Goal: Transaction & Acquisition: Purchase product/service

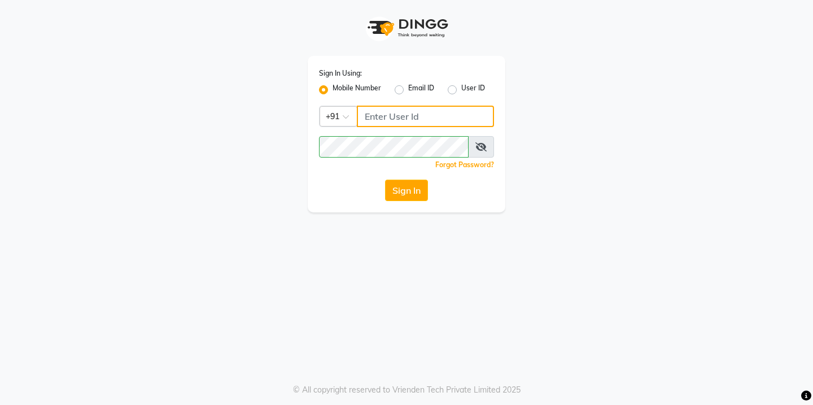
click at [422, 125] on input "Username" at bounding box center [425, 116] width 137 height 21
type input "9579966260"
click at [477, 142] on icon at bounding box center [480, 146] width 11 height 9
click at [373, 244] on div "Sign In Using: Mobile Number Email ID User ID Country Code × +91 9579966260 Rem…" at bounding box center [406, 202] width 813 height 405
click at [396, 200] on button "Sign In" at bounding box center [406, 190] width 43 height 21
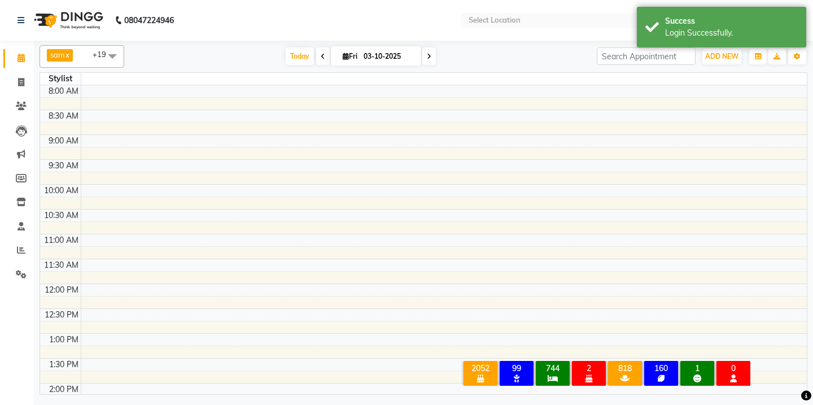
select select "en"
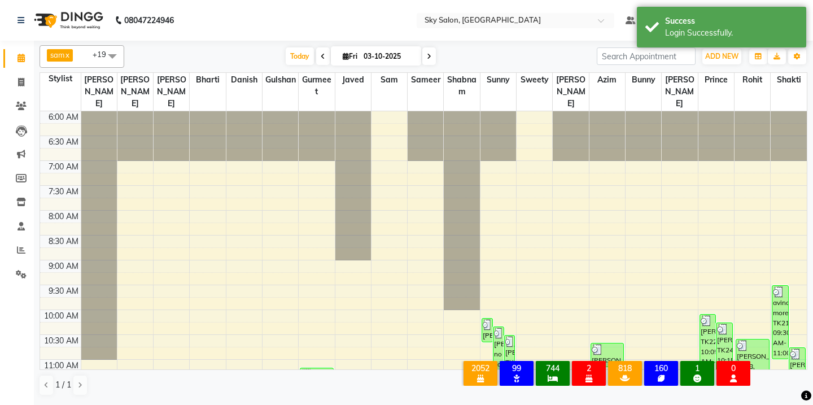
click at [306, 67] on div "sam x shabnam x sunny x anisa x bharti x azim x aman saha x Danish x Bunny x ja…" at bounding box center [424, 56] width 768 height 23
click at [298, 51] on span "Today" at bounding box center [300, 56] width 28 height 18
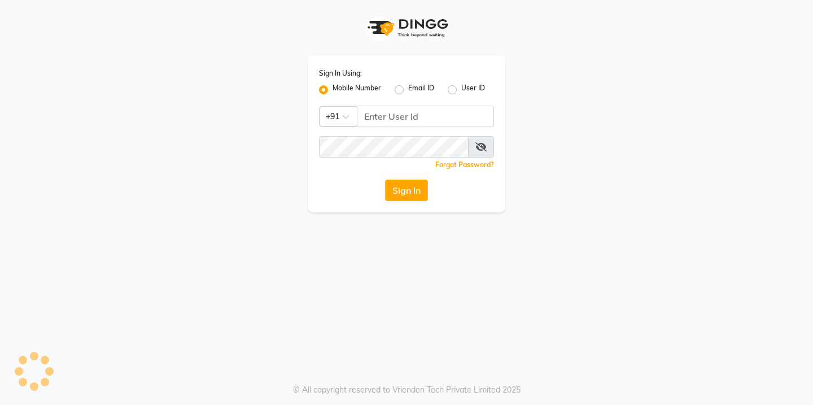
select select "ec"
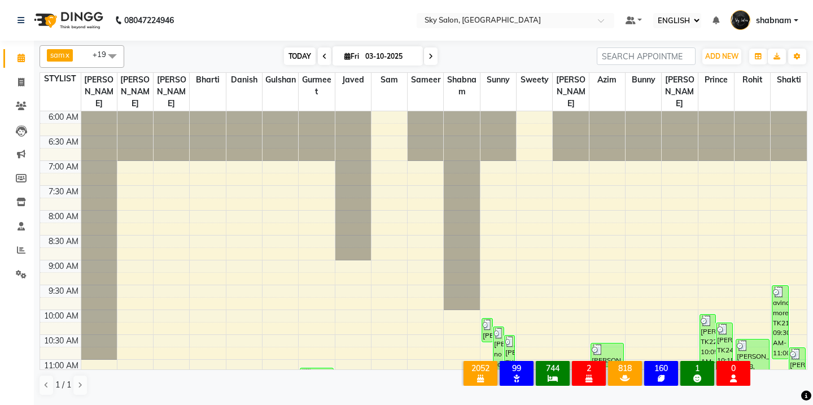
click at [284, 56] on span "TODAY" at bounding box center [300, 56] width 32 height 18
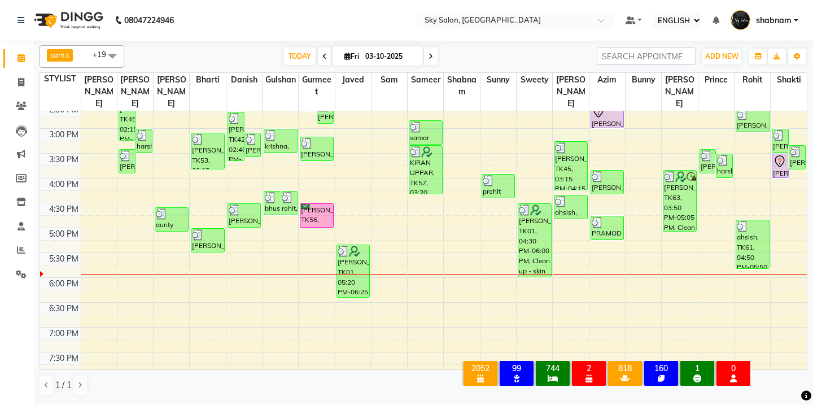
scroll to position [388, 0]
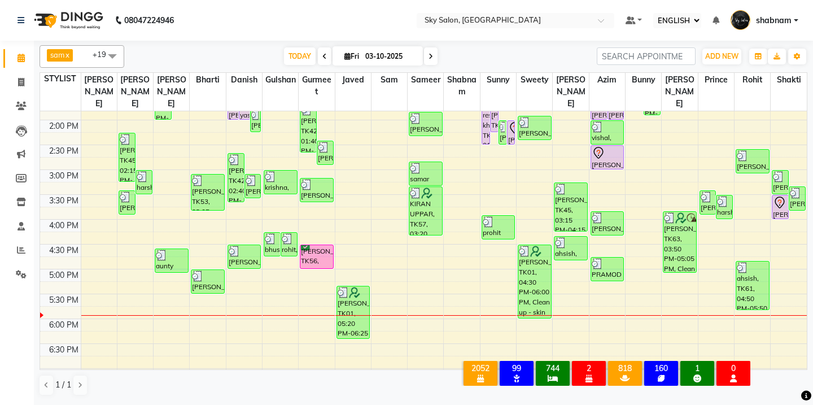
click at [38, 85] on div "[PERSON_NAME] x [PERSON_NAME] x sunny x [PERSON_NAME] x bharti x [PERSON_NAME] …" at bounding box center [423, 222] width 779 height 362
click at [27, 84] on span at bounding box center [21, 82] width 20 height 13
select select "service"
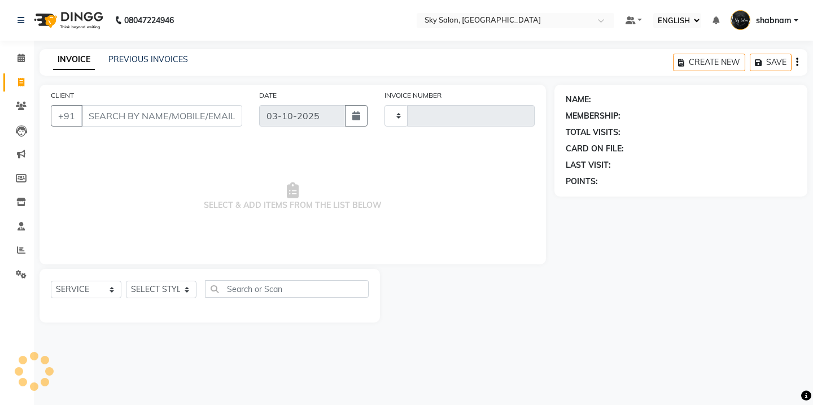
type input "14981"
select select "3537"
click at [142, 59] on link "PREVIOUS INVOICES" at bounding box center [148, 59] width 80 height 10
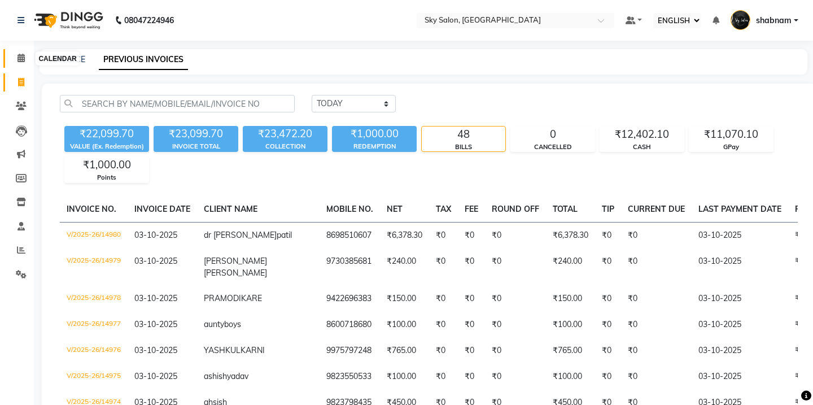
click at [29, 60] on span at bounding box center [21, 58] width 20 height 13
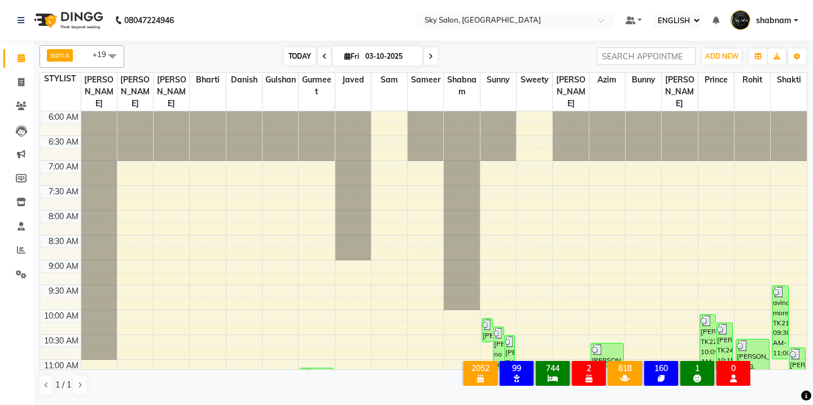
click at [285, 56] on span "TODAY" at bounding box center [300, 56] width 32 height 18
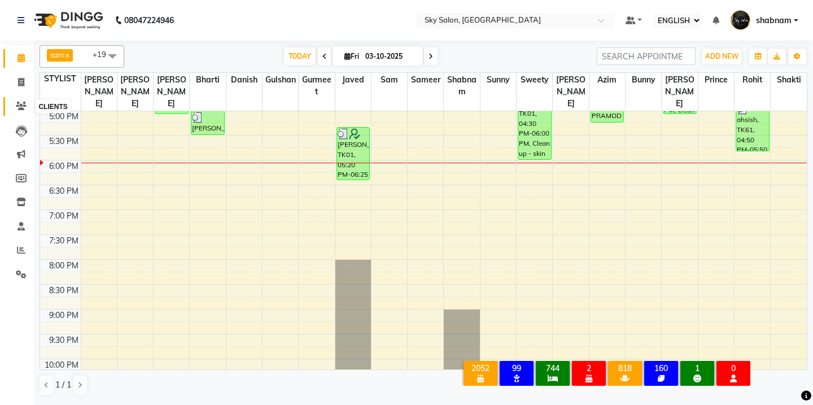
click at [28, 107] on span at bounding box center [21, 106] width 20 height 13
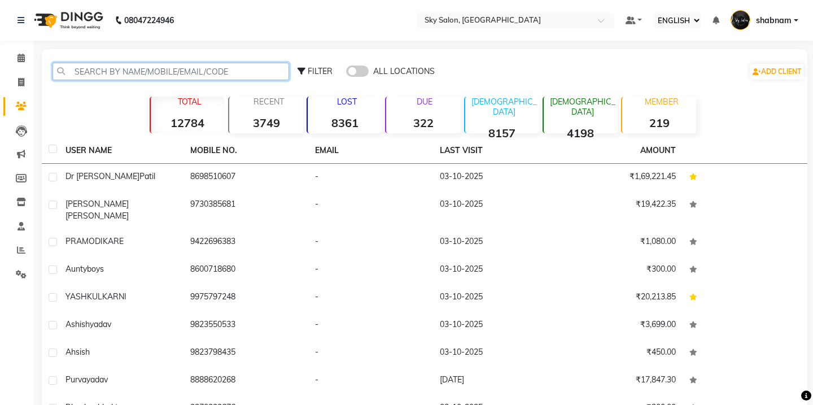
click at [120, 79] on input "text" at bounding box center [171, 72] width 237 height 18
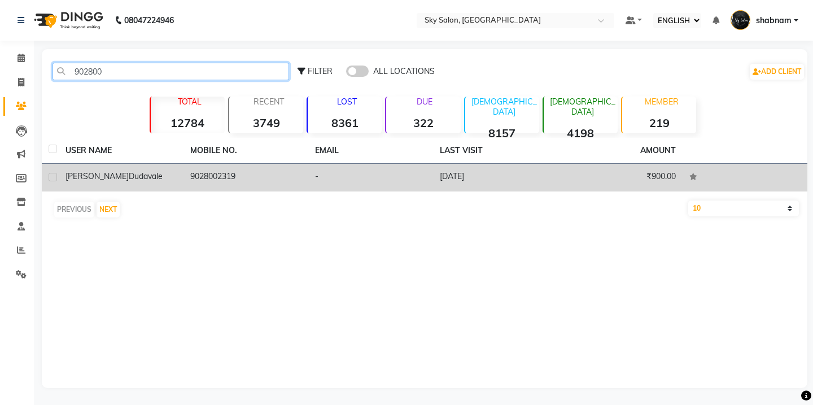
type input "902800"
click at [215, 174] on td "9028002319" at bounding box center [245, 178] width 125 height 28
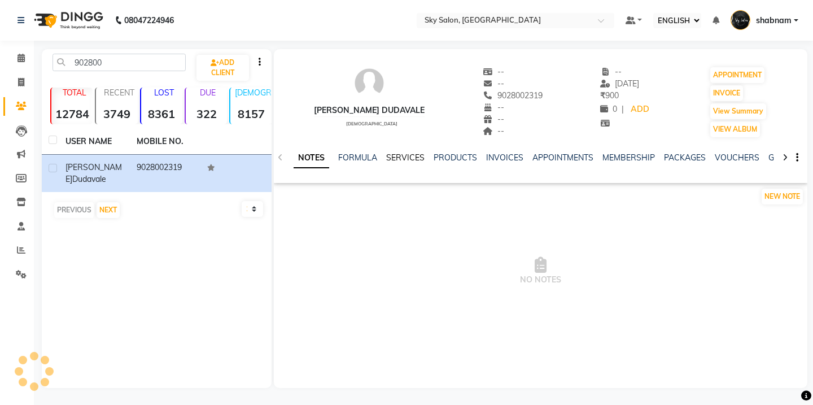
click at [410, 155] on link "SERVICES" at bounding box center [405, 157] width 38 height 10
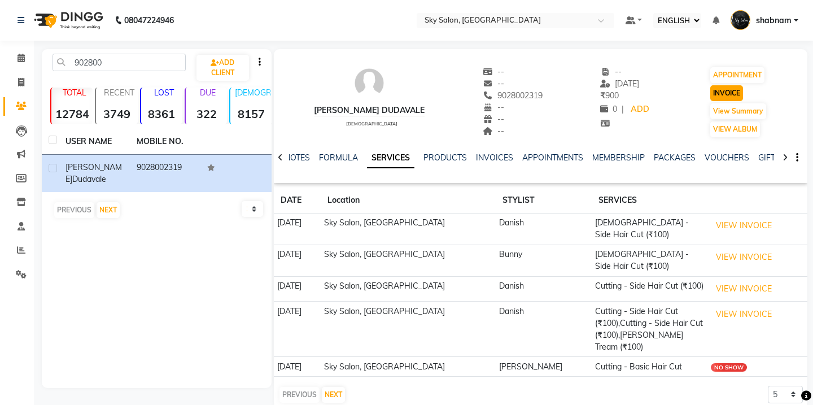
click at [717, 99] on button "INVOICE" at bounding box center [726, 93] width 33 height 16
select select "service"
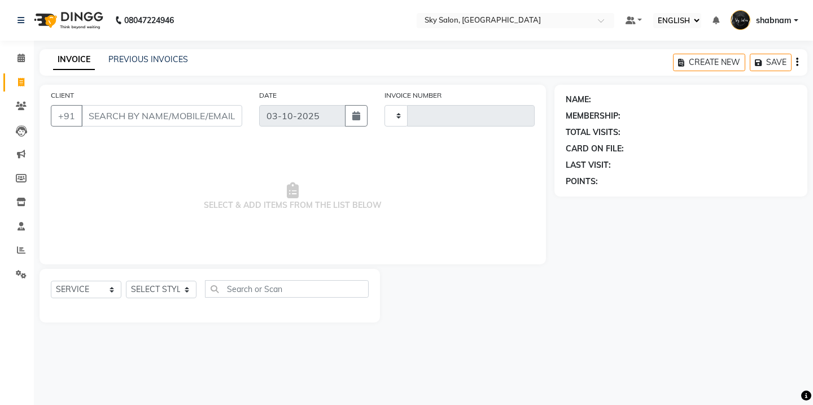
type input "14981"
select select "3537"
type input "9028002319"
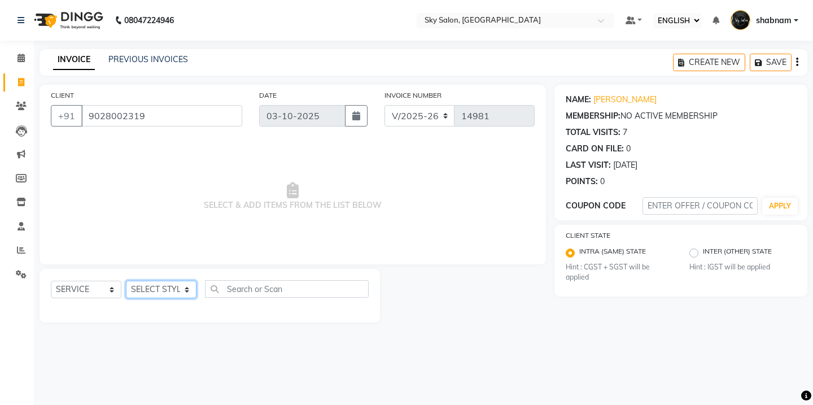
click at [172, 294] on select "SELECT STYLIST [PERSON_NAME] [PERSON_NAME] saha [PERSON_NAME] [PERSON_NAME] [PE…" at bounding box center [161, 290] width 71 height 18
select select "57500"
click at [126, 281] on select "SELECT STYLIST [PERSON_NAME] [PERSON_NAME] saha [PERSON_NAME] [PERSON_NAME] [PE…" at bounding box center [161, 290] width 71 height 18
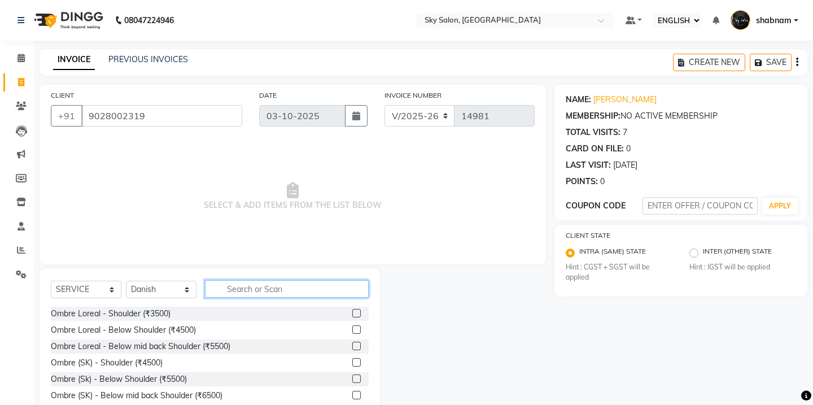
click at [264, 289] on input "text" at bounding box center [287, 289] width 164 height 18
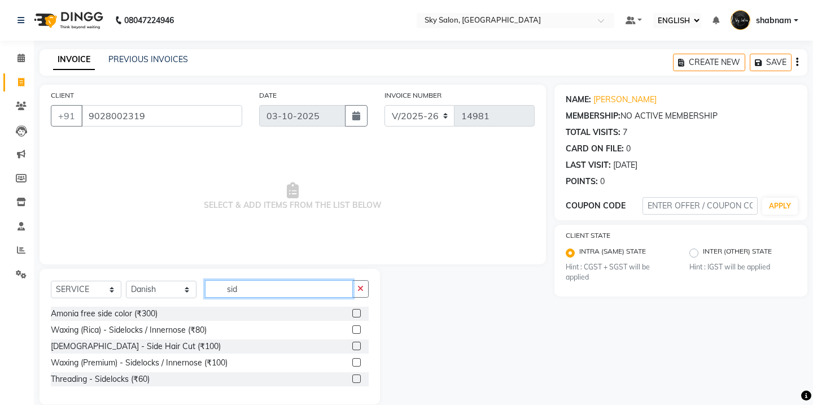
type input "sid"
click at [356, 347] on label at bounding box center [356, 346] width 8 height 8
click at [356, 347] on input "checkbox" at bounding box center [355, 346] width 7 height 7
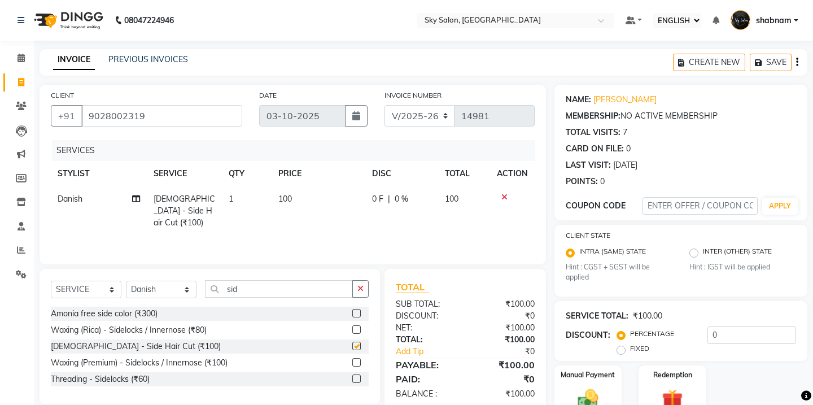
checkbox input "false"
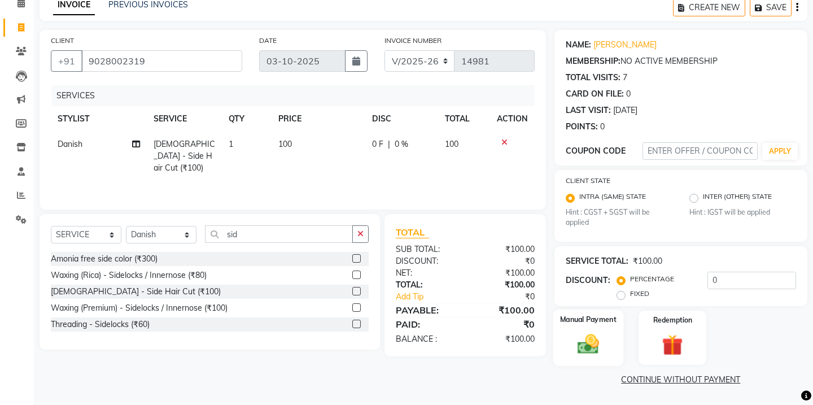
click at [583, 324] on label "Manual Payment" at bounding box center [588, 319] width 56 height 11
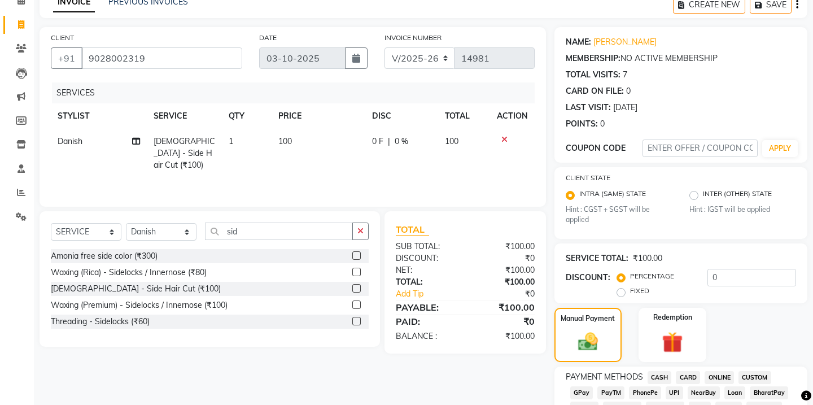
scroll to position [207, 0]
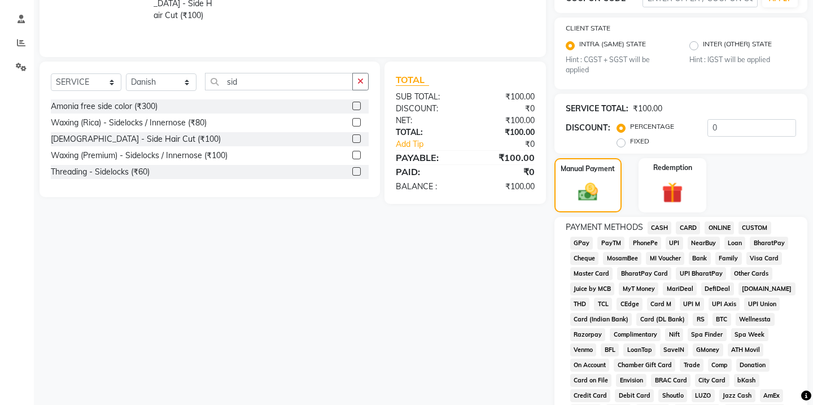
click at [662, 226] on span "CASH" at bounding box center [660, 227] width 24 height 13
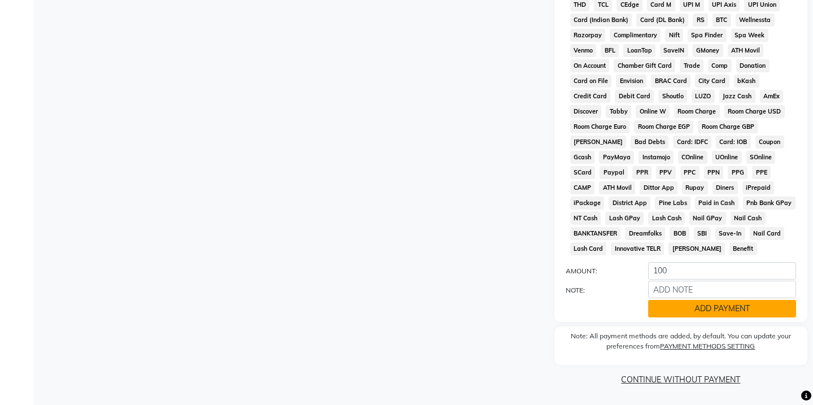
click at [664, 305] on button "ADD PAYMENT" at bounding box center [722, 309] width 148 height 18
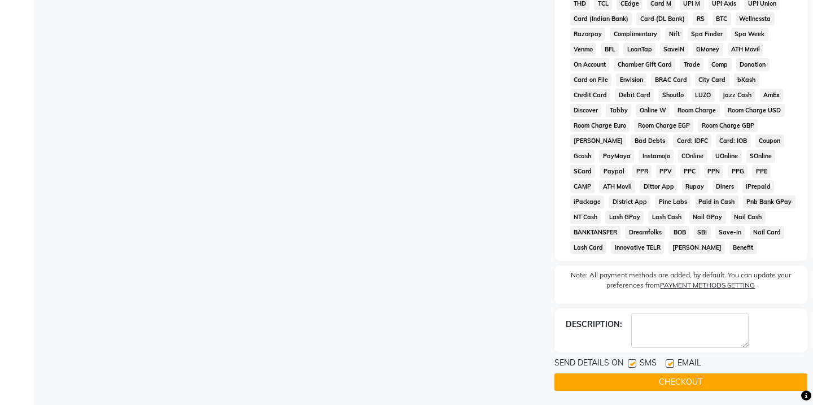
click at [635, 364] on label at bounding box center [632, 363] width 8 height 8
click at [635, 364] on input "checkbox" at bounding box center [631, 363] width 7 height 7
checkbox input "false"
click at [636, 386] on button "CHECKOUT" at bounding box center [680, 382] width 253 height 18
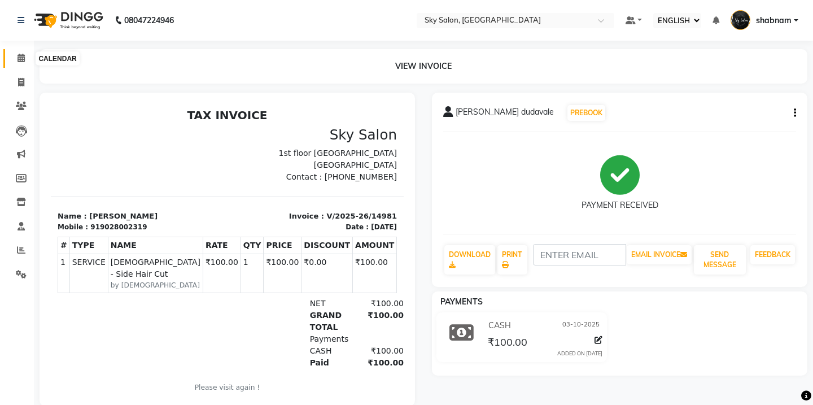
click at [20, 52] on span at bounding box center [21, 58] width 20 height 13
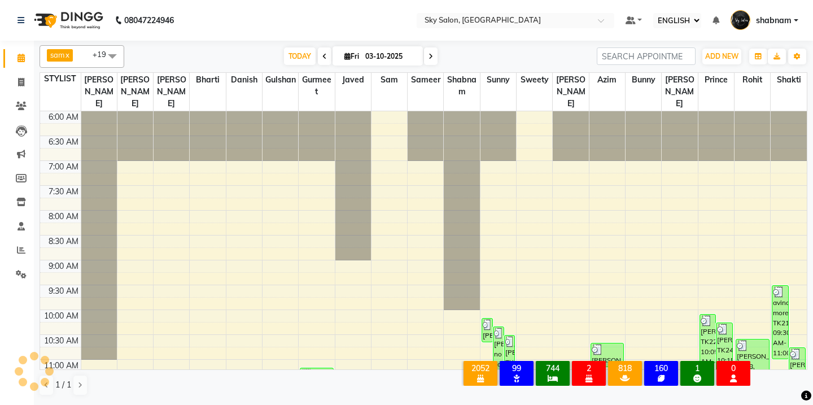
click at [305, 47] on div "sam x shabnam x sunny x anisa x bharti x azim x aman saha x Danish x Bunny x ja…" at bounding box center [424, 56] width 768 height 23
click at [304, 62] on span "TODAY" at bounding box center [300, 56] width 32 height 18
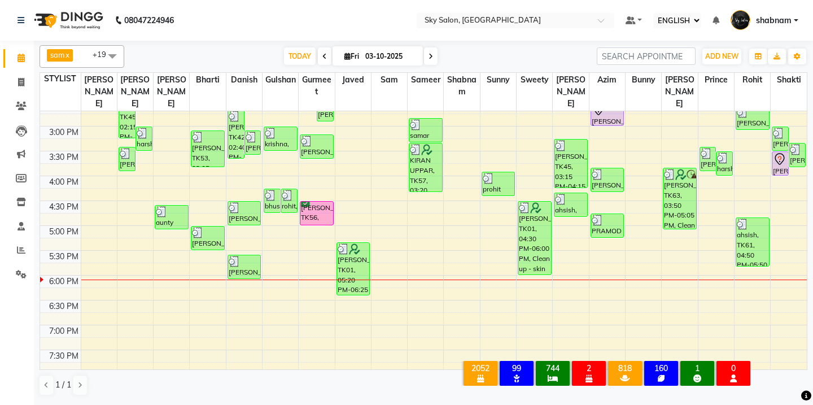
scroll to position [430, 0]
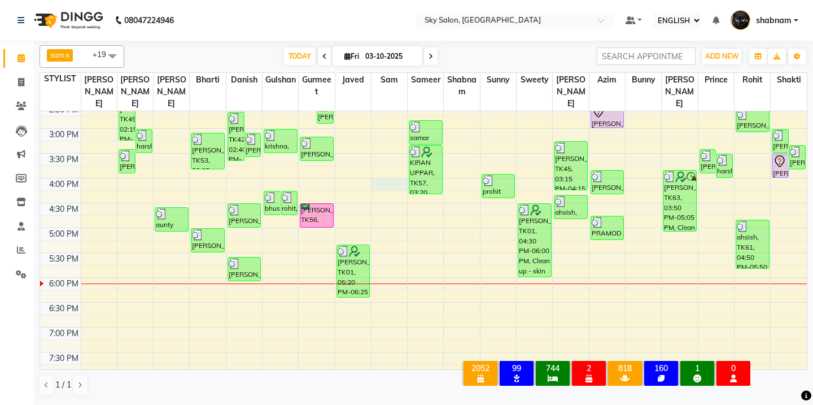
click at [381, 170] on div "6:00 AM 6:30 AM 7:00 AM 7:30 AM 8:00 AM 8:30 AM 9:00 AM 9:30 AM 10:00 AM 10:30 …" at bounding box center [423, 129] width 767 height 894
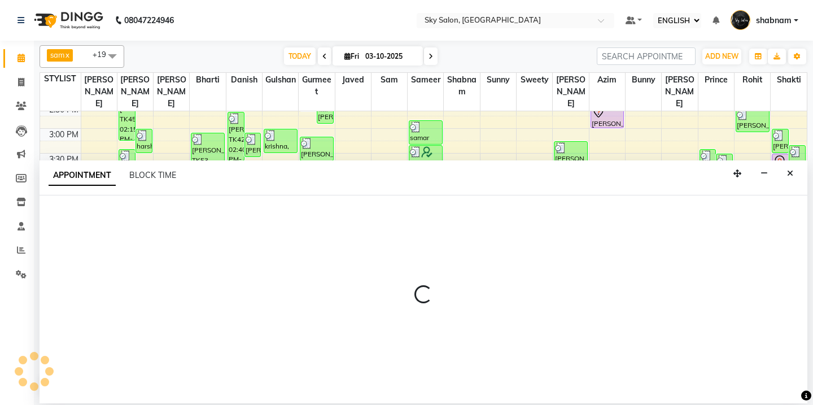
click at [381, 170] on div "APPOINTMENT BLOCK TIME" at bounding box center [424, 177] width 768 height 35
select select "16686"
select select "tentative"
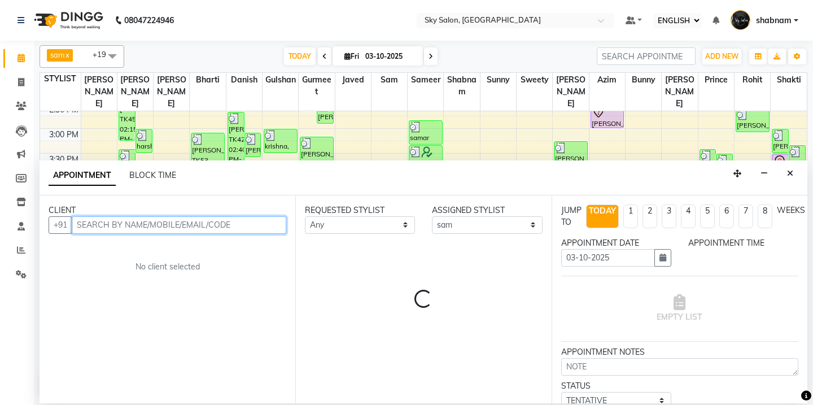
select select "960"
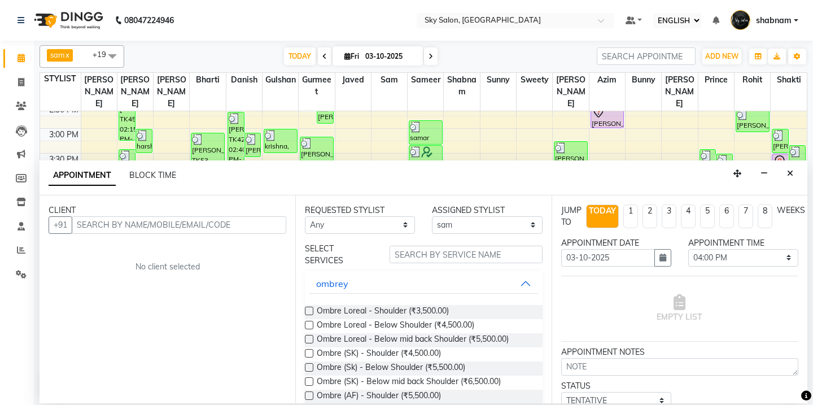
click at [36, 90] on div "sam x shabnam x sunny x anisa x bharti x azim x aman saha x Danish x Bunny x ja…" at bounding box center [423, 222] width 779 height 362
click at [12, 84] on span at bounding box center [21, 82] width 20 height 13
select select "service"
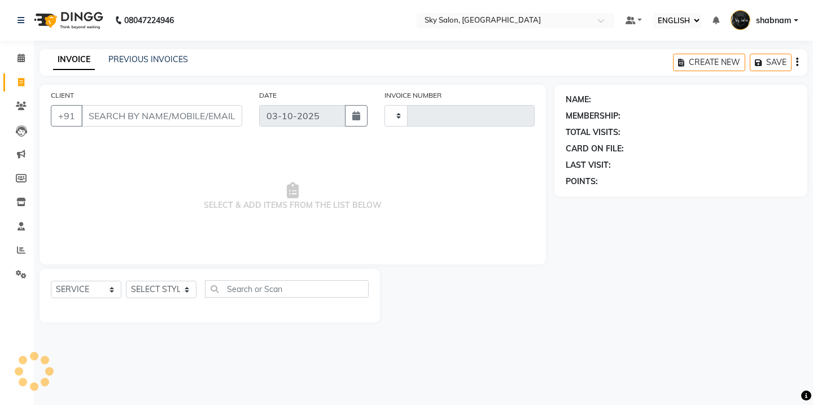
type input "14982"
select select "3537"
click at [151, 114] on input "CLIENT" at bounding box center [161, 115] width 161 height 21
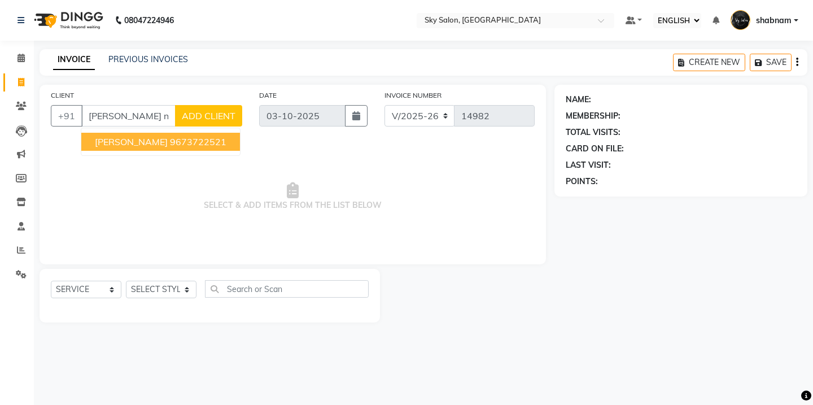
click at [167, 139] on span "PRAVIN NALAVDHE" at bounding box center [131, 141] width 73 height 11
type input "9673722521"
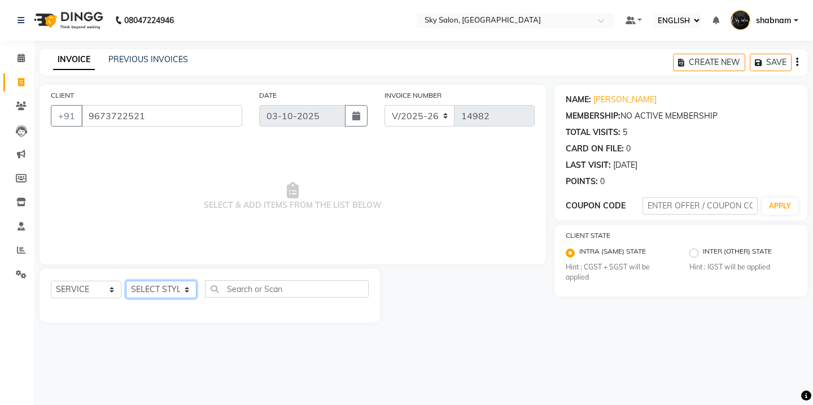
click at [171, 282] on select "SELECT STYLIST [PERSON_NAME] [PERSON_NAME] saha [PERSON_NAME] [PERSON_NAME] [PE…" at bounding box center [161, 290] width 71 height 18
click at [180, 289] on select "SELECT STYLIST [PERSON_NAME] [PERSON_NAME] saha [PERSON_NAME] [PERSON_NAME] [PE…" at bounding box center [161, 290] width 71 height 18
click at [126, 281] on select "SELECT STYLIST [PERSON_NAME] [PERSON_NAME] saha [PERSON_NAME] [PERSON_NAME] [PE…" at bounding box center [161, 290] width 71 height 18
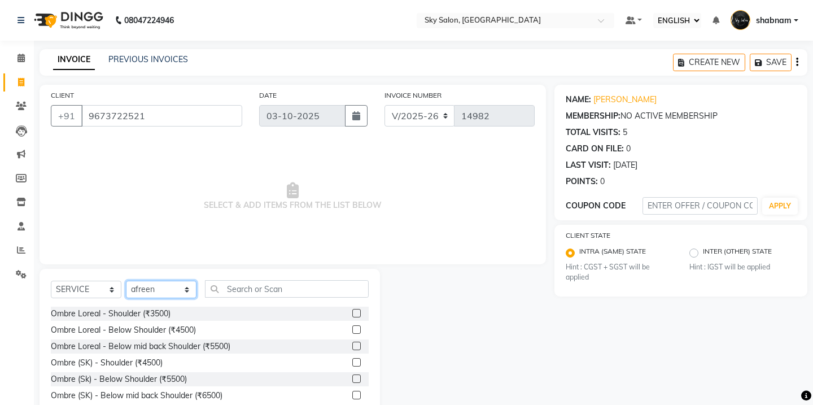
select select "88414"
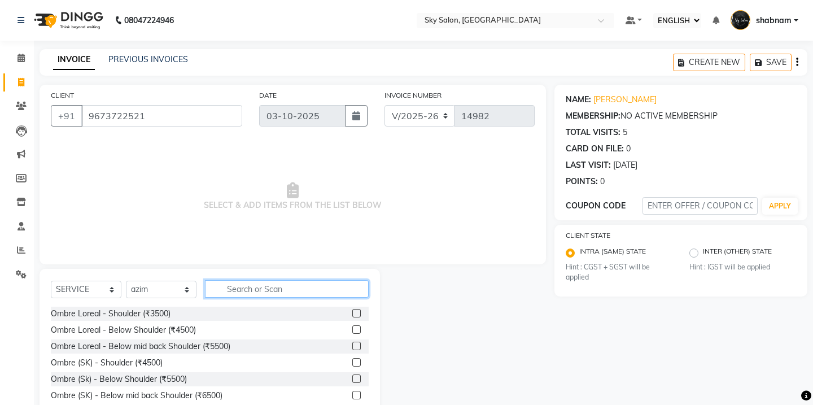
click at [267, 285] on input "text" at bounding box center [287, 289] width 164 height 18
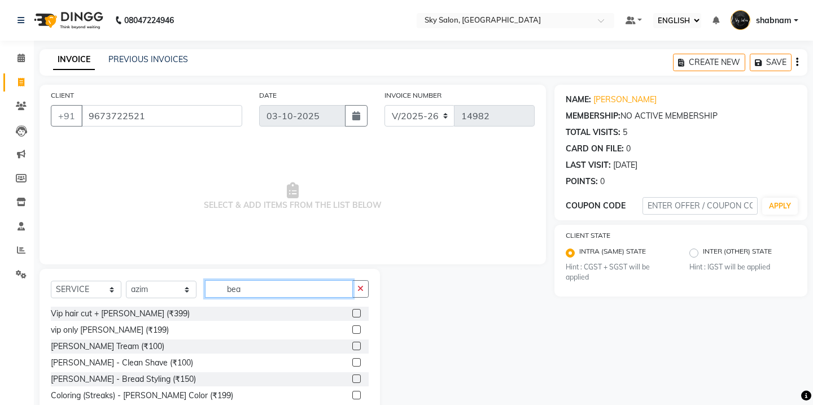
scroll to position [47, 0]
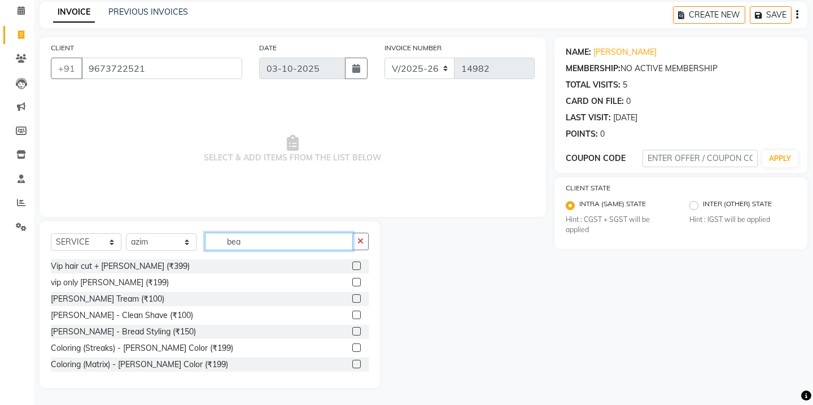
type input "bea"
click at [351, 304] on div "[PERSON_NAME] Tream (₹100)" at bounding box center [210, 299] width 318 height 14
click at [359, 300] on label at bounding box center [356, 298] width 8 height 8
click at [359, 300] on input "checkbox" at bounding box center [355, 298] width 7 height 7
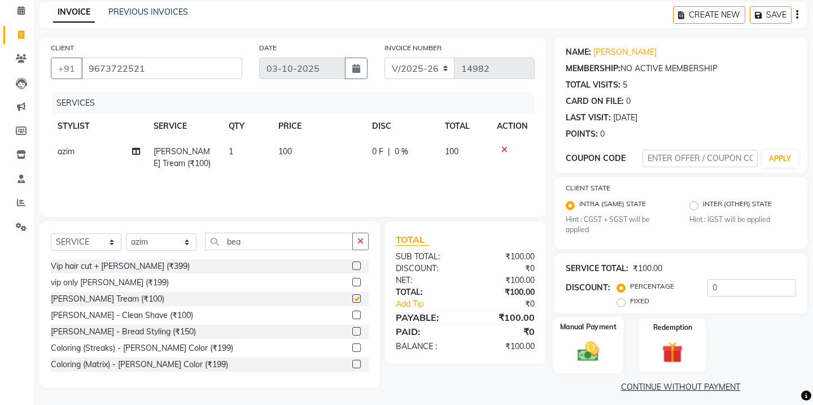
checkbox input "false"
click at [565, 329] on label "Manual Payment" at bounding box center [588, 327] width 56 height 11
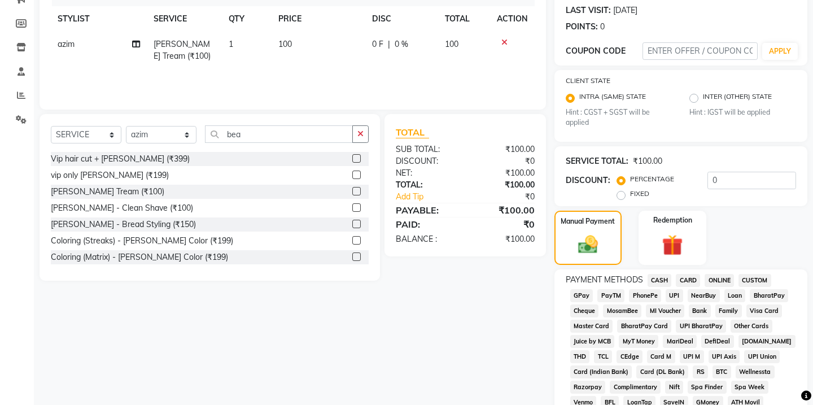
click at [652, 283] on span "CASH" at bounding box center [660, 280] width 24 height 13
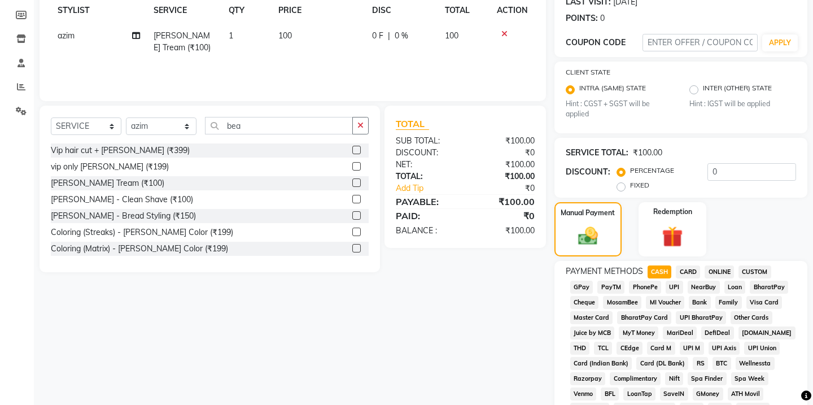
scroll to position [508, 0]
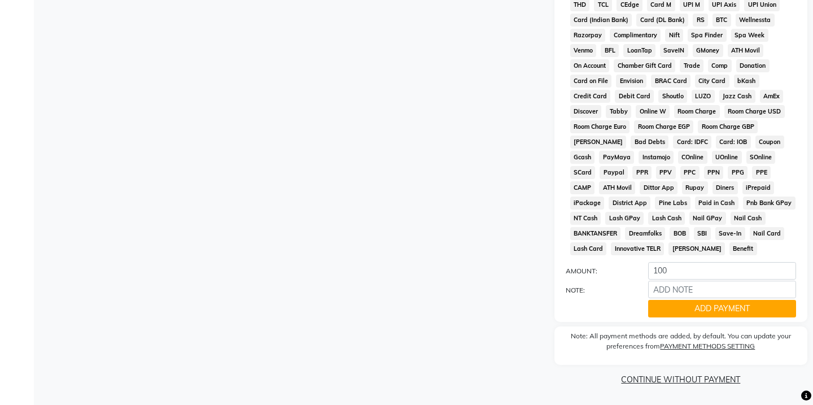
click at [666, 300] on div "ADD PAYMENT" at bounding box center [722, 309] width 165 height 18
click at [662, 311] on button "ADD PAYMENT" at bounding box center [722, 309] width 148 height 18
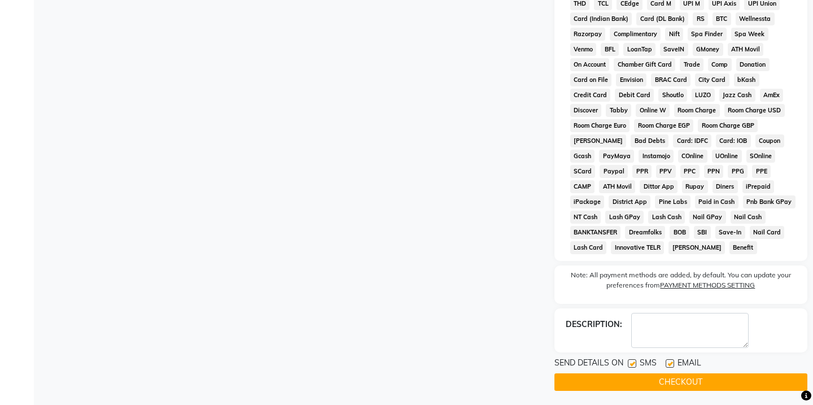
click at [631, 363] on label at bounding box center [632, 363] width 8 height 8
click at [631, 363] on input "checkbox" at bounding box center [631, 363] width 7 height 7
checkbox input "false"
click at [630, 387] on button "CHECKOUT" at bounding box center [680, 382] width 253 height 18
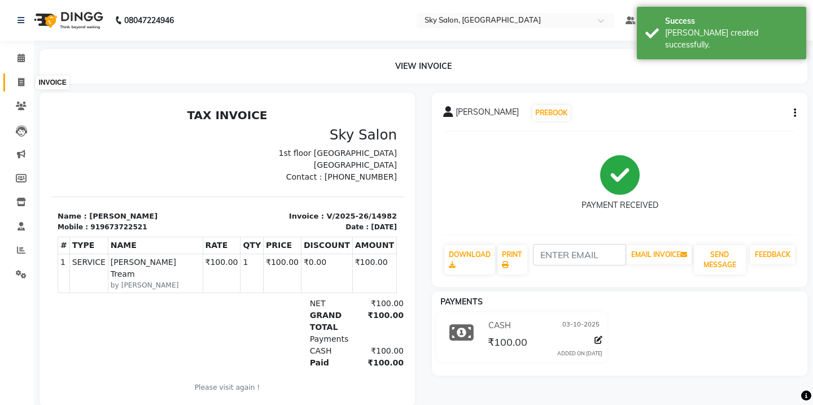
click at [25, 84] on span at bounding box center [21, 82] width 20 height 13
select select "service"
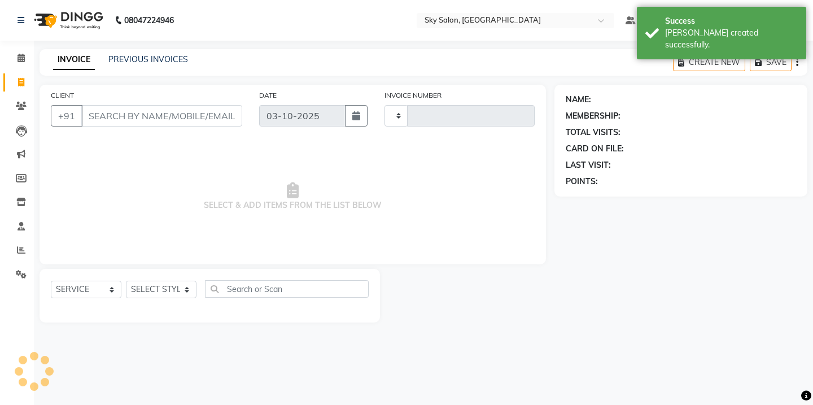
type input "14983"
select select "3537"
click at [152, 280] on div "SELECT SERVICE PRODUCT MEMBERSHIP PACKAGE VOUCHER PREPAID GIFT CARD SELECT STYL…" at bounding box center [210, 293] width 318 height 27
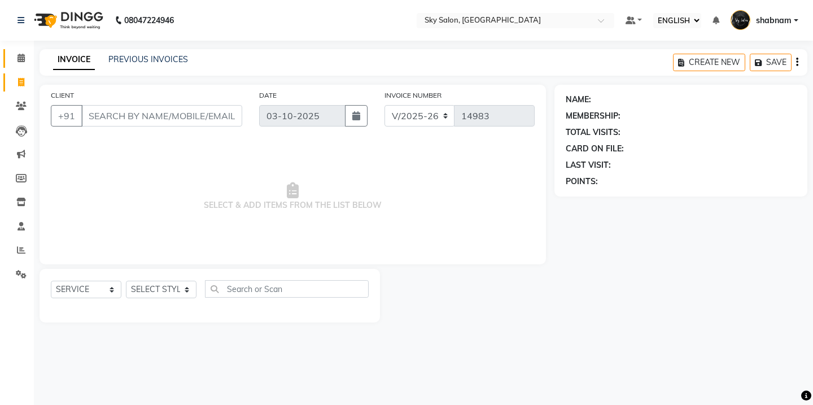
click at [27, 51] on link "CALENDAR" at bounding box center [16, 58] width 27 height 19
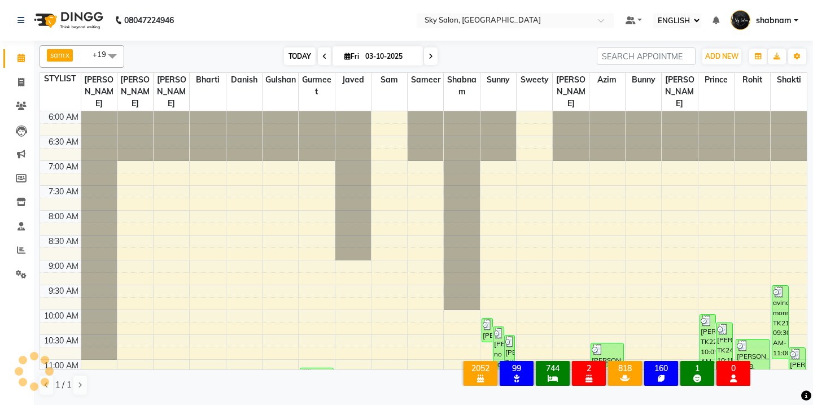
click at [287, 59] on span "TODAY" at bounding box center [300, 56] width 32 height 18
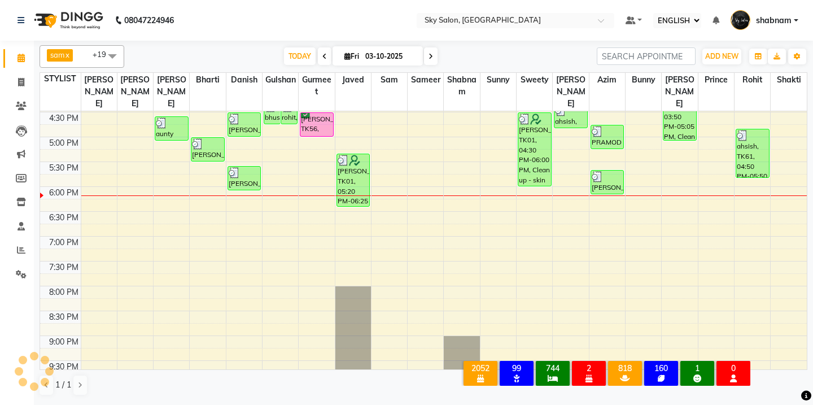
scroll to position [520, 0]
click at [298, 63] on span "TODAY" at bounding box center [300, 56] width 32 height 18
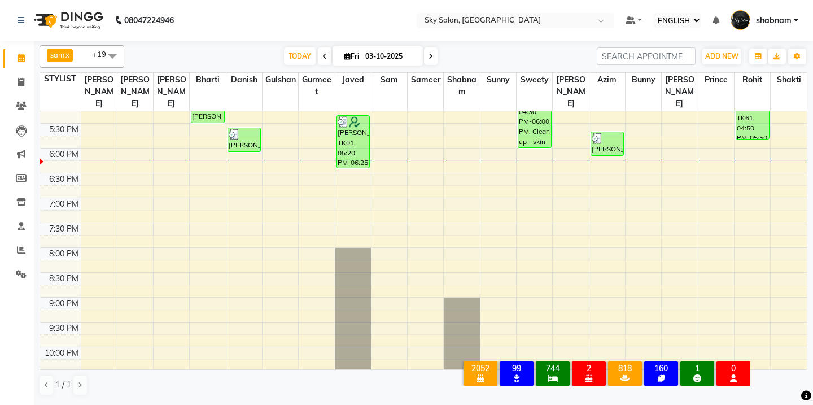
scroll to position [624, 0]
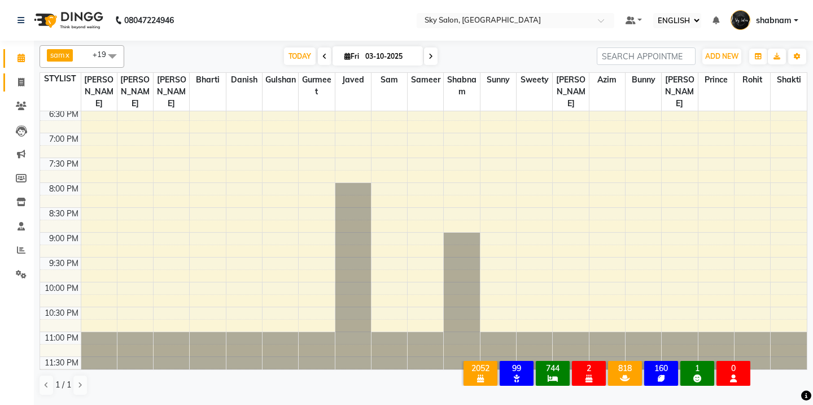
click at [10, 74] on link "INVOICE" at bounding box center [16, 82] width 27 height 19
select select "service"
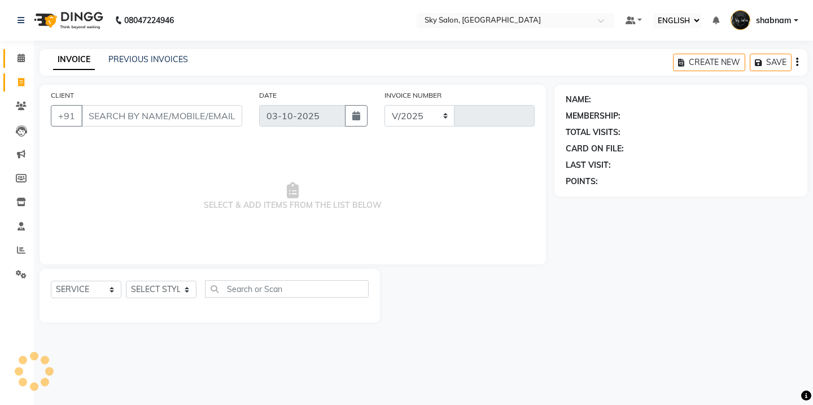
select select "3537"
type input "14983"
click at [163, 61] on link "PREVIOUS INVOICES" at bounding box center [148, 59] width 80 height 10
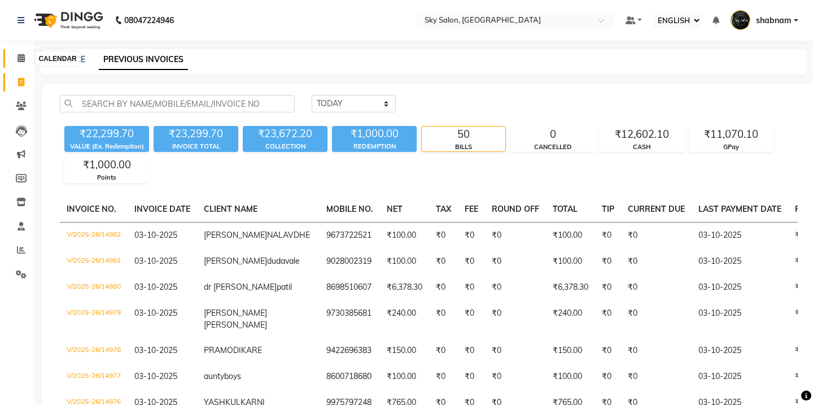
click at [27, 57] on span at bounding box center [21, 58] width 20 height 13
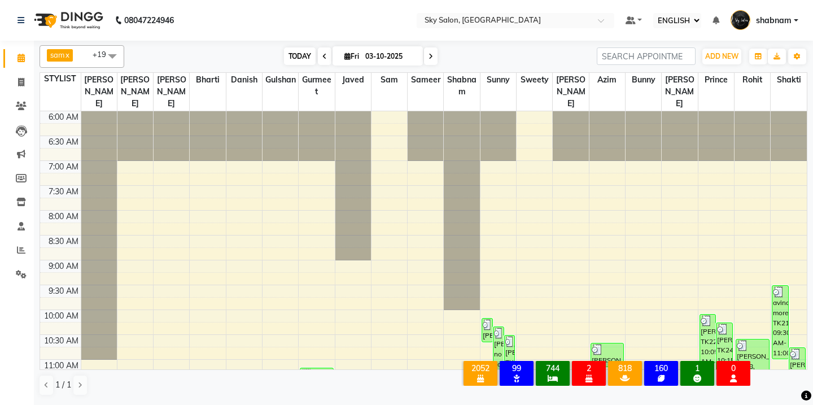
click at [301, 48] on span "TODAY" at bounding box center [300, 56] width 32 height 18
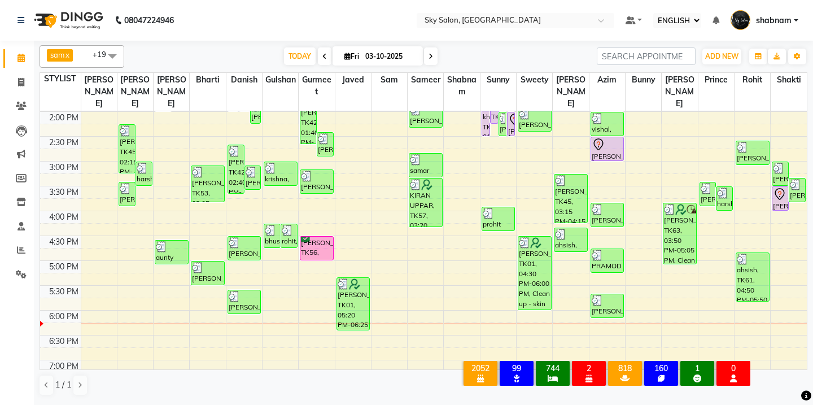
scroll to position [624, 0]
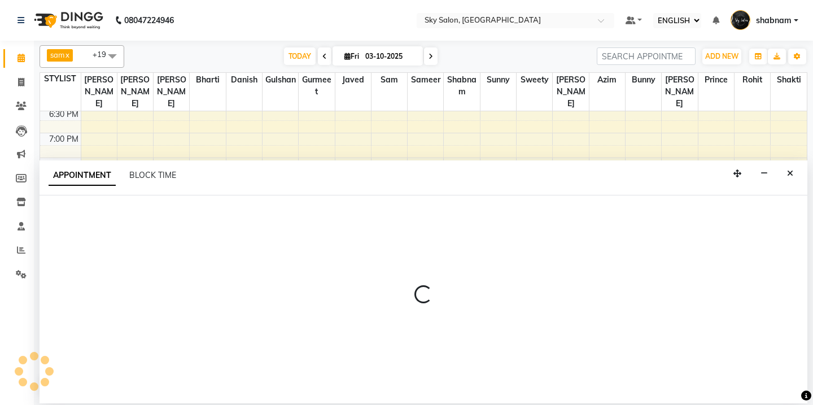
click at [792, 184] on div "APPOINTMENT BLOCK TIME" at bounding box center [424, 177] width 768 height 35
click at [784, 172] on button "Close" at bounding box center [790, 174] width 16 height 18
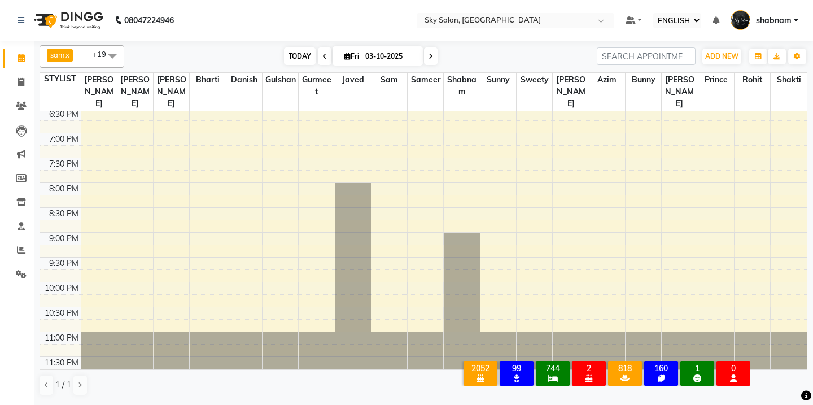
click at [304, 56] on span "TODAY" at bounding box center [300, 56] width 32 height 18
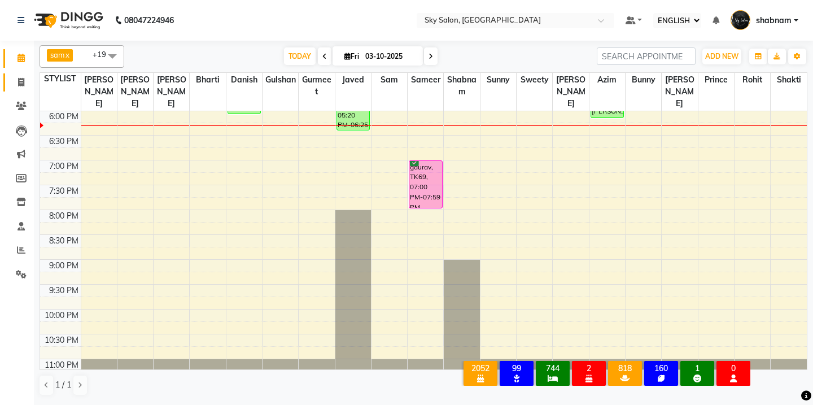
click at [10, 88] on link "INVOICE" at bounding box center [16, 82] width 27 height 19
select select "service"
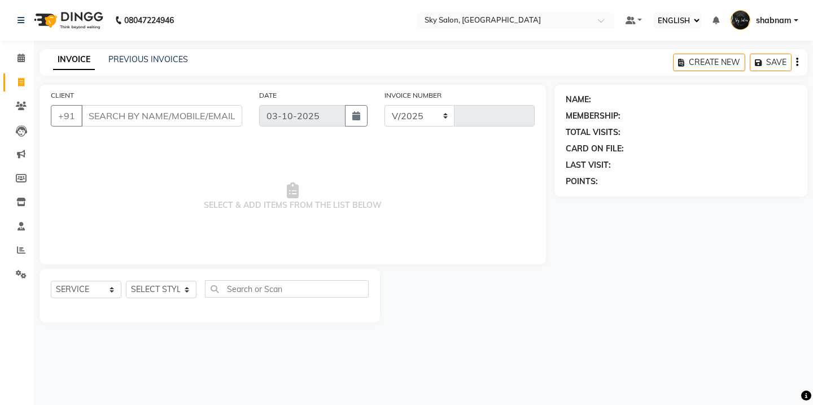
select select "3537"
type input "14983"
click at [10, 88] on link "INVOICE" at bounding box center [16, 82] width 27 height 19
select select "3537"
select select "service"
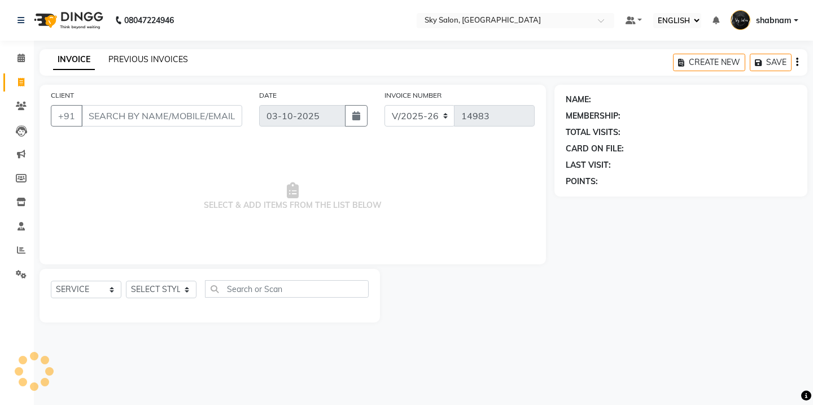
click at [151, 60] on link "PREVIOUS INVOICES" at bounding box center [148, 59] width 80 height 10
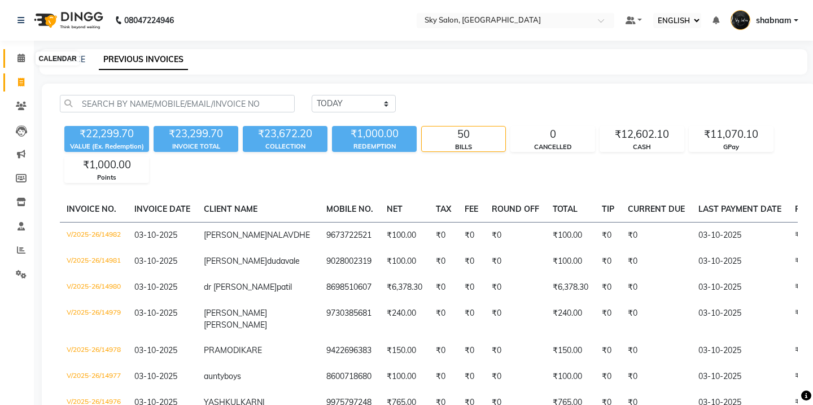
click at [14, 59] on span at bounding box center [21, 58] width 20 height 13
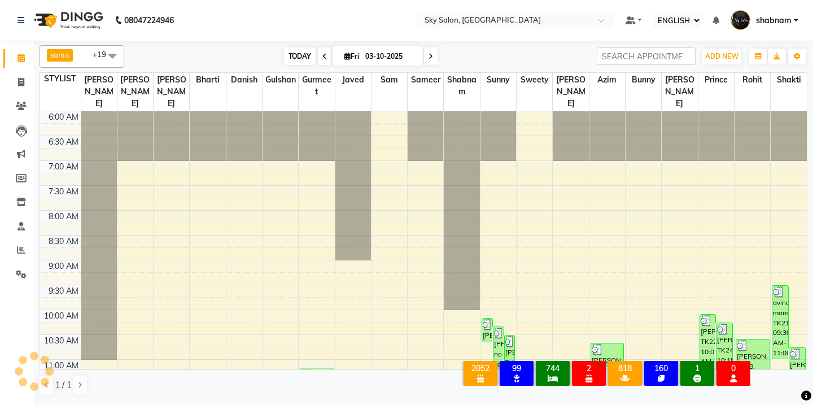
click at [286, 55] on span "TODAY" at bounding box center [300, 56] width 32 height 18
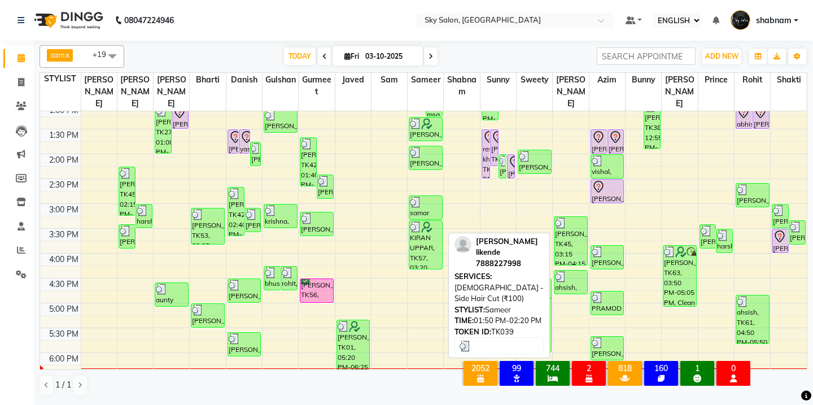
scroll to position [379, 0]
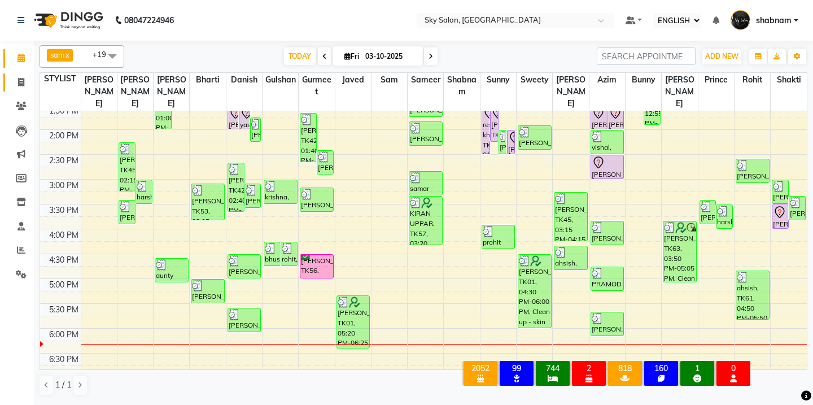
click at [22, 89] on link "INVOICE" at bounding box center [16, 82] width 27 height 19
select select "3537"
select select "service"
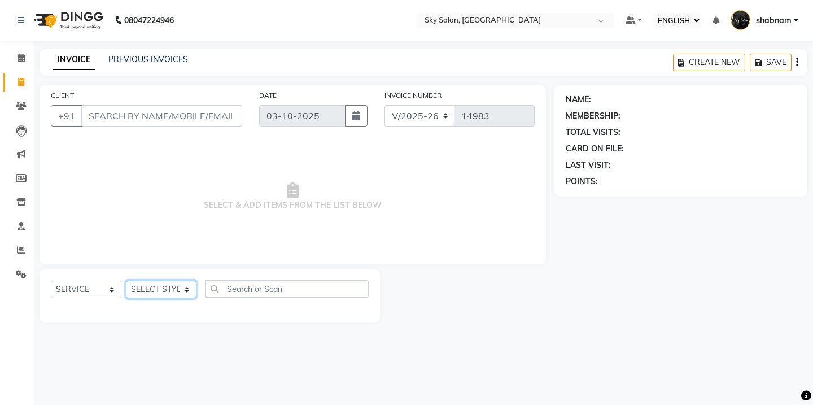
click at [148, 291] on select "SELECT STYLIST" at bounding box center [161, 290] width 71 height 18
click at [33, 101] on div "CLIENT +91 DATE 03-10-2025 INVOICE NUMBER V/2025 V/2025-26 14983 SELECT & ADD I…" at bounding box center [292, 204] width 523 height 238
click at [27, 104] on span at bounding box center [21, 106] width 20 height 13
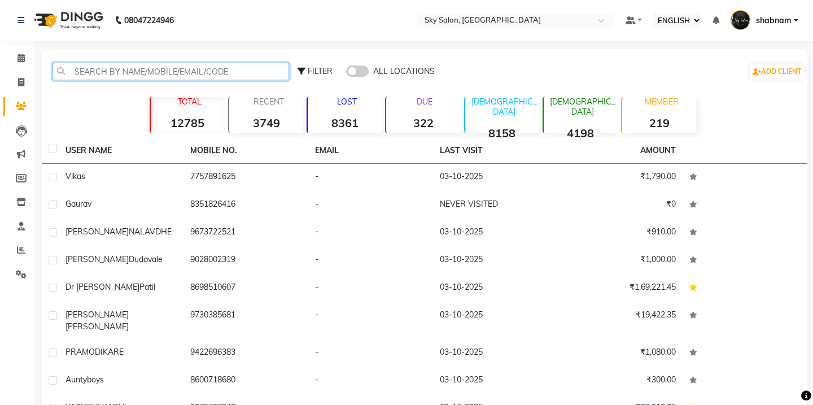
click at [161, 75] on input "text" at bounding box center [171, 72] width 237 height 18
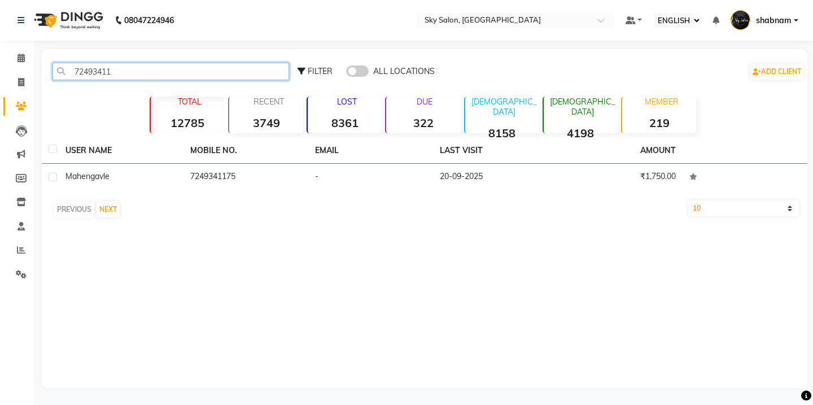
type input "72493411"
click at [224, 192] on div "USER NAME MOBILE NO. EMAIL LAST VISIT AMOUNT mahen gavle 7249341175 - 20-09-202…" at bounding box center [425, 180] width 766 height 85
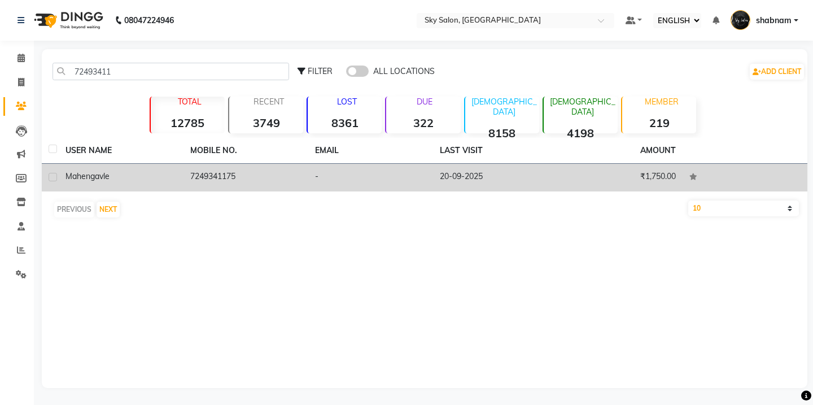
click at [247, 176] on td "7249341175" at bounding box center [245, 178] width 125 height 28
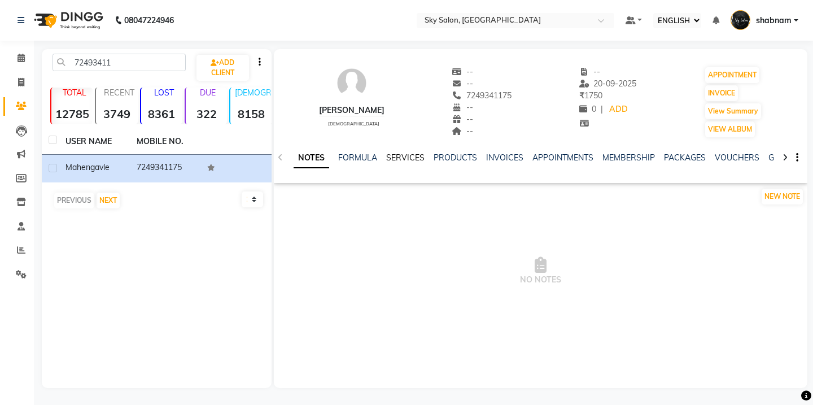
click at [417, 158] on link "SERVICES" at bounding box center [405, 157] width 38 height 10
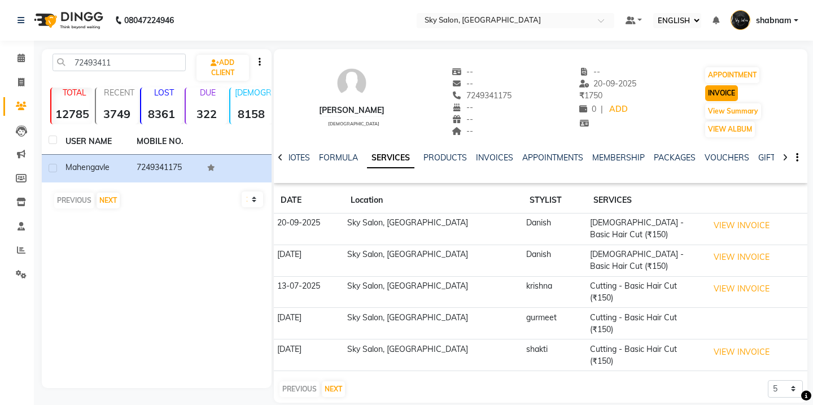
click at [713, 94] on button "INVOICE" at bounding box center [721, 93] width 33 height 16
select select "service"
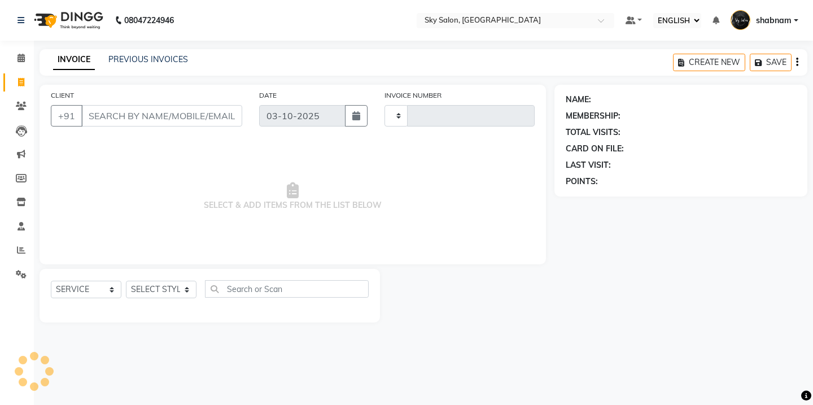
type input "14984"
select select "3537"
type input "7249341175"
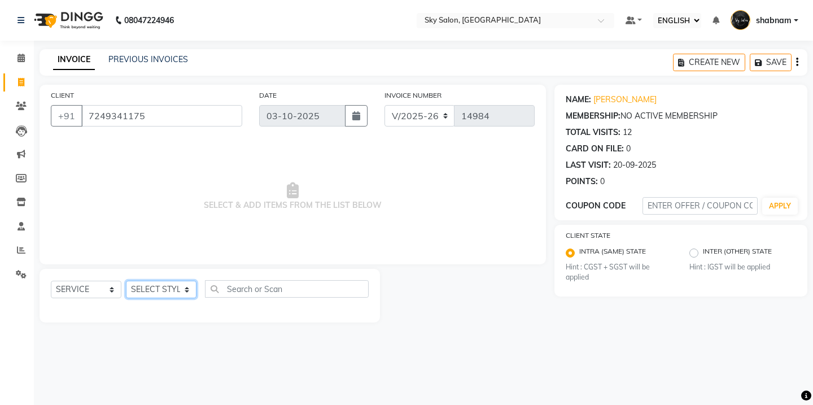
click at [172, 296] on select "SELECT STYLIST [PERSON_NAME] [PERSON_NAME] saha [PERSON_NAME] [PERSON_NAME] [PE…" at bounding box center [161, 290] width 71 height 18
select select "57500"
click at [126, 281] on select "SELECT STYLIST [PERSON_NAME] [PERSON_NAME] saha [PERSON_NAME] [PERSON_NAME] [PE…" at bounding box center [161, 290] width 71 height 18
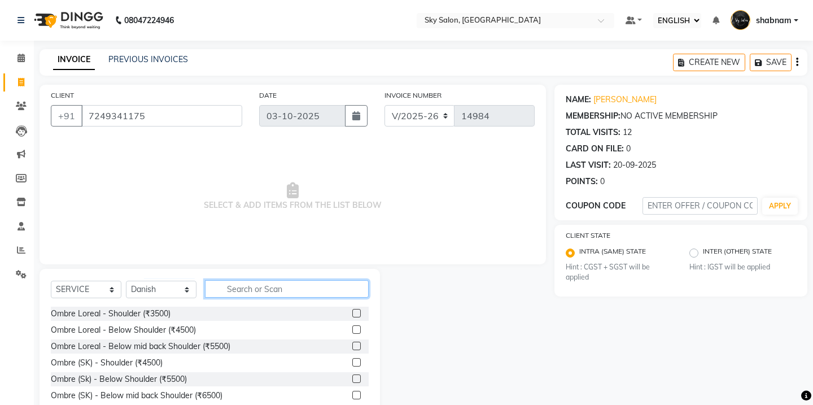
click at [278, 286] on input "text" at bounding box center [287, 289] width 164 height 18
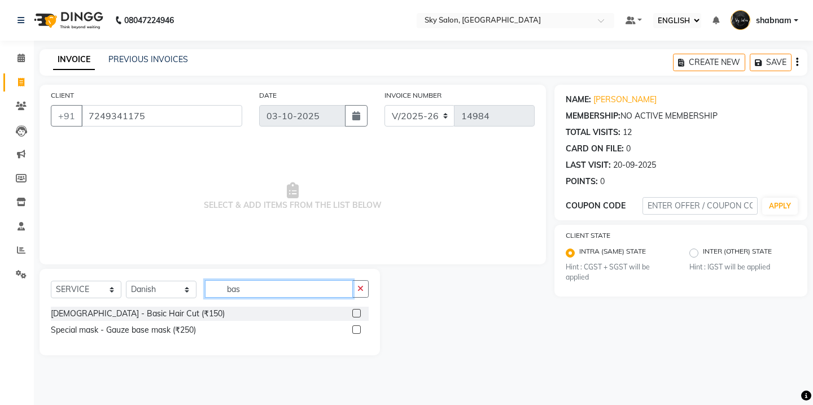
type input "bas"
click at [360, 310] on label at bounding box center [356, 313] width 8 height 8
click at [360, 310] on input "checkbox" at bounding box center [355, 313] width 7 height 7
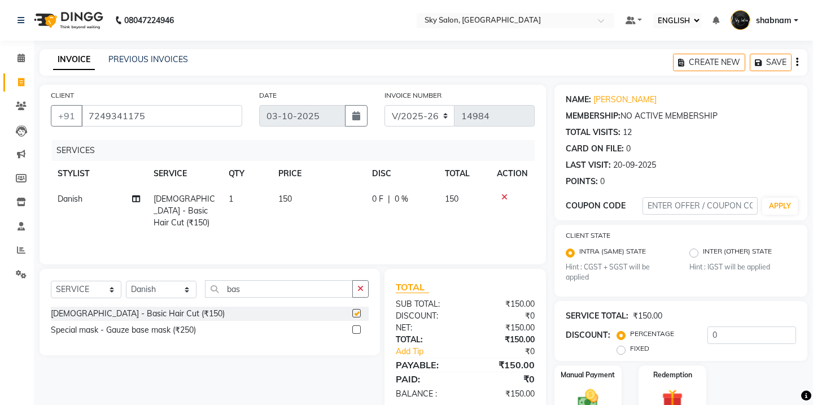
checkbox input "false"
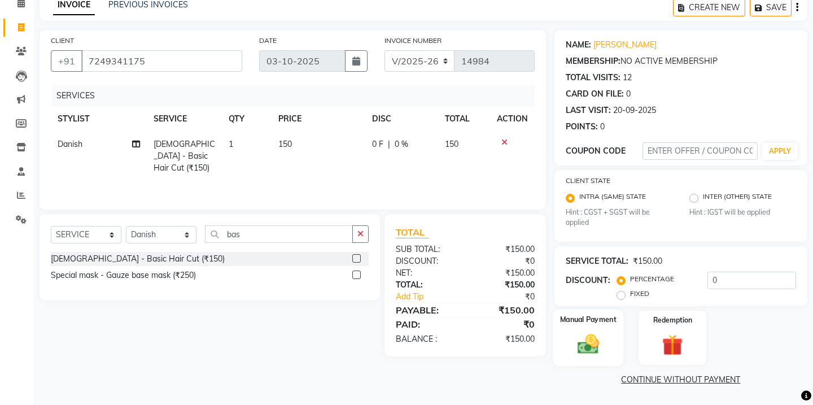
click at [597, 324] on label "Manual Payment" at bounding box center [588, 319] width 56 height 11
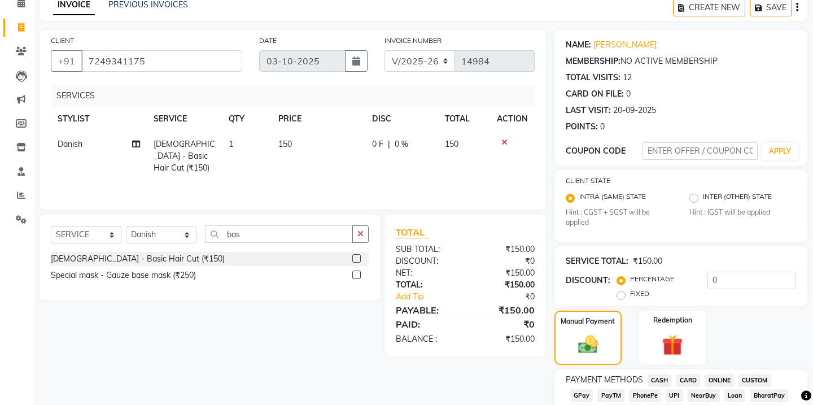
scroll to position [100, 0]
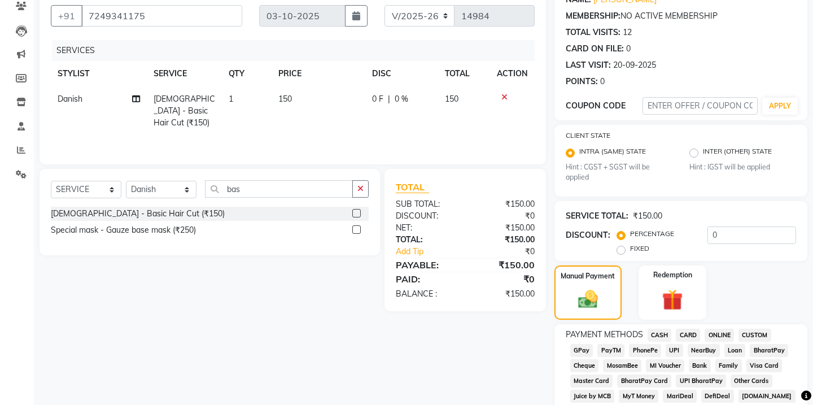
click at [656, 332] on span "CASH" at bounding box center [660, 335] width 24 height 13
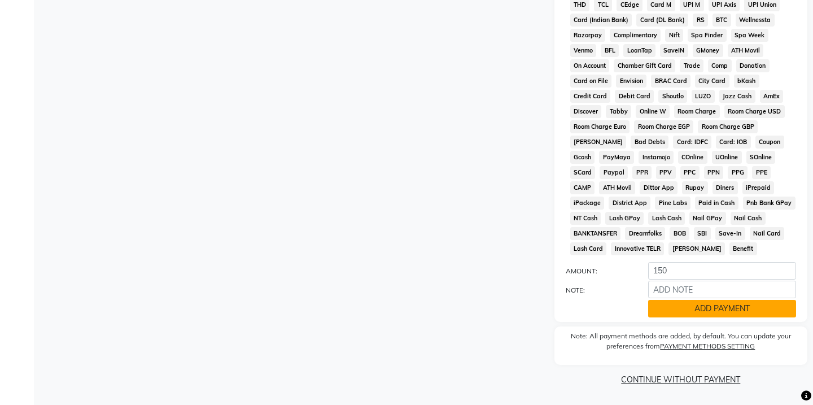
click at [679, 314] on button "ADD PAYMENT" at bounding box center [722, 309] width 148 height 18
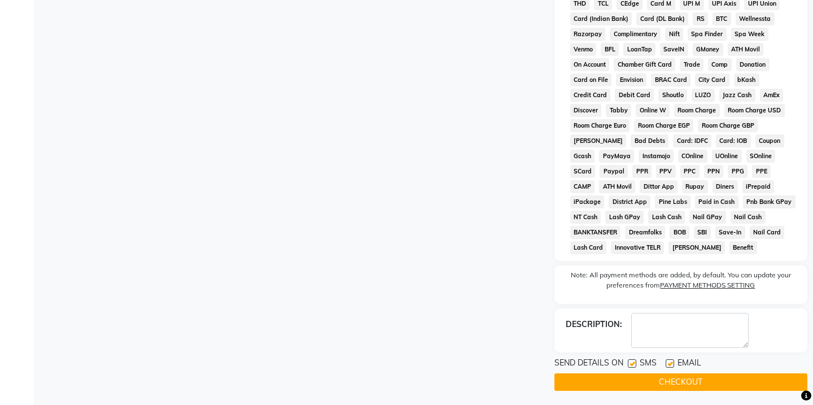
click at [636, 363] on div "SMS" at bounding box center [647, 364] width 38 height 14
click at [630, 365] on label at bounding box center [632, 363] width 8 height 8
click at [630, 365] on input "checkbox" at bounding box center [631, 363] width 7 height 7
checkbox input "false"
click at [629, 382] on button "CHECKOUT" at bounding box center [680, 382] width 253 height 18
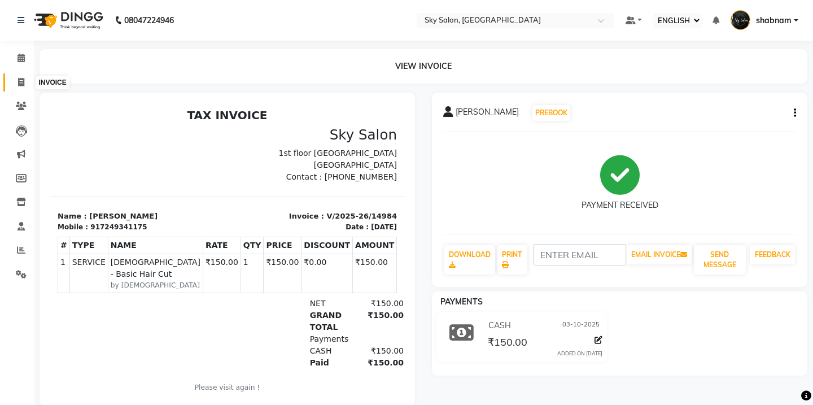
click at [24, 85] on span at bounding box center [21, 82] width 20 height 13
select select "service"
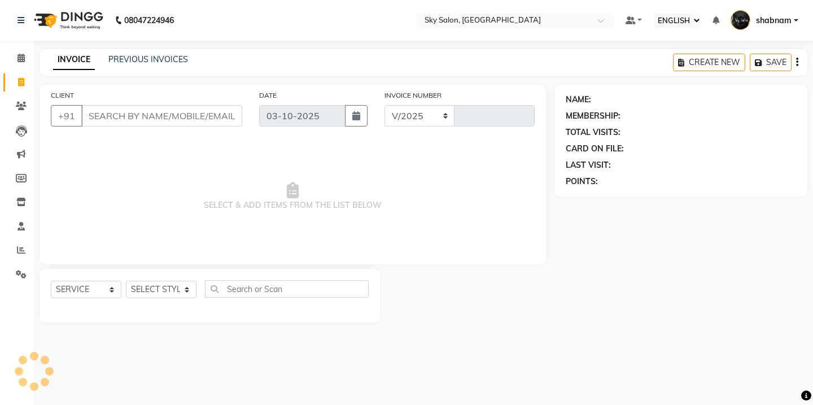
select select "3537"
type input "14987"
click at [167, 60] on link "PREVIOUS INVOICES" at bounding box center [148, 59] width 80 height 10
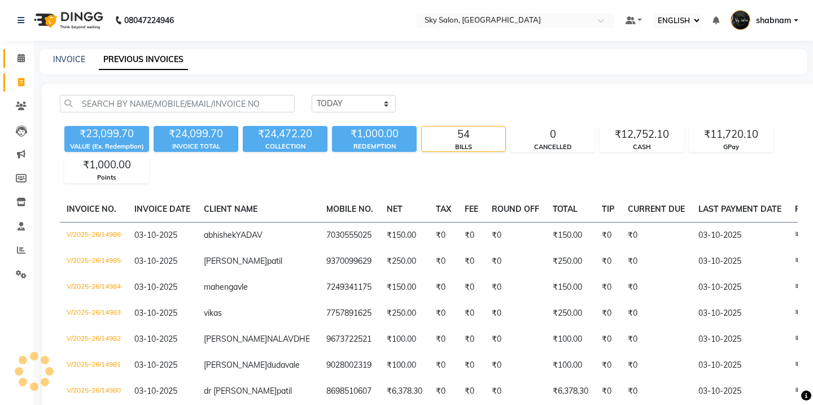
click at [21, 67] on link "CALENDAR" at bounding box center [16, 58] width 27 height 19
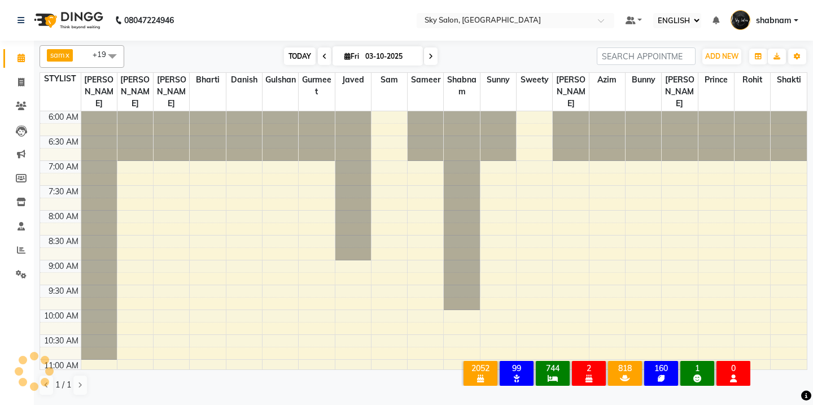
click at [298, 53] on span "TODAY" at bounding box center [300, 56] width 32 height 18
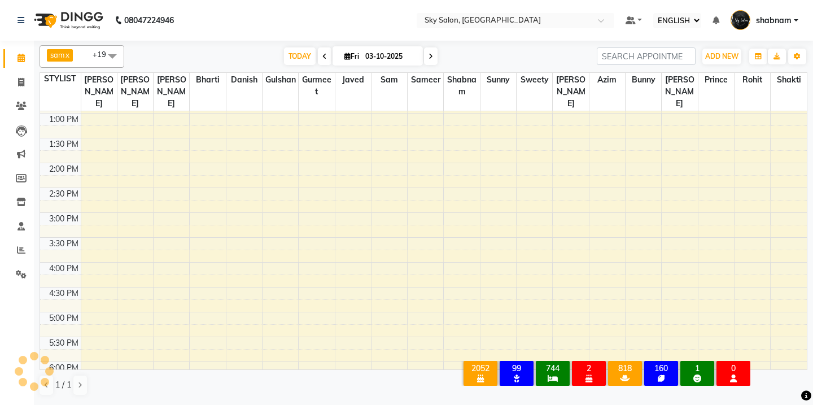
scroll to position [340, 0]
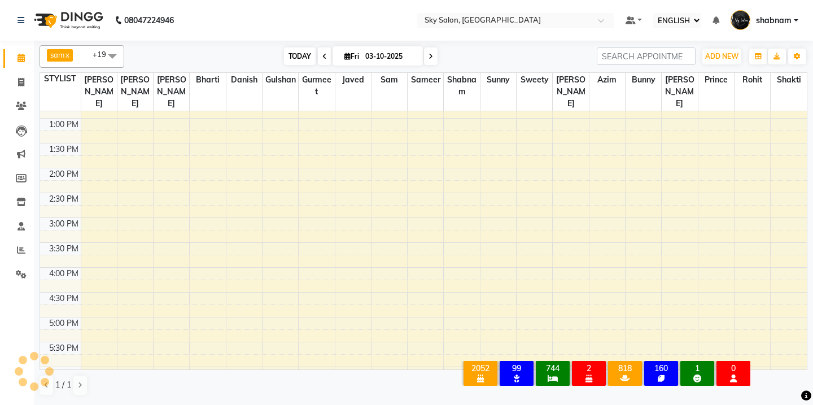
click at [292, 57] on span "TODAY" at bounding box center [300, 56] width 32 height 18
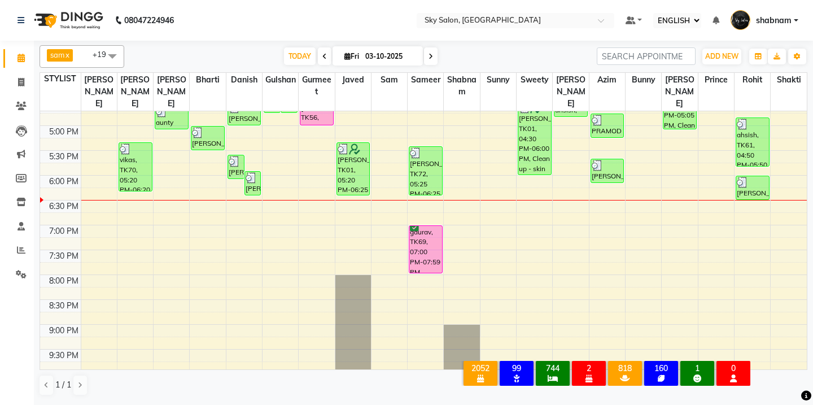
scroll to position [509, 0]
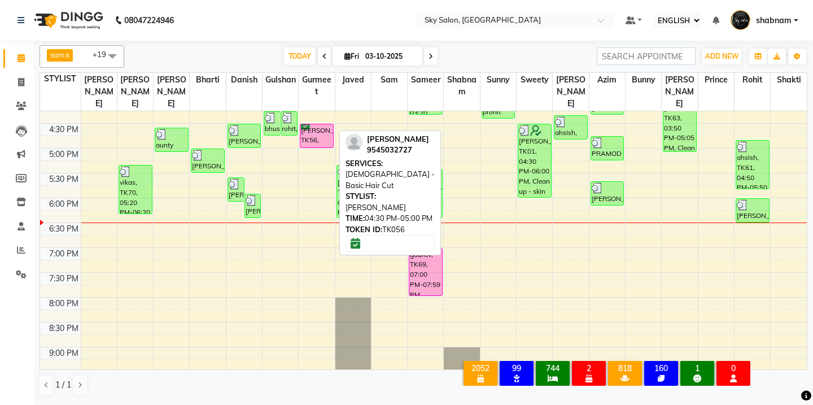
click at [320, 126] on div "yash jadhav, TK56, 04:30 PM-05:00 PM, Male - Basic Hair Cut" at bounding box center [316, 135] width 33 height 23
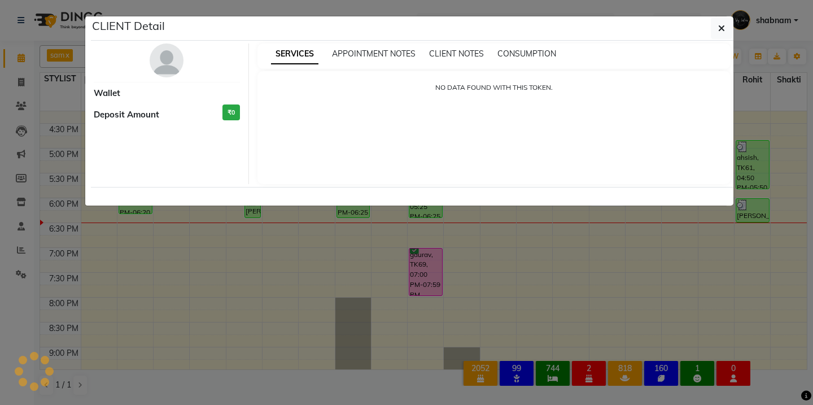
select select "6"
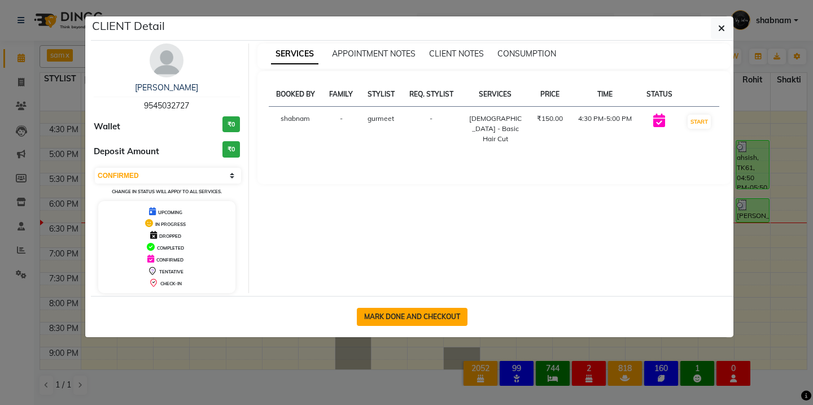
click at [401, 317] on button "MARK DONE AND CHECKOUT" at bounding box center [412, 317] width 111 height 18
select select "service"
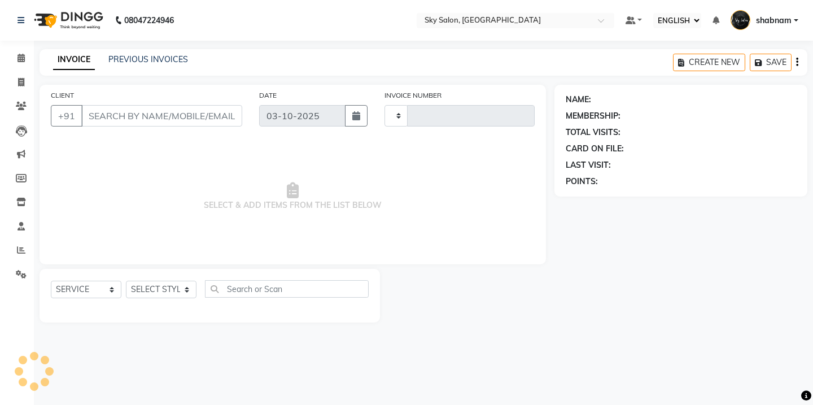
type input "14987"
select select "3537"
type input "9545032727"
select select "57852"
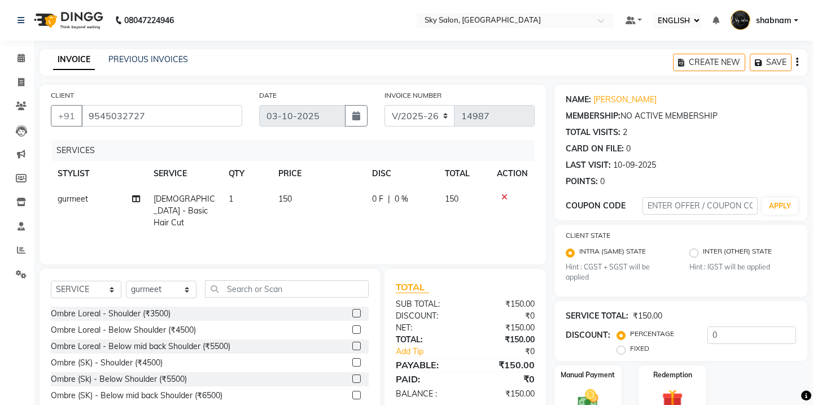
click at [511, 198] on div at bounding box center [512, 197] width 31 height 8
click at [500, 199] on div at bounding box center [512, 197] width 31 height 8
click at [506, 199] on icon at bounding box center [504, 197] width 6 height 8
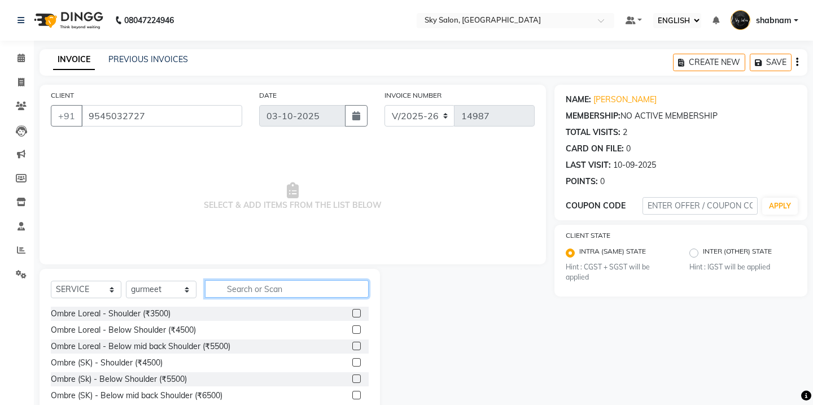
click at [279, 292] on input "text" at bounding box center [287, 289] width 164 height 18
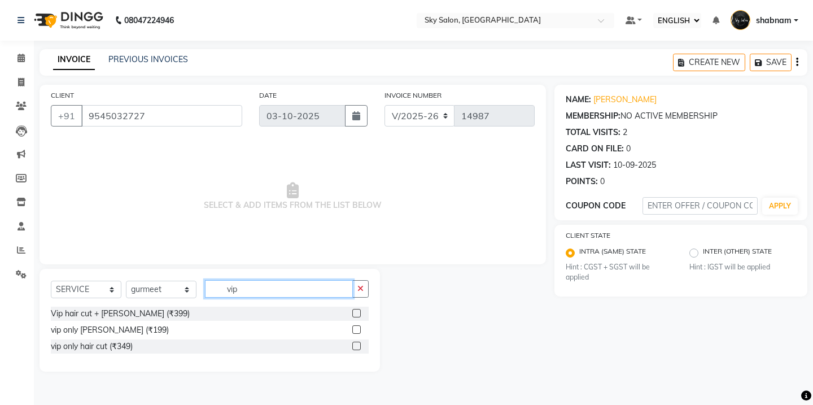
type input "vip"
click at [358, 313] on label at bounding box center [356, 313] width 8 height 8
click at [358, 313] on input "checkbox" at bounding box center [355, 313] width 7 height 7
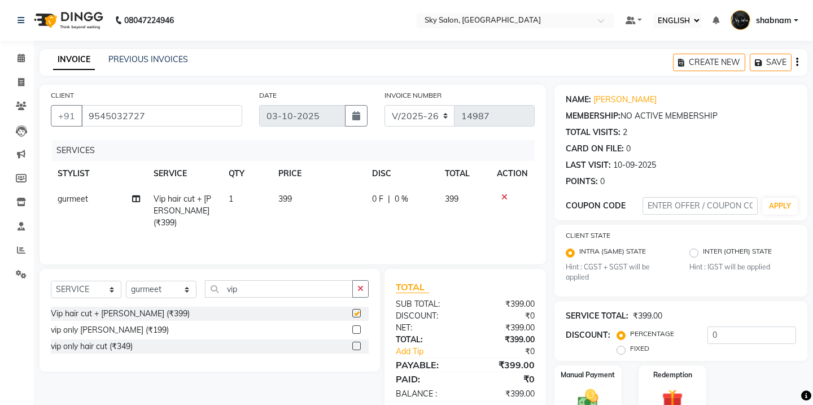
checkbox input "false"
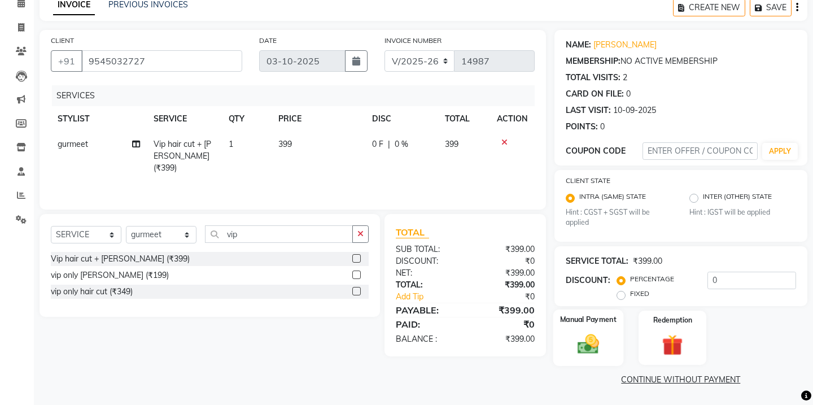
click at [585, 331] on div "Manual Payment" at bounding box center [588, 337] width 70 height 56
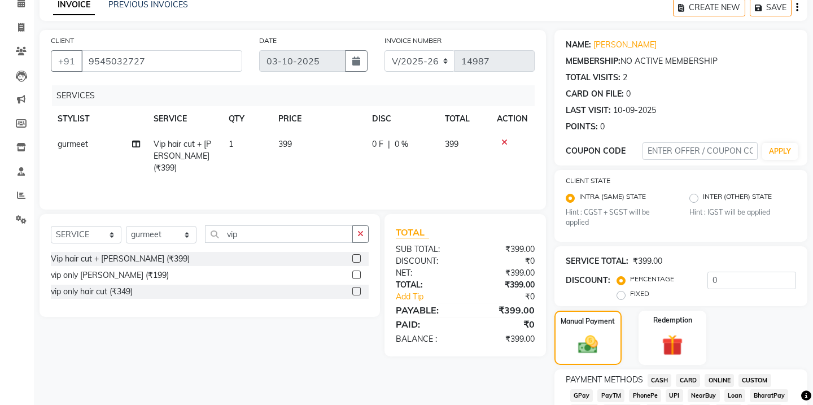
click at [653, 378] on span "CASH" at bounding box center [660, 380] width 24 height 13
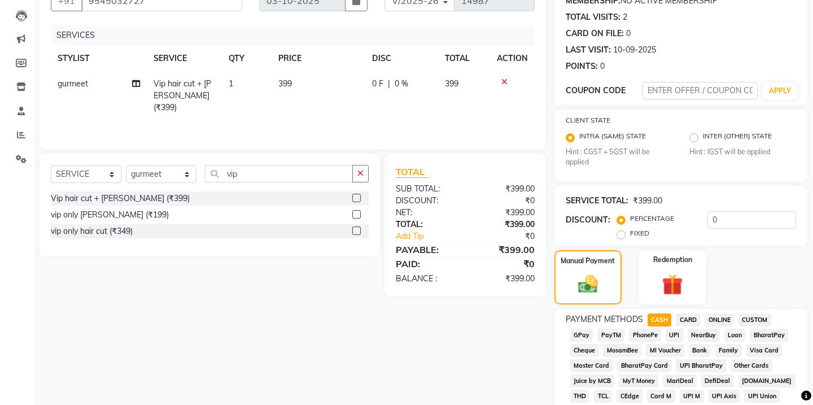
scroll to position [508, 0]
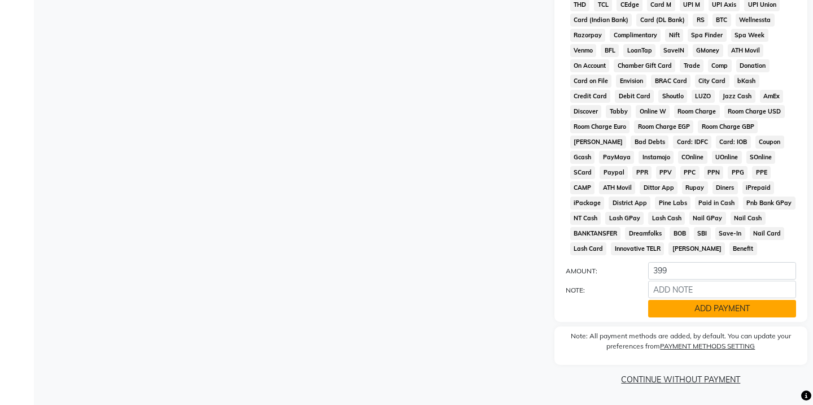
click at [681, 312] on button "ADD PAYMENT" at bounding box center [722, 309] width 148 height 18
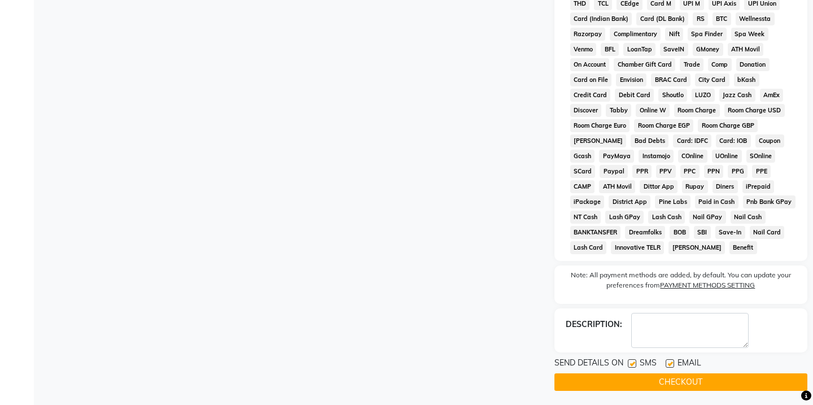
click at [632, 366] on label at bounding box center [632, 363] width 8 height 8
click at [632, 366] on input "checkbox" at bounding box center [631, 363] width 7 height 7
checkbox input "false"
click at [626, 387] on button "CHECKOUT" at bounding box center [680, 382] width 253 height 18
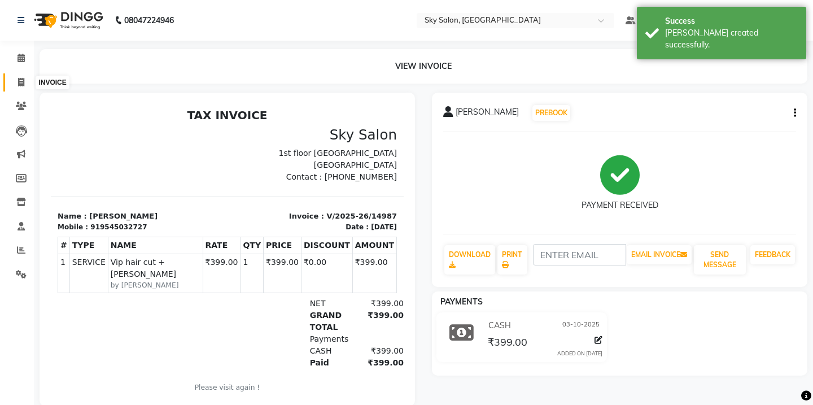
click at [17, 85] on span at bounding box center [21, 82] width 20 height 13
select select "service"
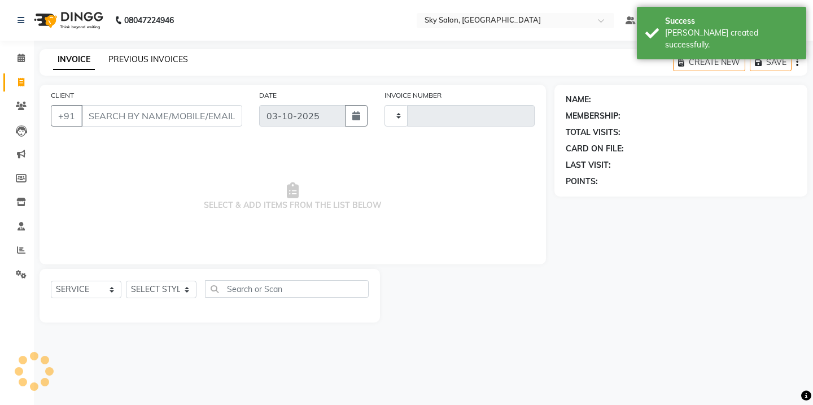
type input "14988"
click at [136, 59] on link "PREVIOUS INVOICES" at bounding box center [148, 59] width 80 height 10
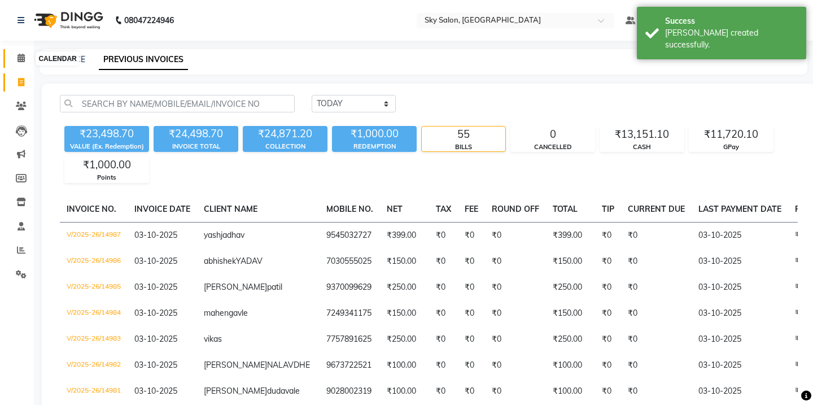
click at [23, 58] on icon at bounding box center [21, 58] width 7 height 8
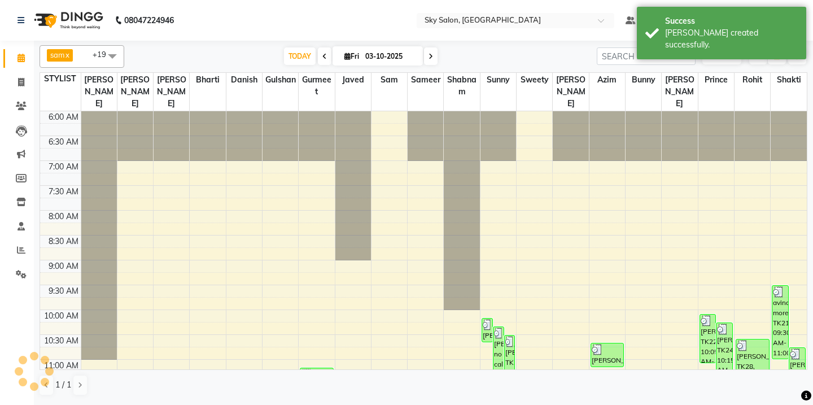
click at [23, 58] on icon at bounding box center [21, 58] width 7 height 8
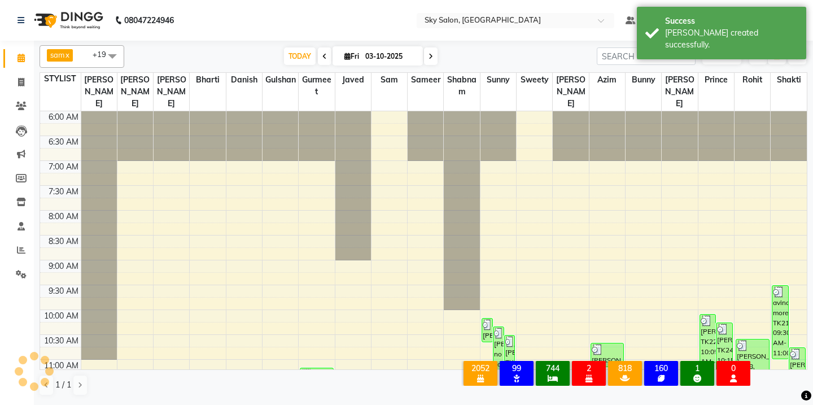
click at [23, 58] on icon at bounding box center [21, 58] width 7 height 8
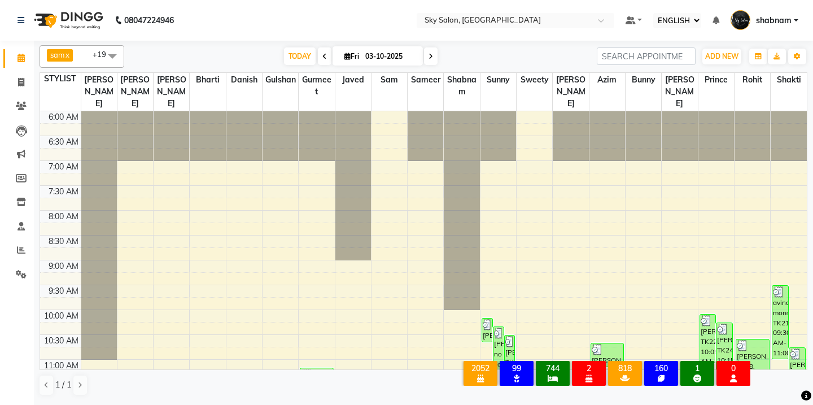
click at [23, 58] on icon at bounding box center [21, 58] width 7 height 8
click at [292, 56] on span "TODAY" at bounding box center [300, 56] width 32 height 18
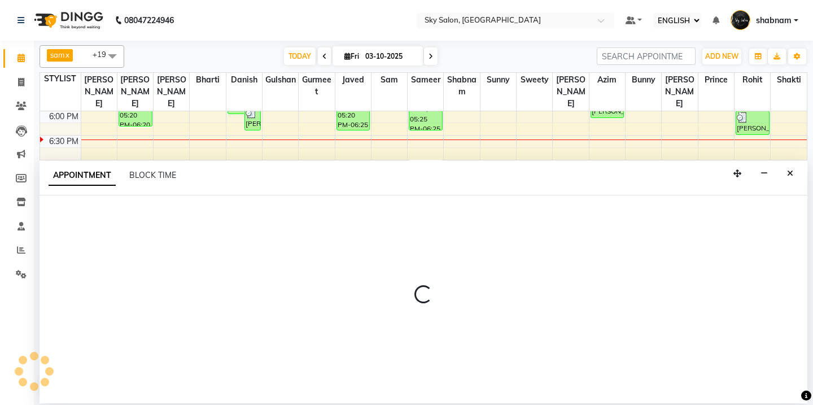
select select "57852"
select select "tentative"
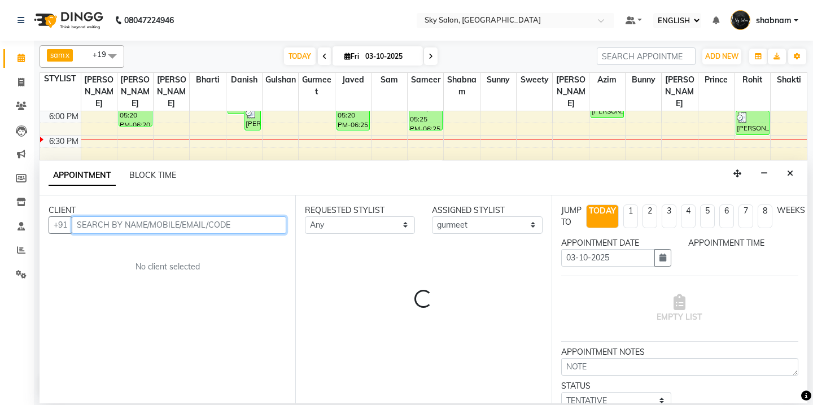
select select "1230"
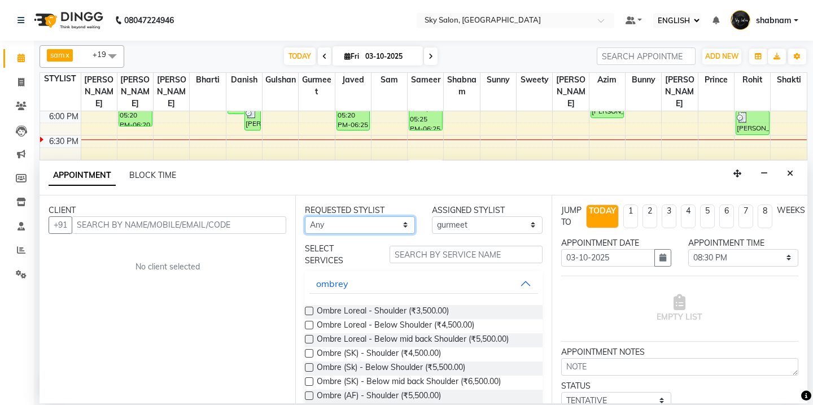
click at [329, 229] on select "Any afreen akshata aman saha ameer Anagha anisa arbaj azim bharti Bunny Danish …" at bounding box center [360, 225] width 110 height 18
click at [305, 216] on select "Any afreen akshata aman saha ameer Anagha anisa arbaj azim bharti Bunny Danish …" at bounding box center [360, 225] width 110 height 18
click at [165, 234] on div "CLIENT +91 No client selected" at bounding box center [168, 299] width 256 height 208
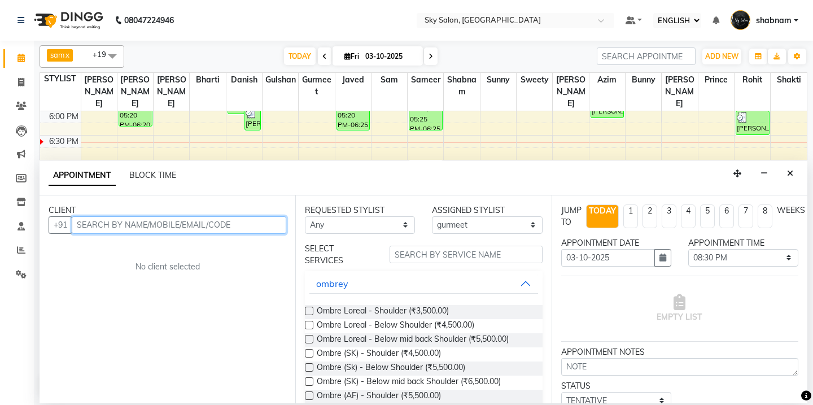
click at [170, 226] on input "text" at bounding box center [179, 225] width 215 height 18
click at [793, 170] on button "Close" at bounding box center [790, 174] width 16 height 18
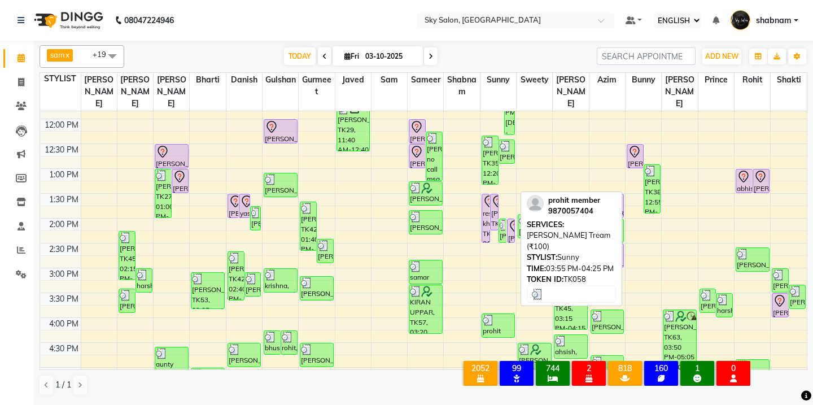
scroll to position [290, 0]
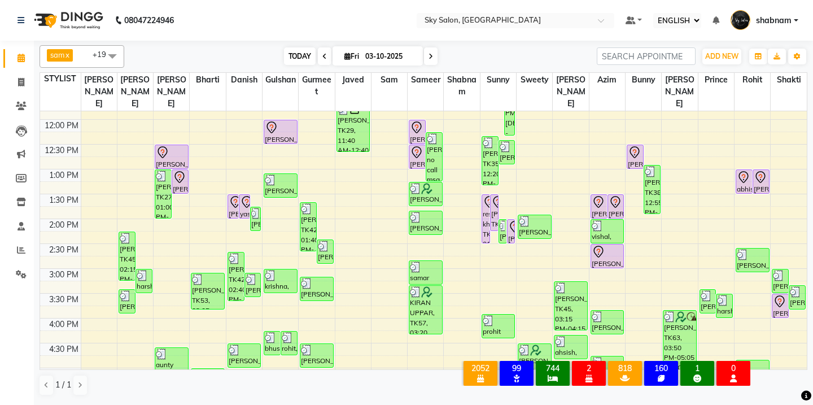
click at [303, 59] on span "TODAY" at bounding box center [300, 56] width 32 height 18
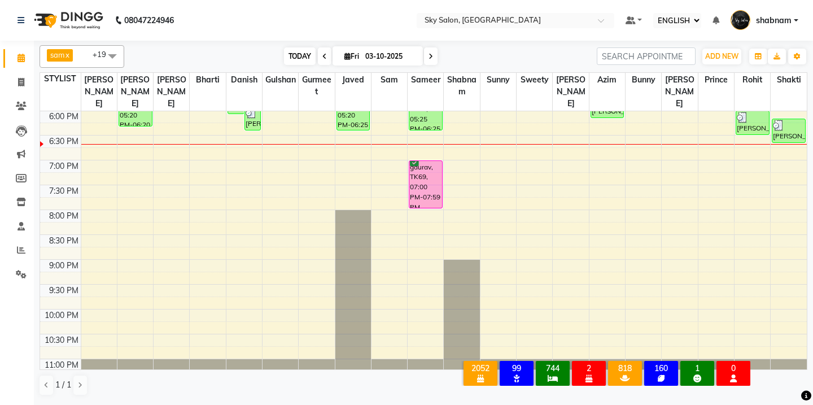
click at [304, 60] on span "TODAY" at bounding box center [300, 56] width 32 height 18
click at [296, 62] on span "TODAY" at bounding box center [300, 56] width 32 height 18
drag, startPoint x: 299, startPoint y: 53, endPoint x: 293, endPoint y: 49, distance: 7.4
click at [298, 50] on span "TODAY" at bounding box center [300, 56] width 32 height 18
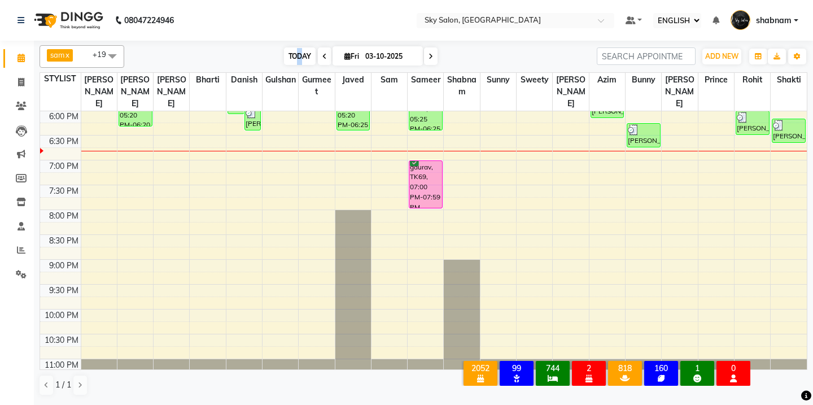
click at [298, 49] on span "TODAY" at bounding box center [300, 56] width 32 height 18
click at [290, 59] on span "TODAY" at bounding box center [300, 56] width 32 height 18
click at [297, 65] on div "sam x shabnam x sunny x anisa x bharti x azim x aman saha x Danish x Bunny x ja…" at bounding box center [424, 56] width 768 height 23
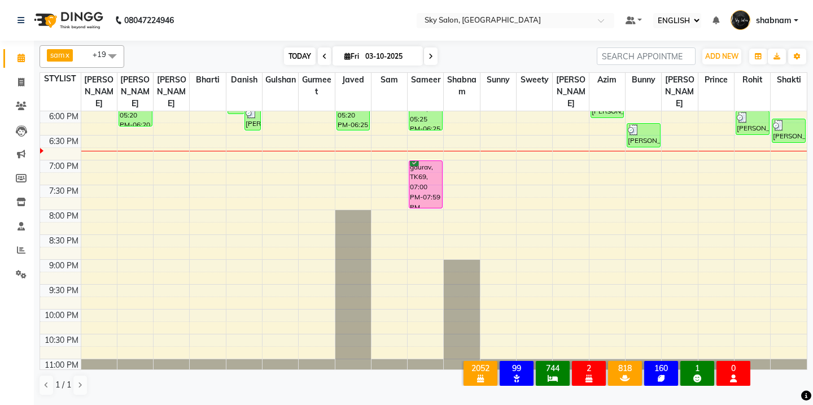
click at [296, 63] on span "TODAY" at bounding box center [300, 56] width 32 height 18
click at [304, 57] on span "TODAY" at bounding box center [300, 56] width 32 height 18
click at [302, 62] on span "TODAY" at bounding box center [300, 56] width 32 height 18
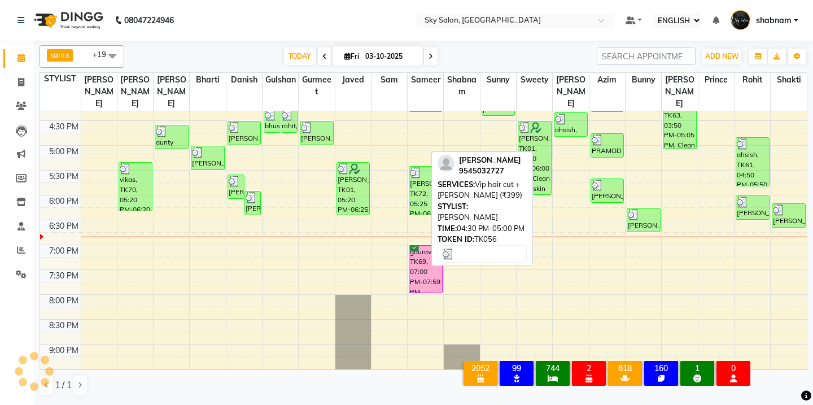
scroll to position [431, 0]
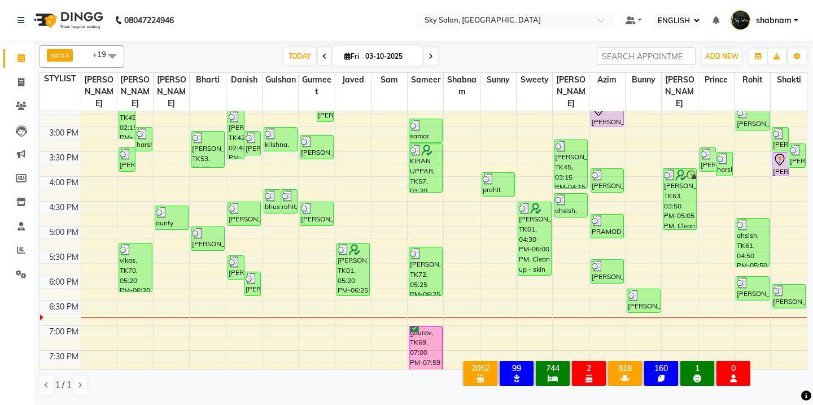
click at [296, 71] on div "sam x shabnam x sunny x anisa x bharti x azim x aman saha x Danish x Bunny x ja…" at bounding box center [424, 221] width 768 height 360
click at [299, 55] on span "TODAY" at bounding box center [300, 56] width 32 height 18
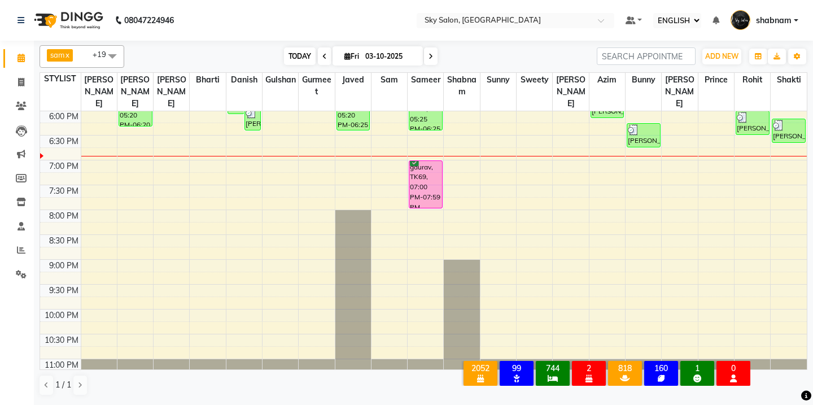
click at [311, 61] on span "TODAY" at bounding box center [300, 56] width 32 height 18
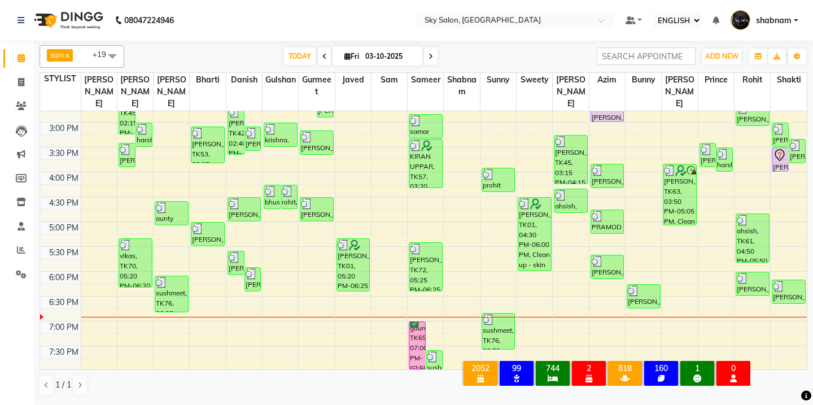
scroll to position [431, 0]
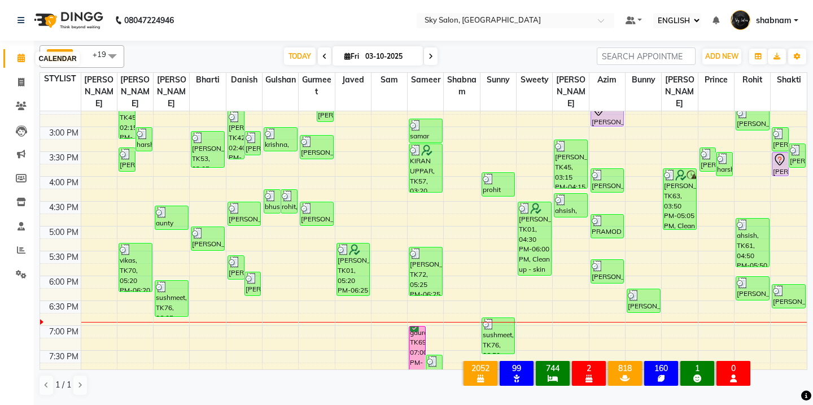
click at [20, 59] on icon at bounding box center [21, 58] width 7 height 8
click at [287, 54] on span "TODAY" at bounding box center [300, 56] width 32 height 18
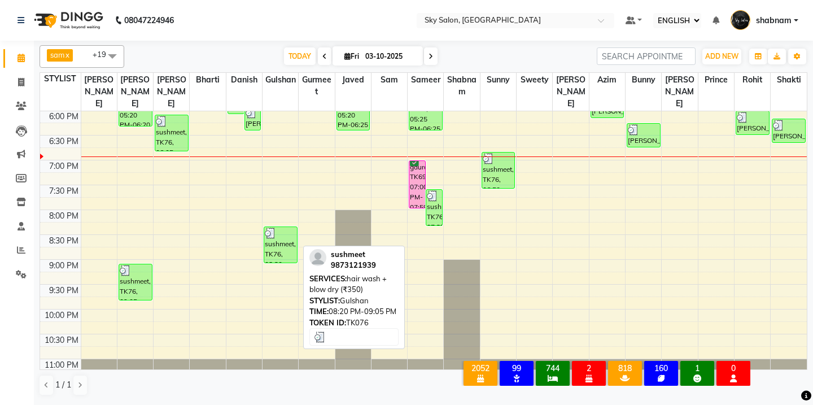
scroll to position [604, 0]
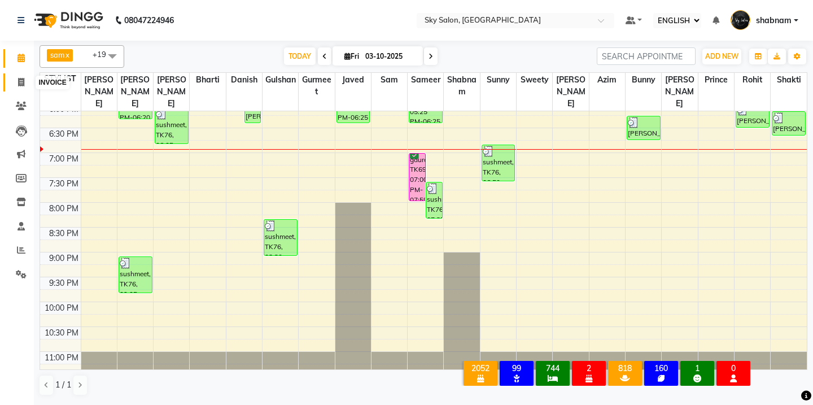
click at [27, 87] on span at bounding box center [21, 82] width 20 height 13
select select "service"
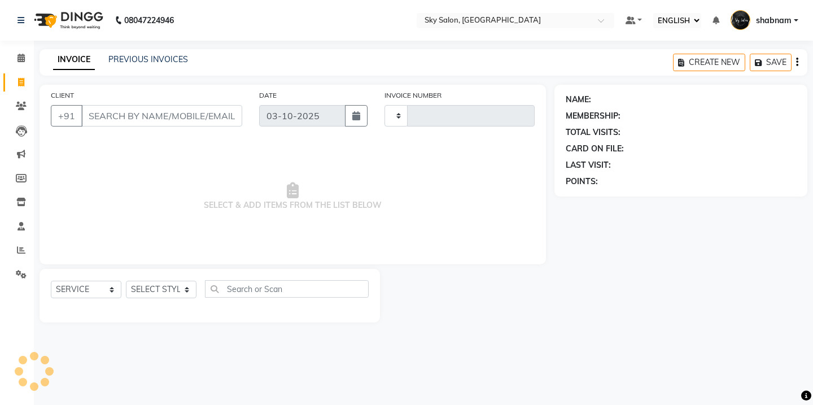
type input "14992"
select select "3537"
click at [194, 115] on input "CLIENT" at bounding box center [161, 115] width 161 height 21
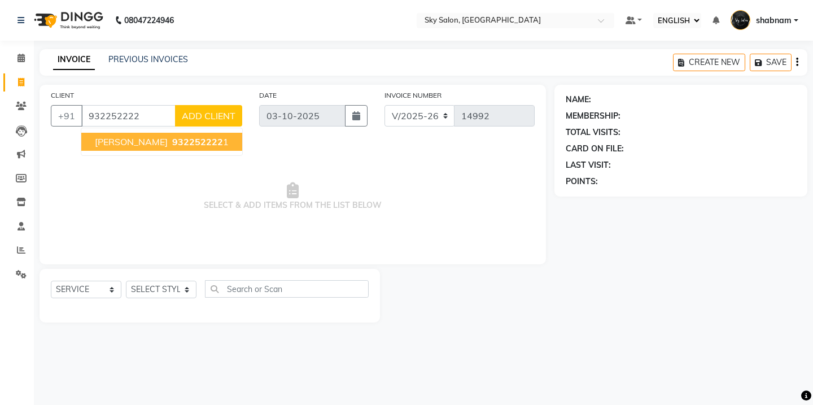
click at [200, 142] on span "932252222" at bounding box center [197, 141] width 51 height 11
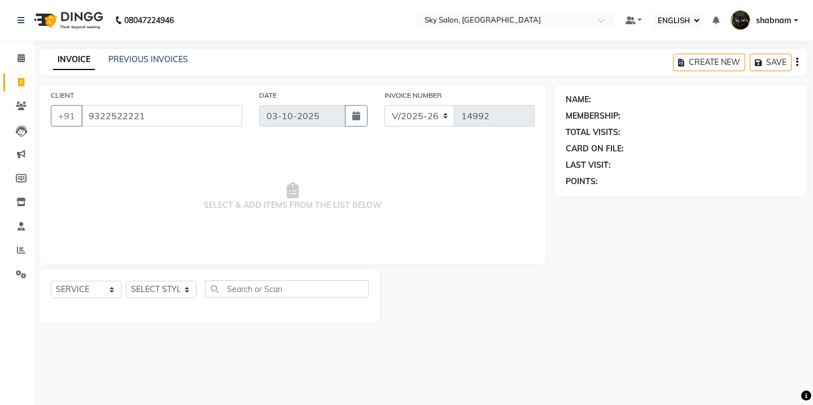
type input "9322522221"
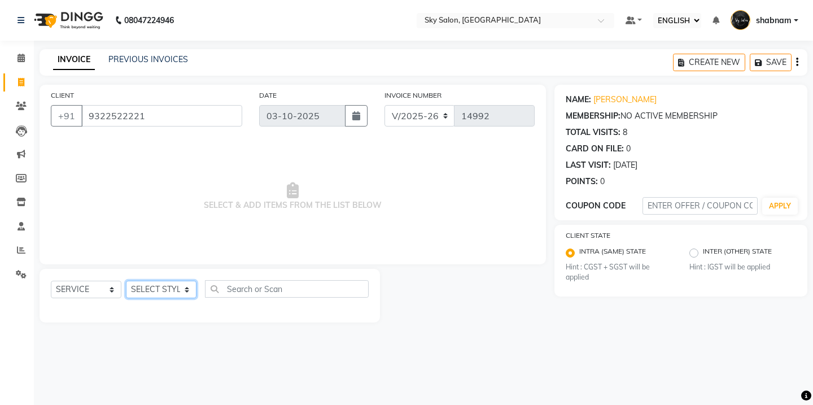
click at [163, 286] on select "SELECT STYLIST [PERSON_NAME] [PERSON_NAME] saha [PERSON_NAME] [PERSON_NAME] [PE…" at bounding box center [161, 290] width 71 height 18
select select "89643"
click at [126, 281] on select "SELECT STYLIST [PERSON_NAME] [PERSON_NAME] saha [PERSON_NAME] [PERSON_NAME] [PE…" at bounding box center [161, 290] width 71 height 18
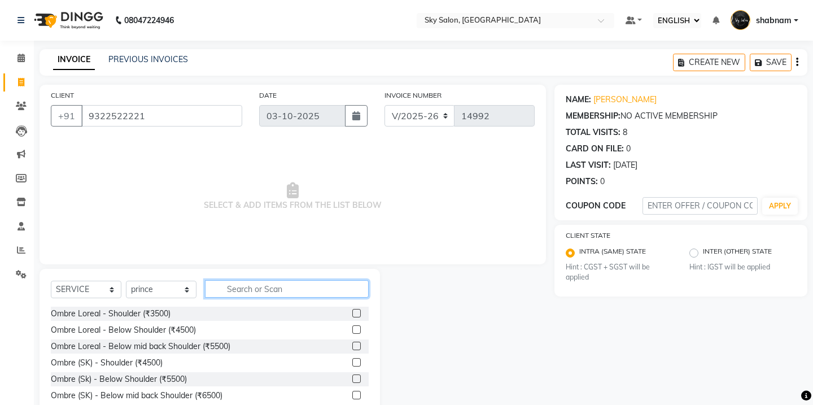
click at [262, 295] on input "text" at bounding box center [287, 289] width 164 height 18
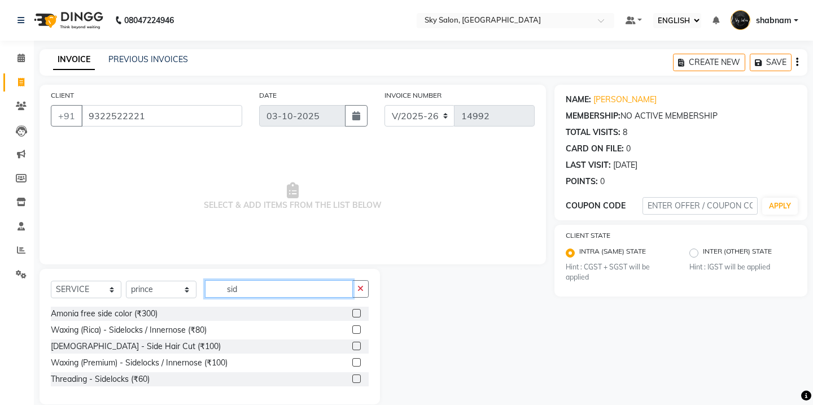
scroll to position [16, 0]
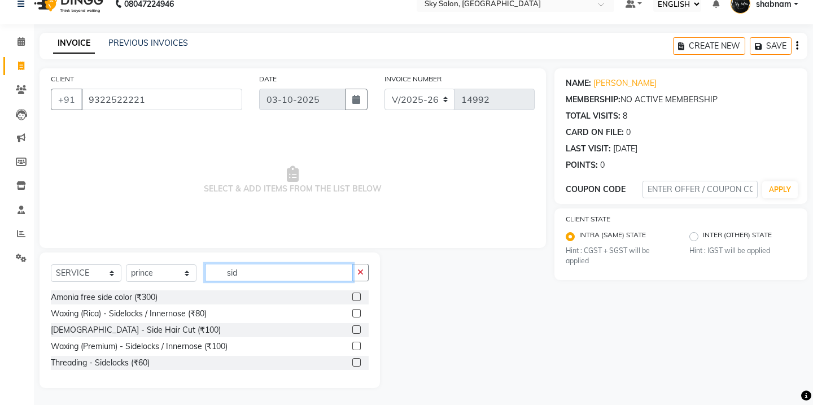
type input "sid"
click at [355, 330] on label at bounding box center [356, 329] width 8 height 8
click at [355, 330] on input "checkbox" at bounding box center [355, 329] width 7 height 7
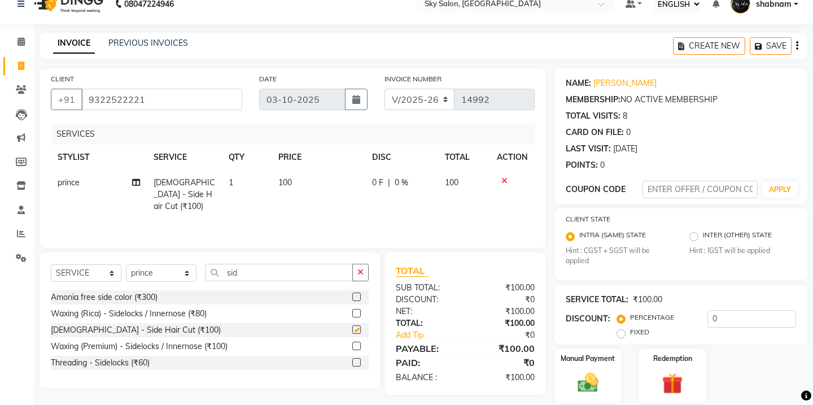
checkbox input "false"
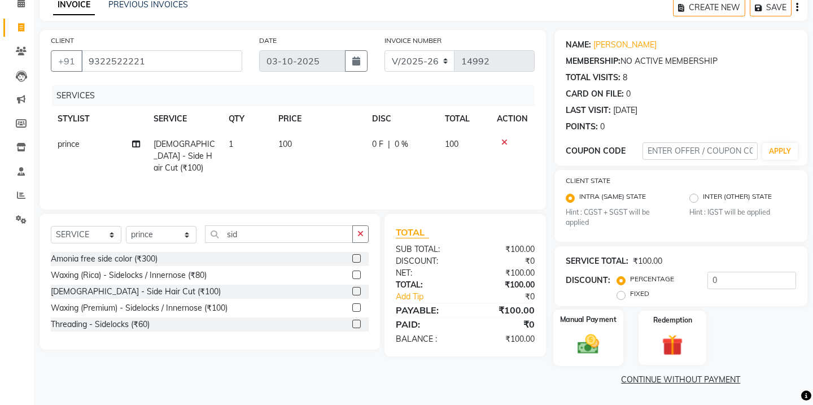
click at [610, 353] on div "Manual Payment" at bounding box center [588, 337] width 70 height 56
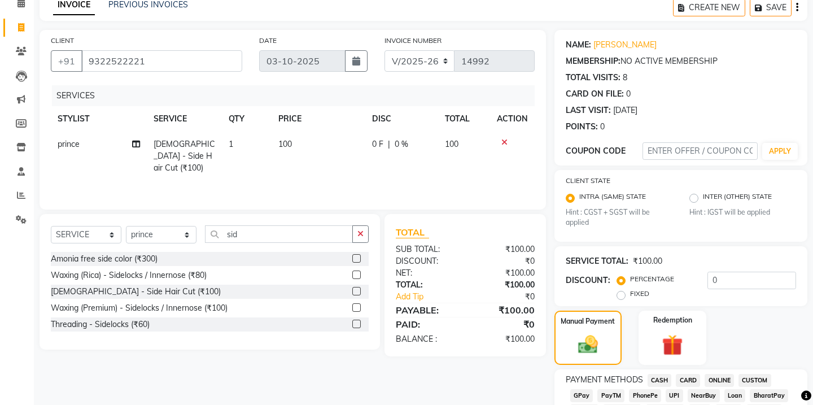
click at [648, 379] on span "CASH" at bounding box center [660, 380] width 24 height 13
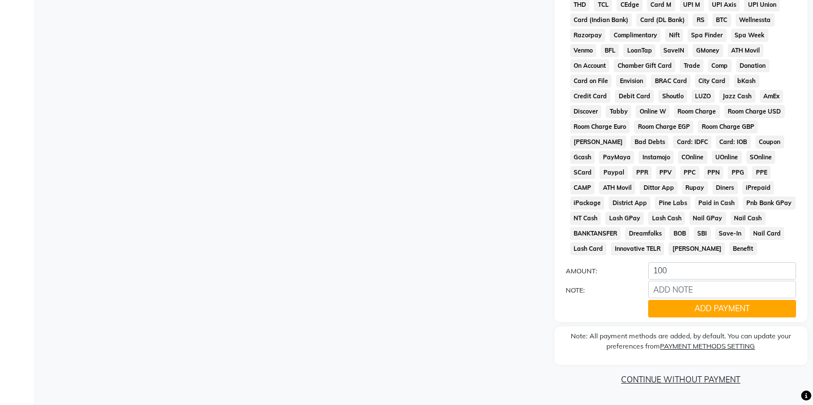
click at [671, 319] on div "PAYMENT METHODS CASH CARD ONLINE CUSTOM GPay PayTM PhonePe UPI NearBuy Loan Bha…" at bounding box center [680, 120] width 253 height 404
click at [674, 307] on button "ADD PAYMENT" at bounding box center [722, 309] width 148 height 18
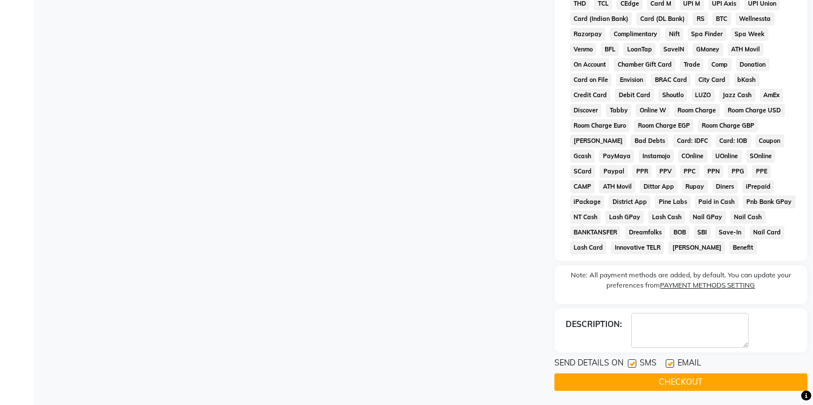
click at [632, 364] on label at bounding box center [632, 363] width 8 height 8
click at [632, 364] on input "checkbox" at bounding box center [631, 363] width 7 height 7
checkbox input "false"
click at [632, 387] on button "CHECKOUT" at bounding box center [680, 382] width 253 height 18
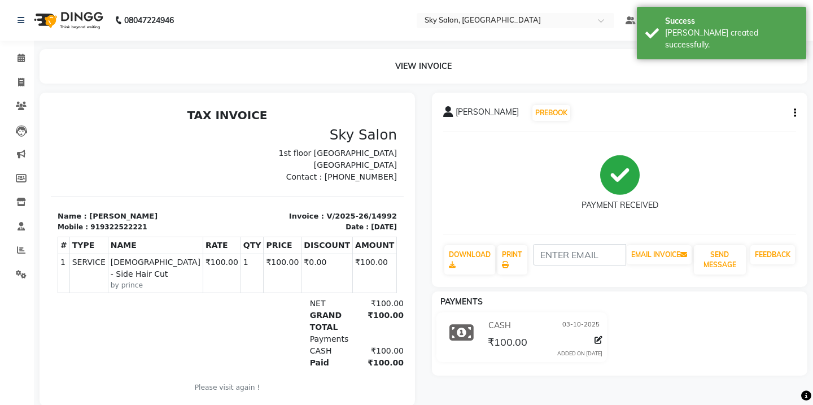
click at [14, 71] on li "INVOICE" at bounding box center [17, 83] width 34 height 24
click at [23, 59] on icon at bounding box center [21, 58] width 7 height 8
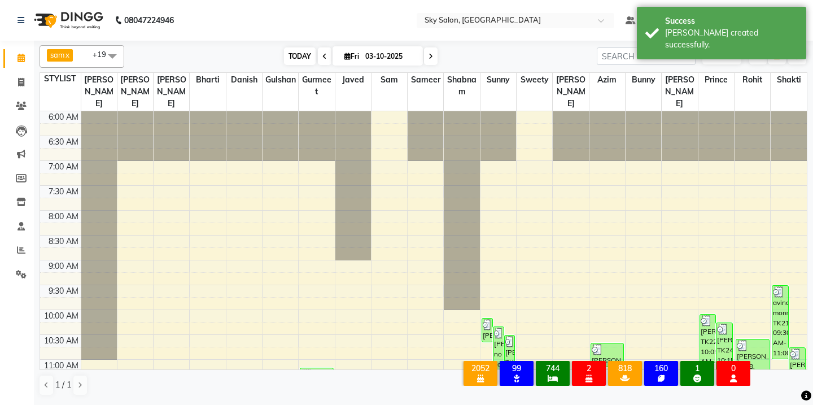
click at [311, 59] on span "TODAY" at bounding box center [300, 56] width 32 height 18
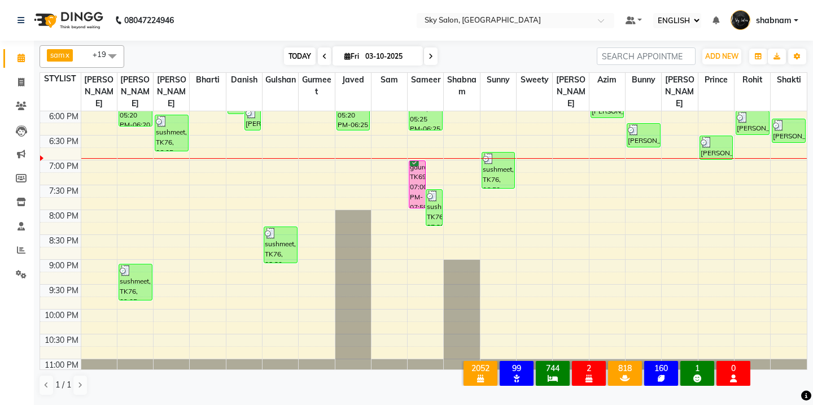
click at [300, 55] on span "TODAY" at bounding box center [300, 56] width 32 height 18
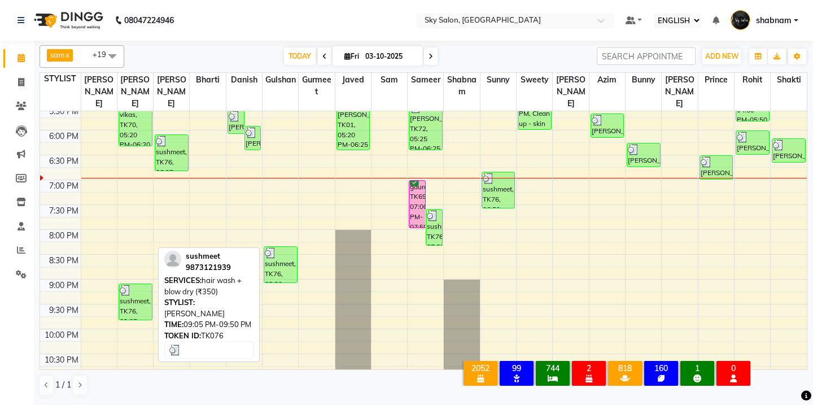
scroll to position [624, 0]
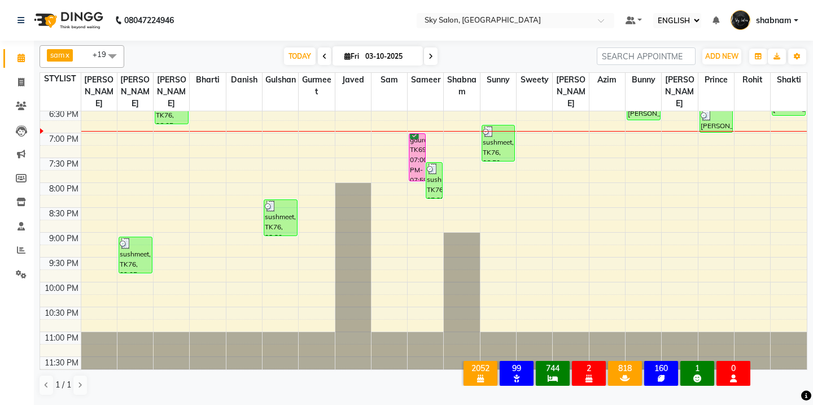
click at [18, 95] on li "CLIENTS" at bounding box center [17, 106] width 34 height 24
click at [28, 80] on span at bounding box center [21, 82] width 20 height 13
select select "service"
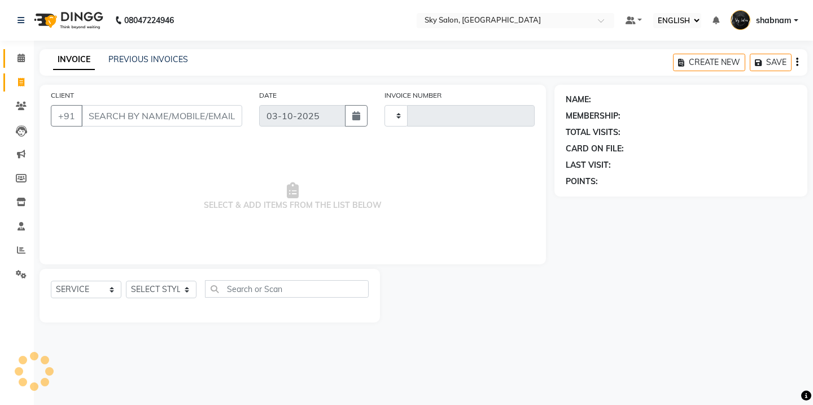
type input "14993"
select select "3537"
click at [158, 60] on link "PREVIOUS INVOICES" at bounding box center [148, 59] width 80 height 10
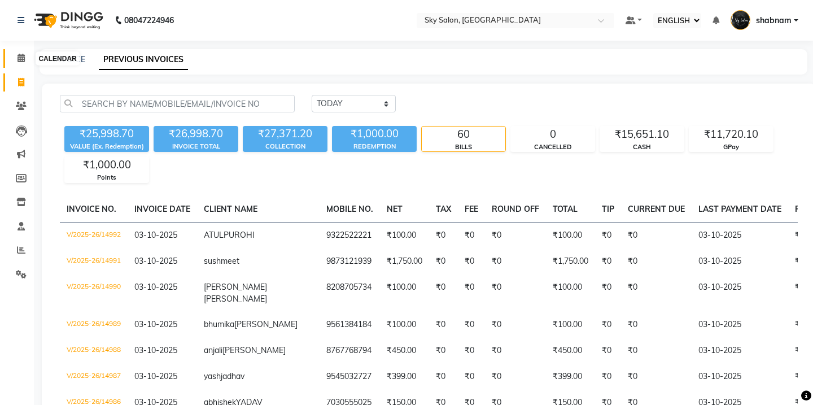
click at [21, 61] on icon at bounding box center [21, 58] width 7 height 8
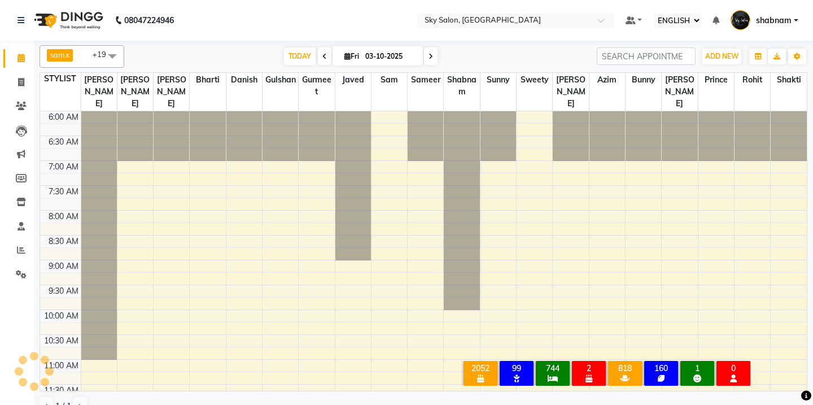
scroll to position [597, 0]
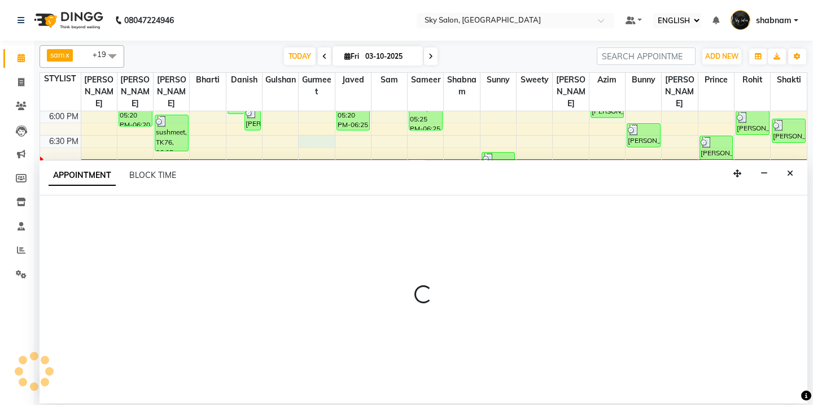
select select "57852"
select select "1110"
select select "tentative"
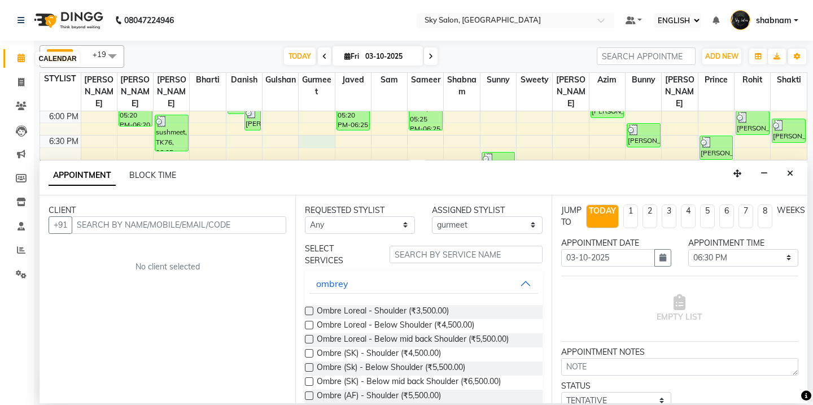
click at [20, 61] on icon at bounding box center [21, 58] width 7 height 8
click at [298, 57] on span "TODAY" at bounding box center [300, 56] width 32 height 18
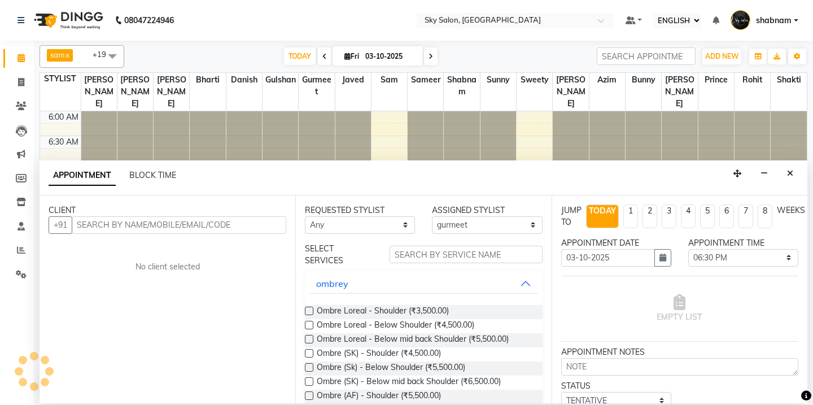
scroll to position [624, 0]
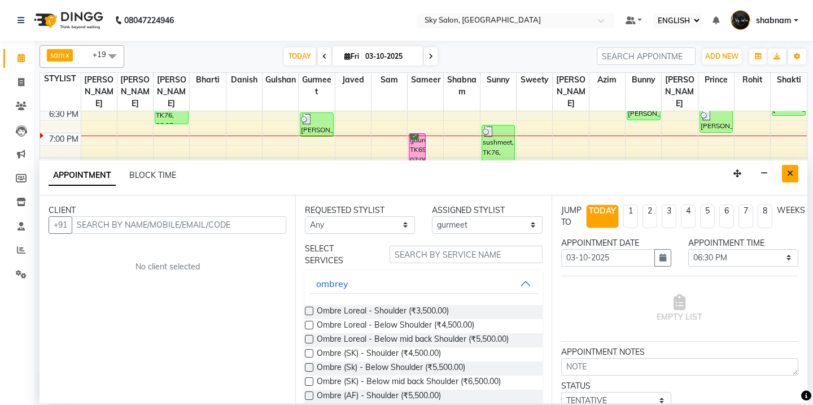
click at [793, 176] on button "Close" at bounding box center [790, 174] width 16 height 18
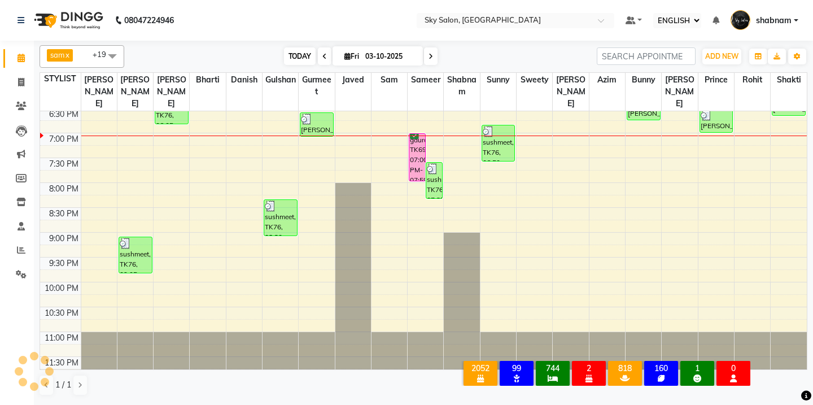
click at [303, 61] on span "TODAY" at bounding box center [300, 56] width 32 height 18
click at [15, 71] on li "INVOICE" at bounding box center [17, 83] width 34 height 24
click at [20, 86] on icon at bounding box center [21, 82] width 6 height 8
select select "service"
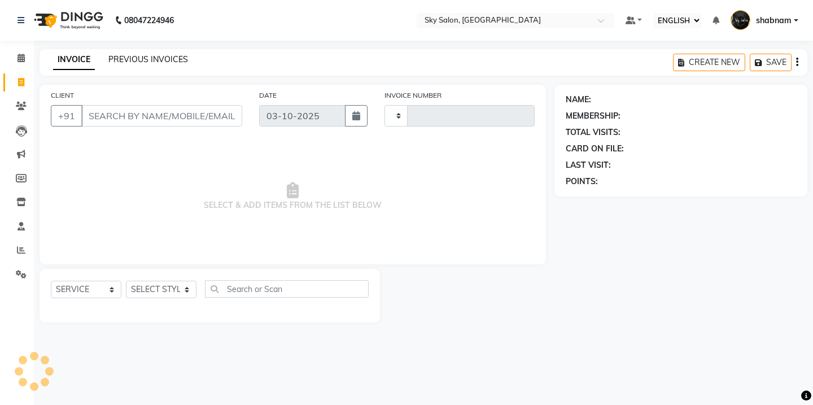
type input "14994"
select select "3537"
click at [144, 59] on link "PREVIOUS INVOICES" at bounding box center [148, 59] width 80 height 10
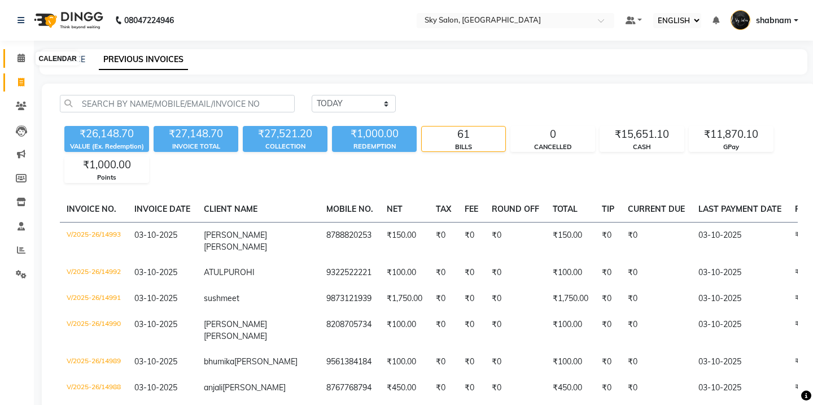
click at [16, 64] on span at bounding box center [21, 58] width 20 height 13
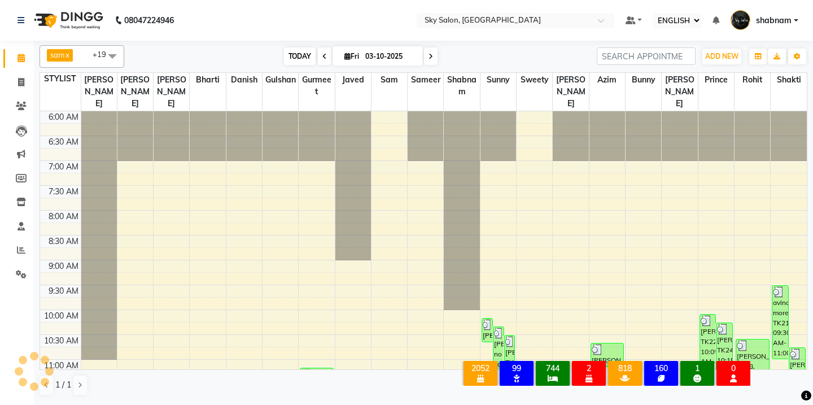
click at [291, 60] on span "TODAY" at bounding box center [300, 56] width 32 height 18
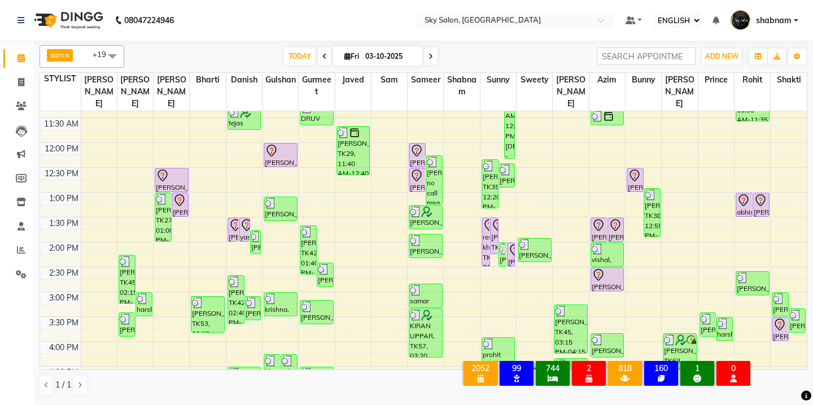
scroll to position [313, 0]
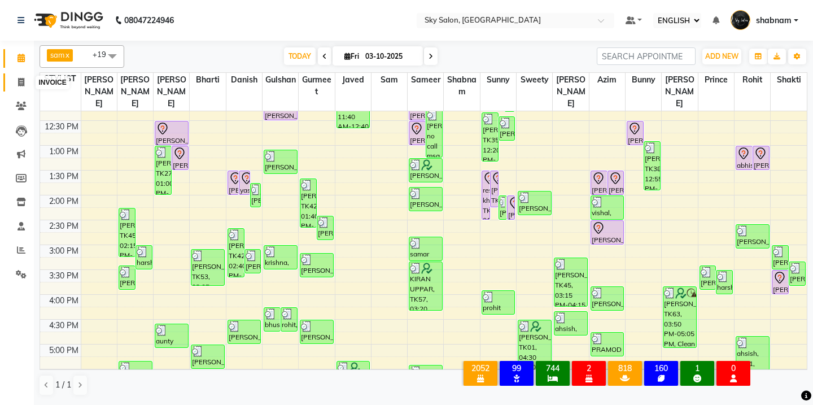
click at [23, 86] on span at bounding box center [21, 82] width 20 height 13
select select "3537"
select select "service"
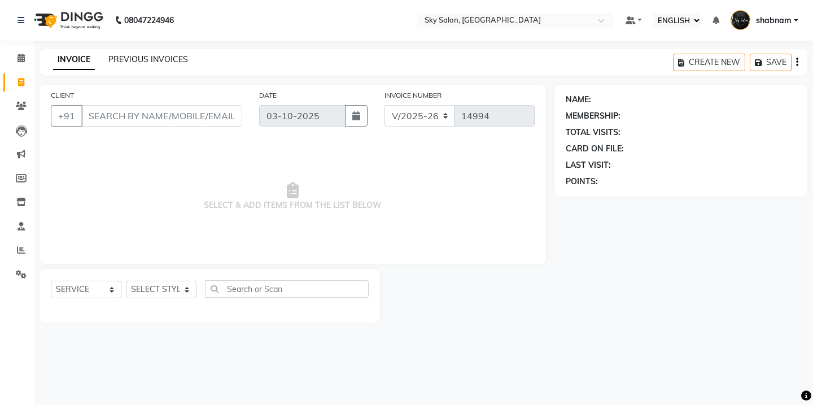
click at [148, 60] on link "PREVIOUS INVOICES" at bounding box center [148, 59] width 80 height 10
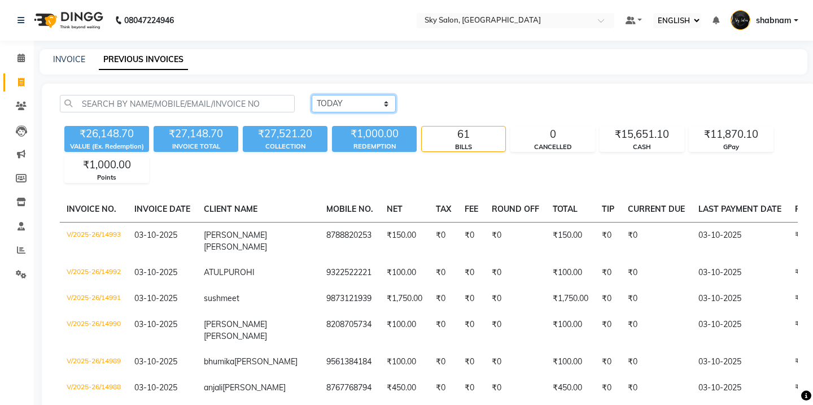
click at [362, 102] on select "TODAY YESTERDAY CUSTOM RANGE" at bounding box center [354, 104] width 84 height 18
select select "range"
click at [312, 95] on select "TODAY YESTERDAY CUSTOM RANGE" at bounding box center [354, 104] width 84 height 18
click at [441, 104] on input "03-10-2025" at bounding box center [444, 104] width 84 height 16
select select "10"
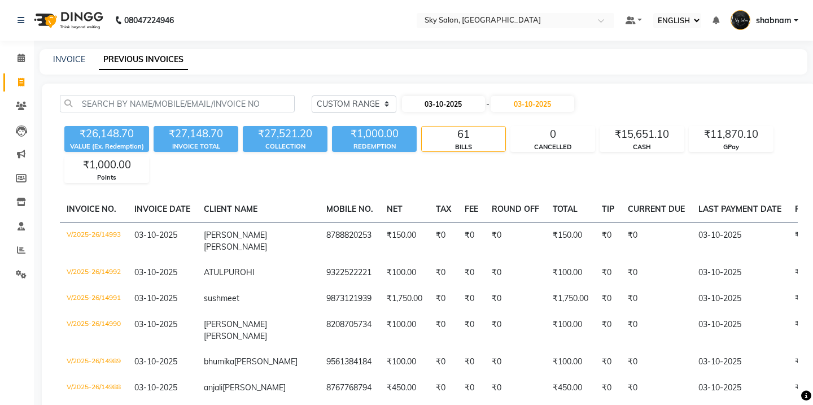
select select "2025"
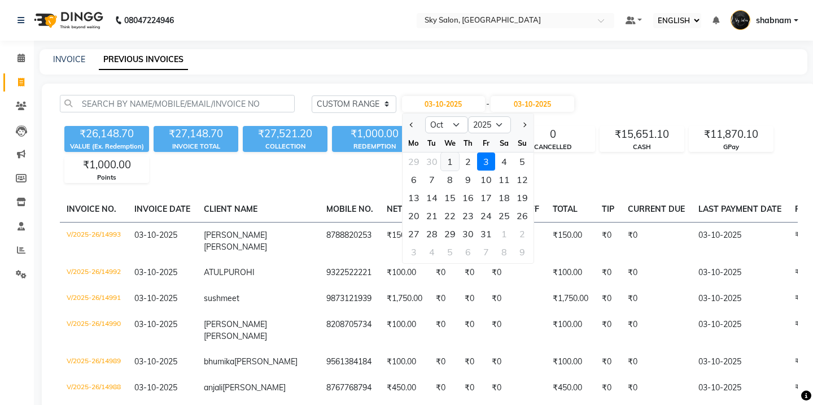
click at [456, 164] on div "1" at bounding box center [450, 161] width 18 height 18
type input "01-10-2025"
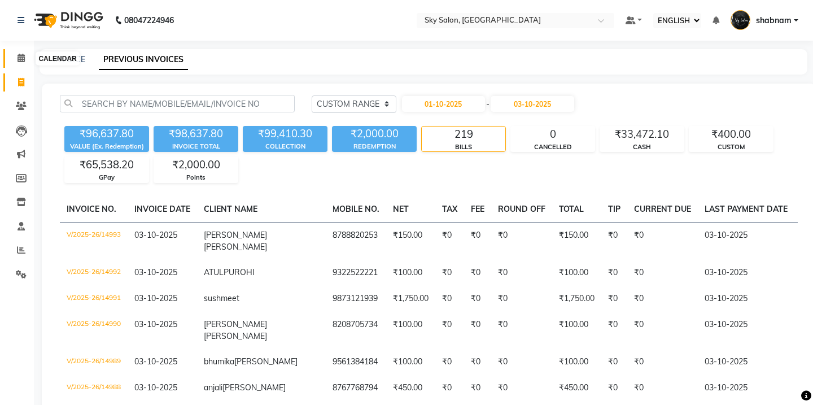
click at [26, 63] on span at bounding box center [21, 58] width 20 height 13
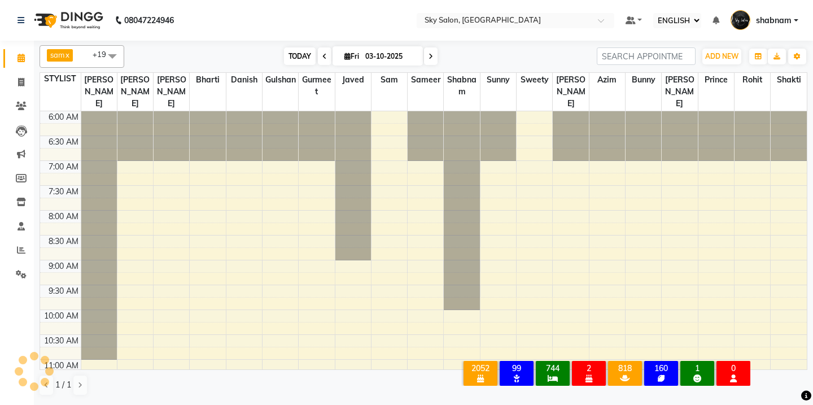
click at [307, 58] on span "TODAY" at bounding box center [300, 56] width 32 height 18
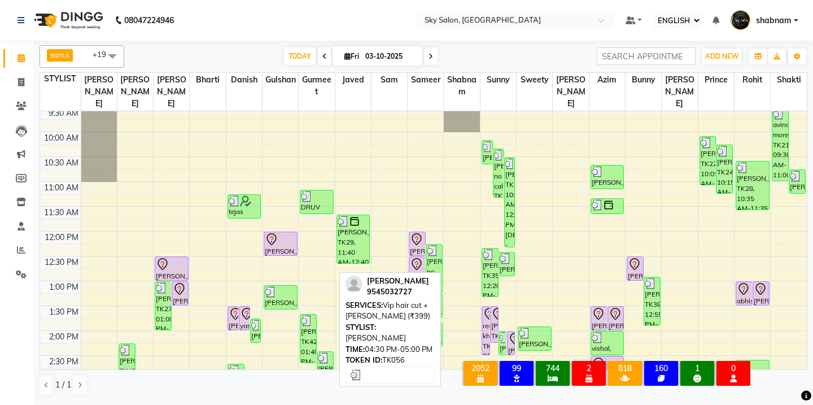
scroll to position [156, 0]
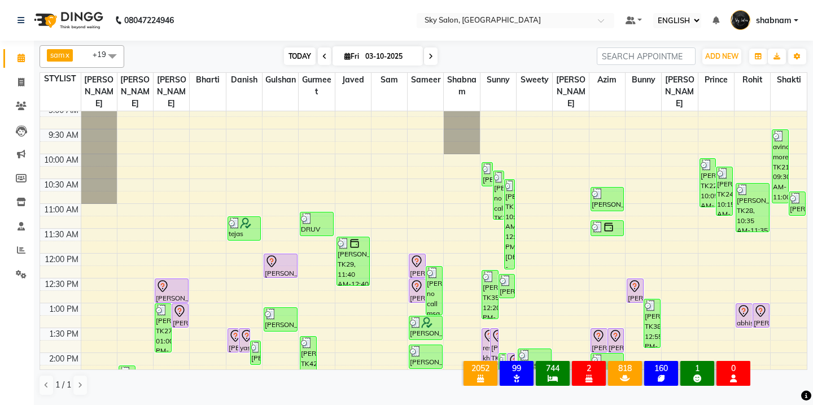
click at [300, 54] on span "TODAY" at bounding box center [300, 56] width 32 height 18
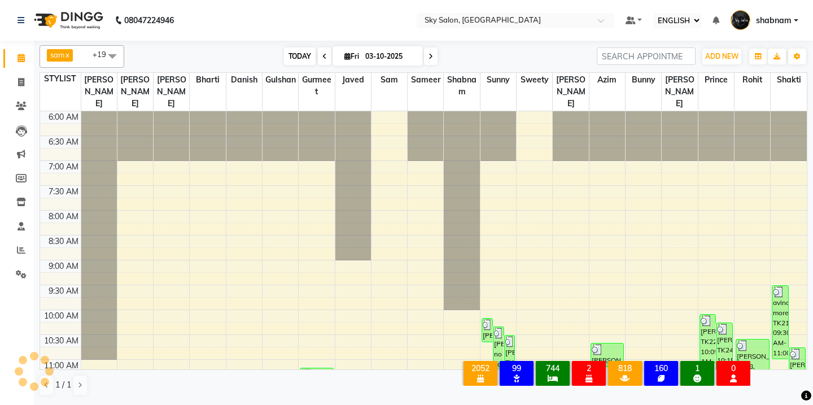
scroll to position [624, 0]
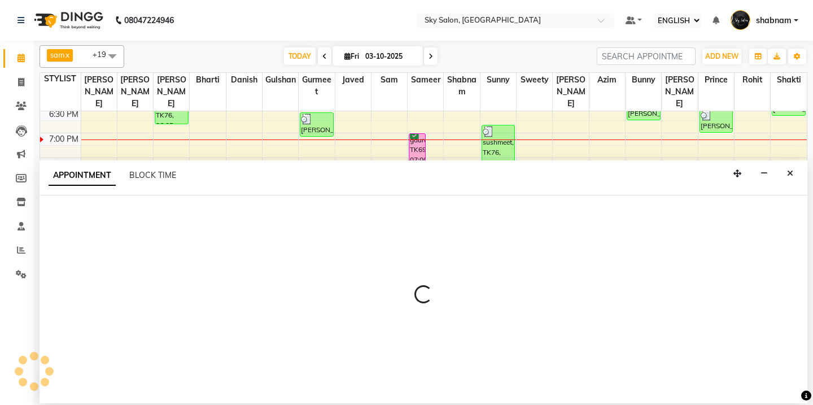
select select "43485"
select select "1230"
select select "tentative"
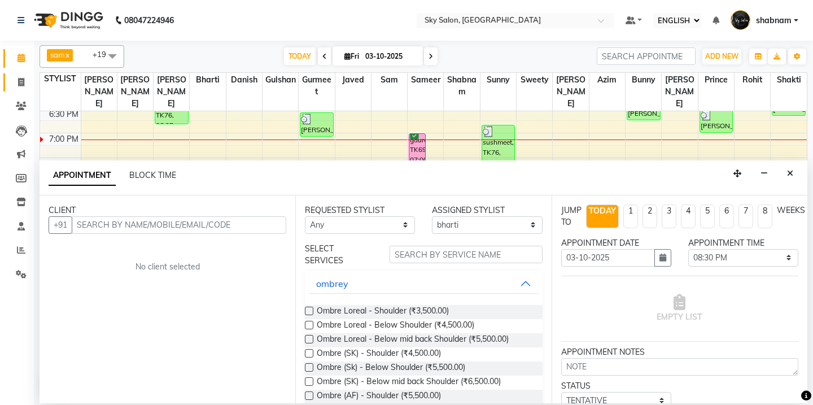
click at [21, 86] on span at bounding box center [21, 82] width 20 height 13
select select "service"
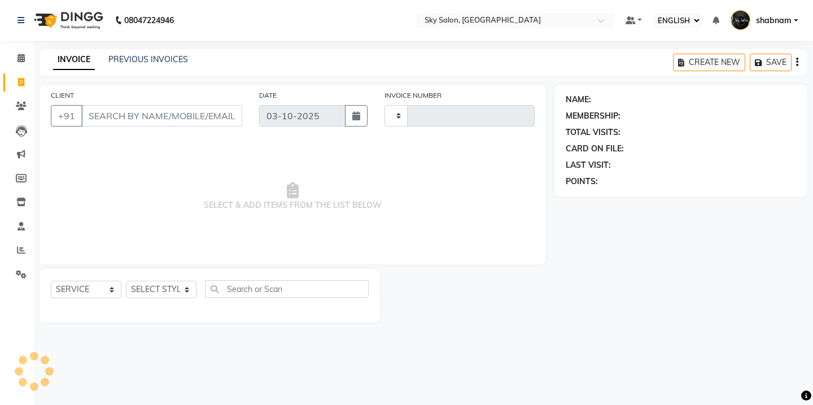
type input "14994"
select select "3537"
click at [31, 103] on div "CLIENT +91 DATE 03-10-2025 INVOICE NUMBER V/2025 V/2025-26 14994 SELECT & ADD I…" at bounding box center [292, 204] width 523 height 238
click at [25, 104] on icon at bounding box center [21, 106] width 11 height 8
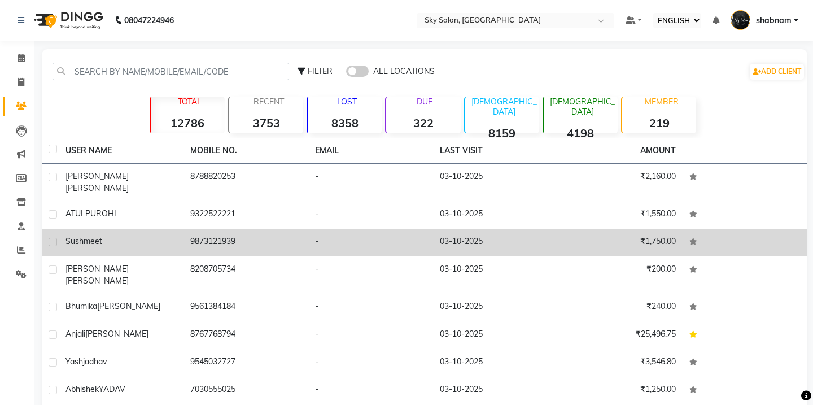
click at [215, 230] on td "9873121939" at bounding box center [245, 243] width 125 height 28
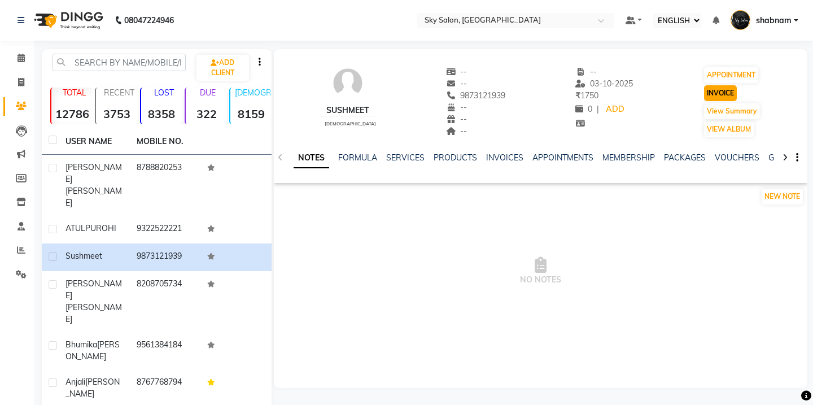
click at [718, 94] on button "INVOICE" at bounding box center [720, 93] width 33 height 16
select select "service"
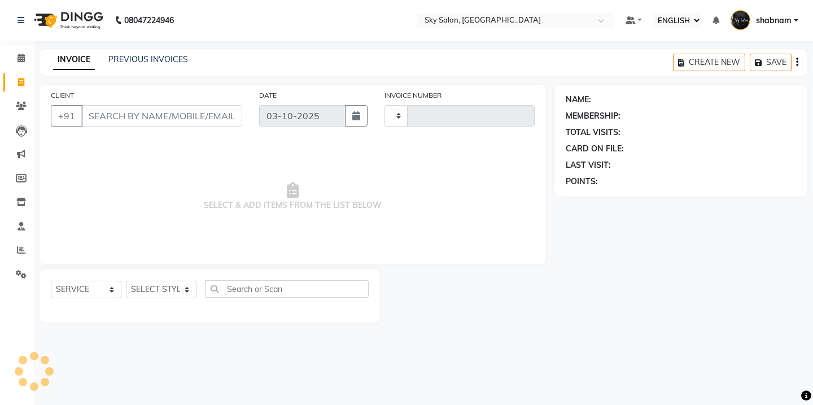
type input "14994"
type input "9873121939"
select select "3537"
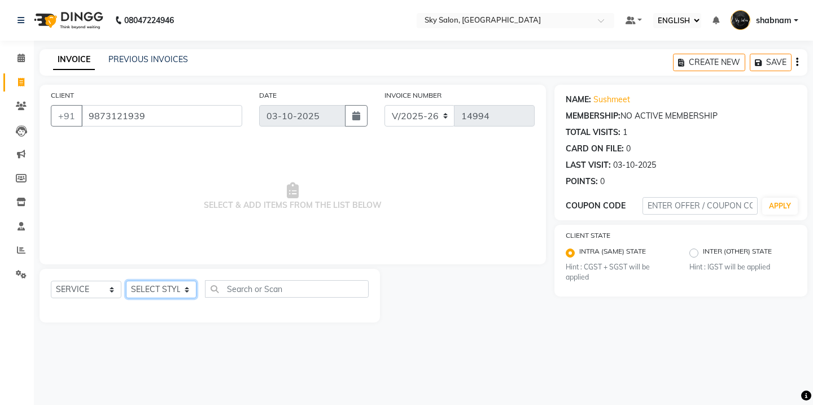
click at [148, 282] on select "SELECT STYLIST [PERSON_NAME] [PERSON_NAME] saha [PERSON_NAME] [PERSON_NAME] [PE…" at bounding box center [161, 290] width 71 height 18
select select "80460"
click at [126, 281] on select "SELECT STYLIST [PERSON_NAME] [PERSON_NAME] saha [PERSON_NAME] [PERSON_NAME] [PE…" at bounding box center [161, 290] width 71 height 18
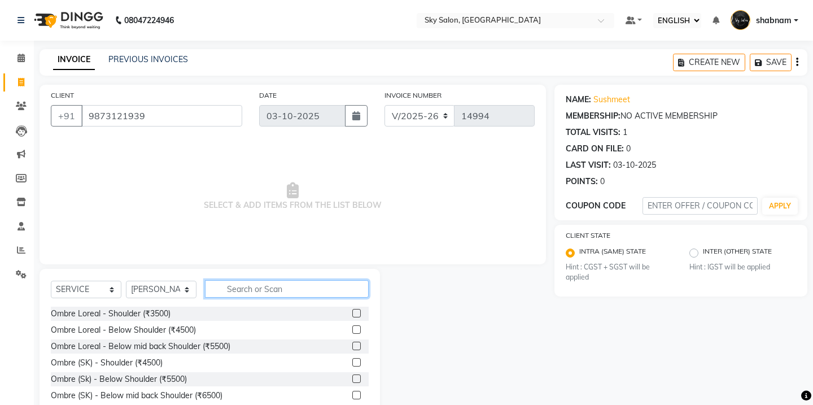
click at [267, 289] on input "text" at bounding box center [287, 289] width 164 height 18
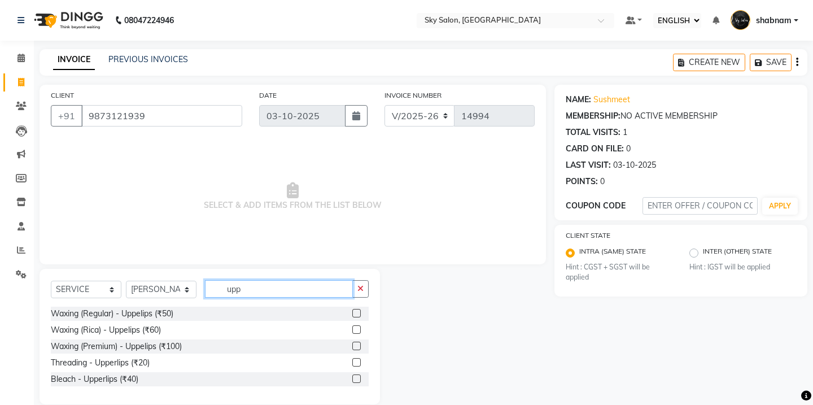
type input "upp"
click at [356, 346] on label at bounding box center [356, 346] width 8 height 8
click at [356, 346] on input "checkbox" at bounding box center [355, 346] width 7 height 7
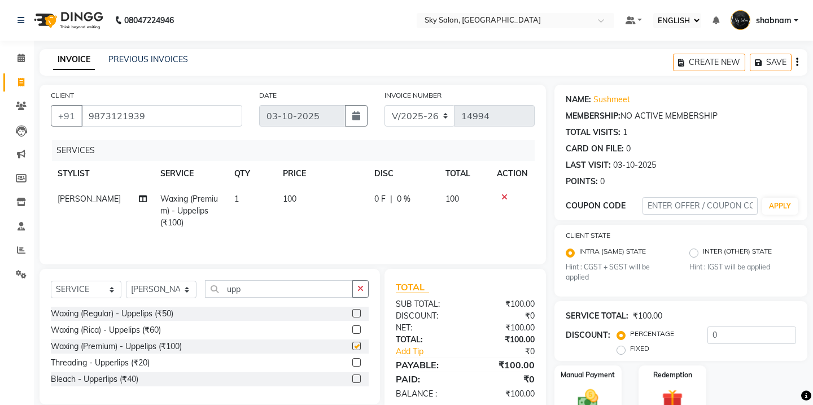
checkbox input "false"
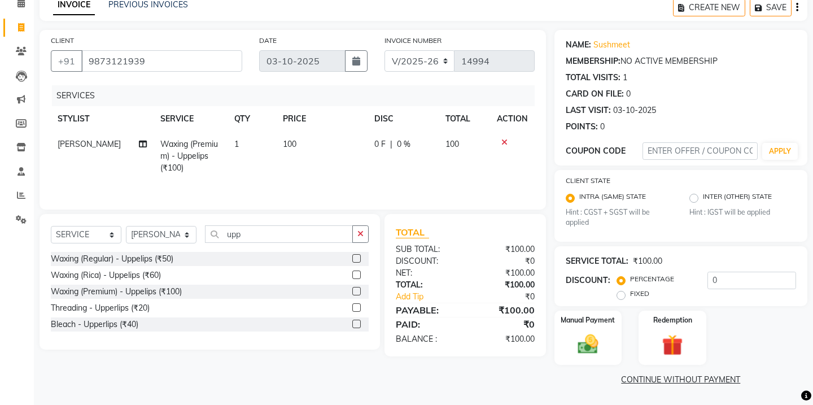
click at [553, 324] on div "Manual Payment Redemption" at bounding box center [681, 338] width 270 height 54
click at [577, 333] on img at bounding box center [587, 344] width 35 height 25
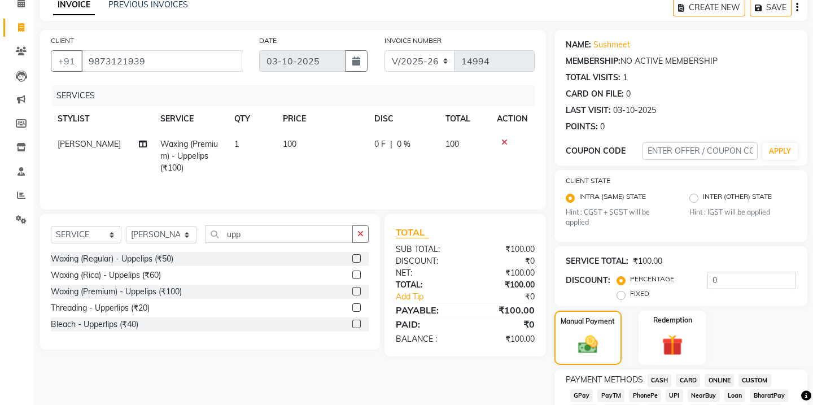
click at [653, 386] on span "CASH" at bounding box center [660, 380] width 24 height 13
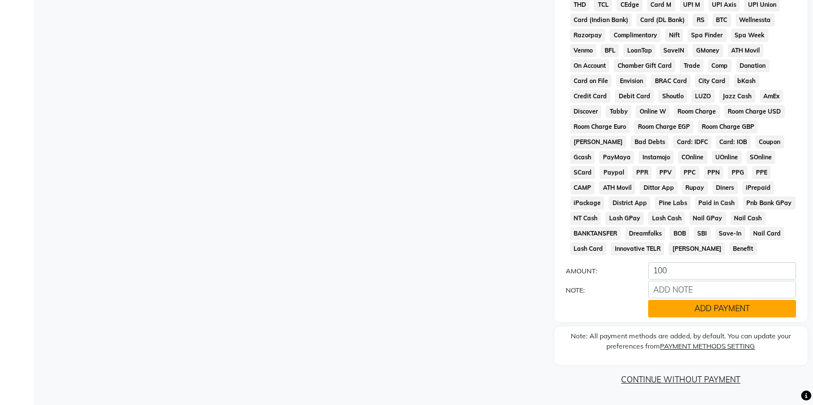
click at [664, 312] on button "ADD PAYMENT" at bounding box center [722, 309] width 148 height 18
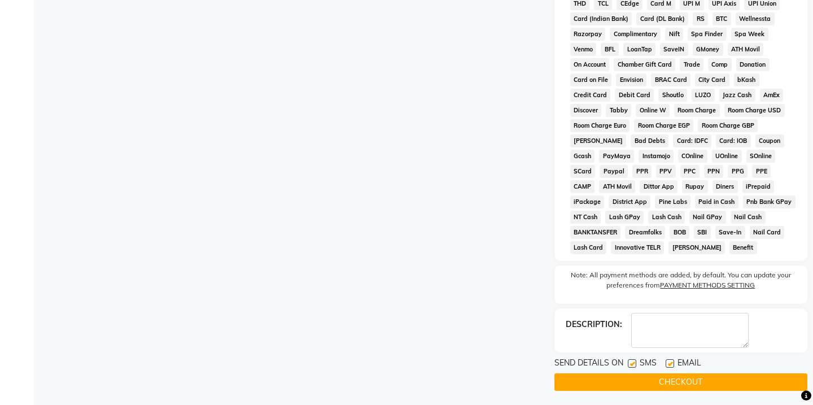
click at [628, 361] on label at bounding box center [632, 363] width 8 height 8
click at [628, 361] on input "checkbox" at bounding box center [631, 363] width 7 height 7
checkbox input "false"
click at [641, 386] on button "CHECKOUT" at bounding box center [680, 382] width 253 height 18
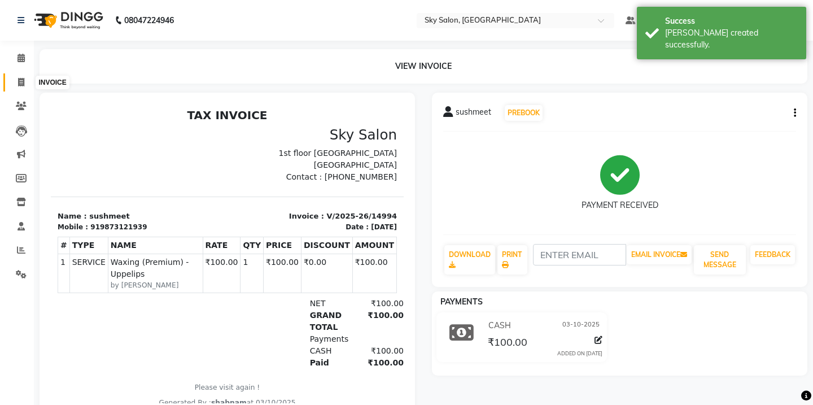
click at [21, 78] on icon at bounding box center [21, 82] width 6 height 8
select select "service"
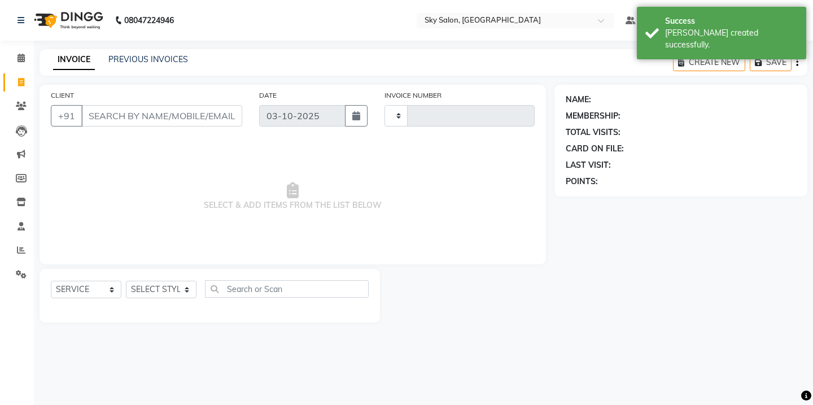
type input "14995"
select select "3537"
click at [151, 63] on link "PREVIOUS INVOICES" at bounding box center [148, 59] width 80 height 10
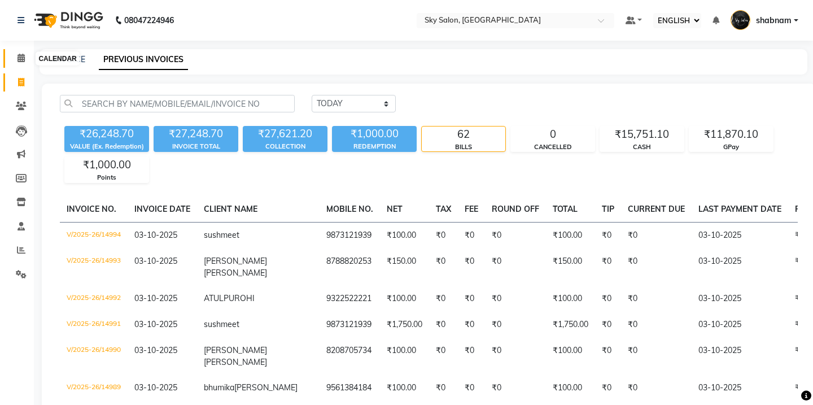
click at [18, 63] on span at bounding box center [21, 58] width 20 height 13
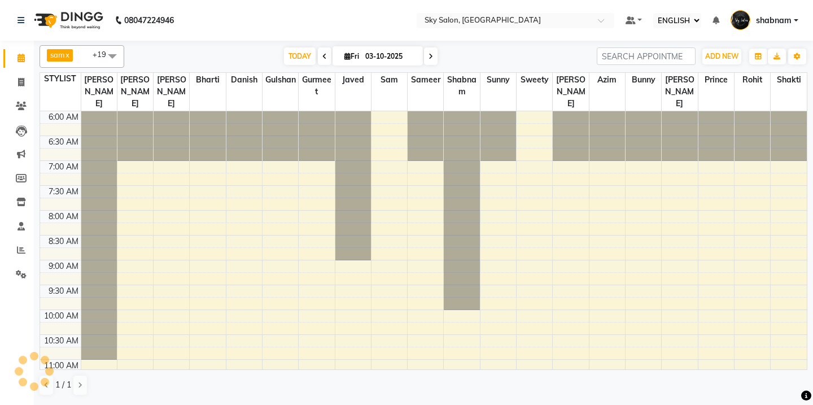
scroll to position [602, 0]
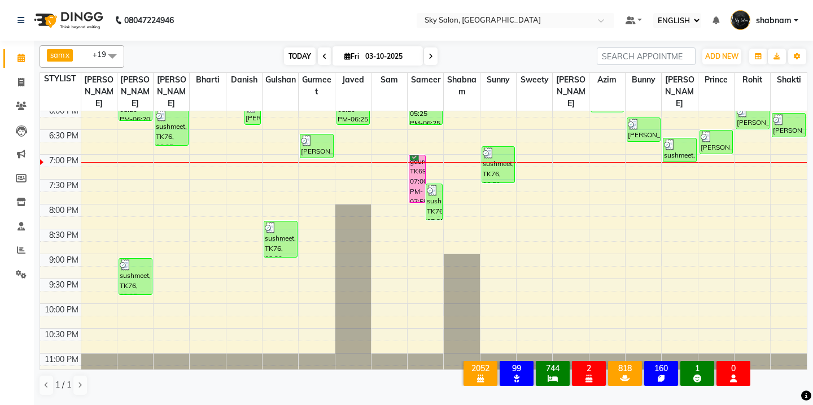
click at [311, 64] on span "TODAY" at bounding box center [300, 56] width 32 height 18
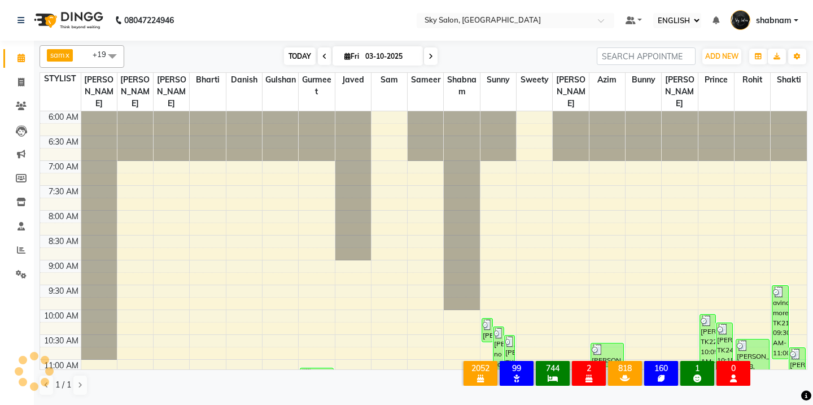
scroll to position [624, 0]
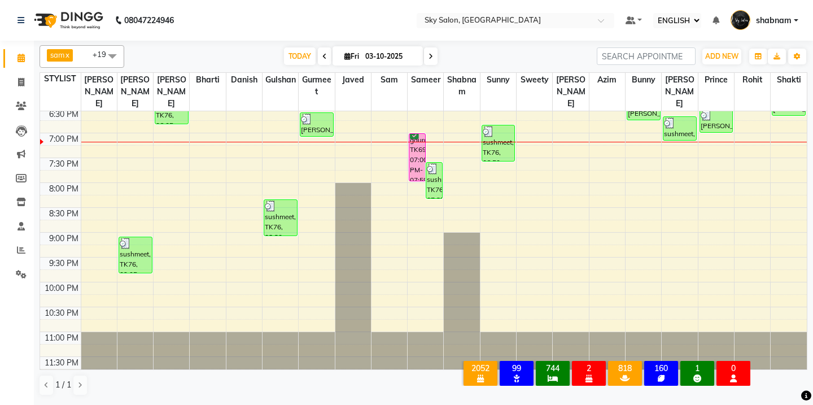
click at [300, 65] on div "sam x shabnam x sunny x anisa x bharti x azim x aman saha x Danish x Bunny x ja…" at bounding box center [424, 56] width 768 height 23
click at [300, 62] on span "TODAY" at bounding box center [300, 56] width 32 height 18
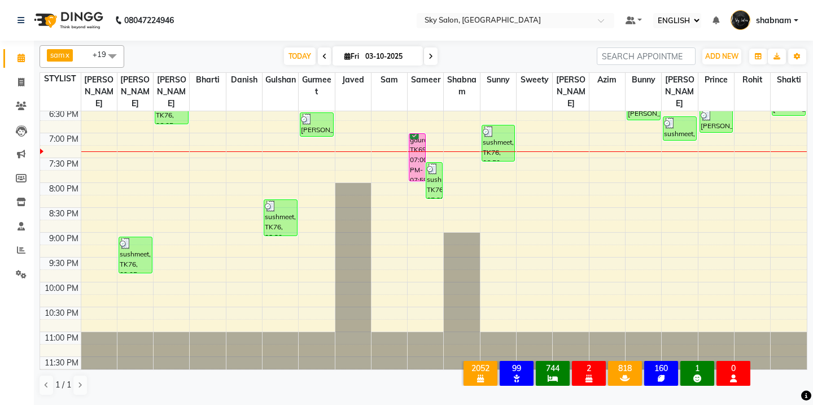
click at [315, 56] on div "TODAY Fri 03-10-2025" at bounding box center [361, 56] width 156 height 17
click at [309, 55] on span "TODAY" at bounding box center [300, 56] width 32 height 18
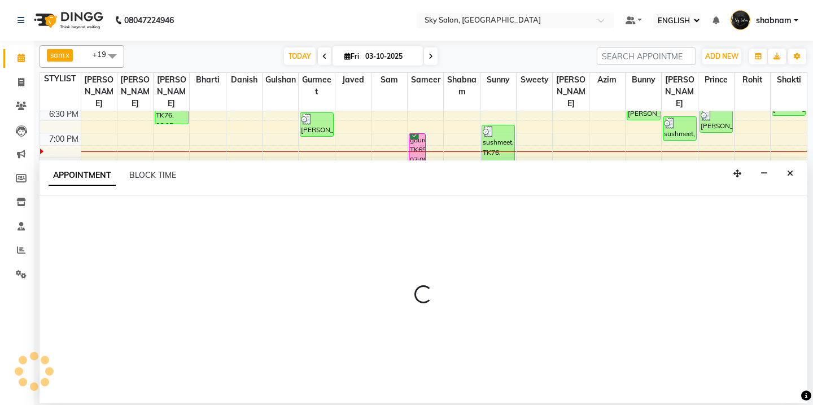
select select "57852"
select select "tentative"
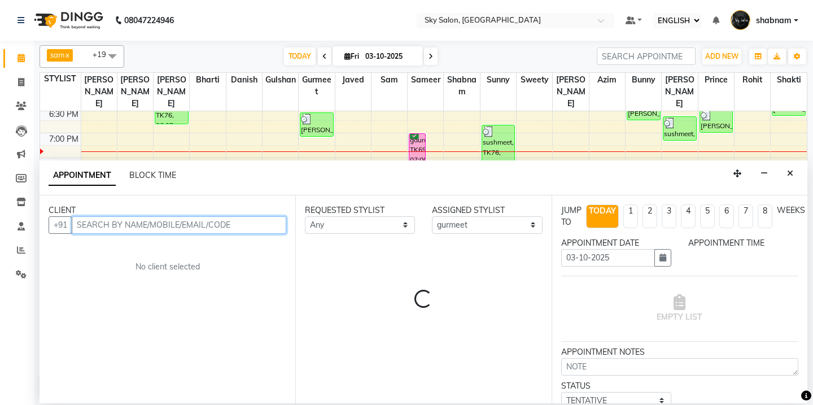
select select "1230"
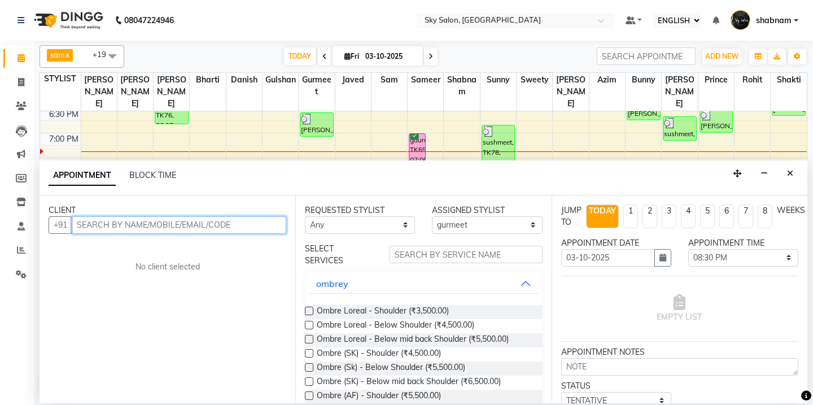
click at [179, 231] on input "text" at bounding box center [179, 225] width 215 height 18
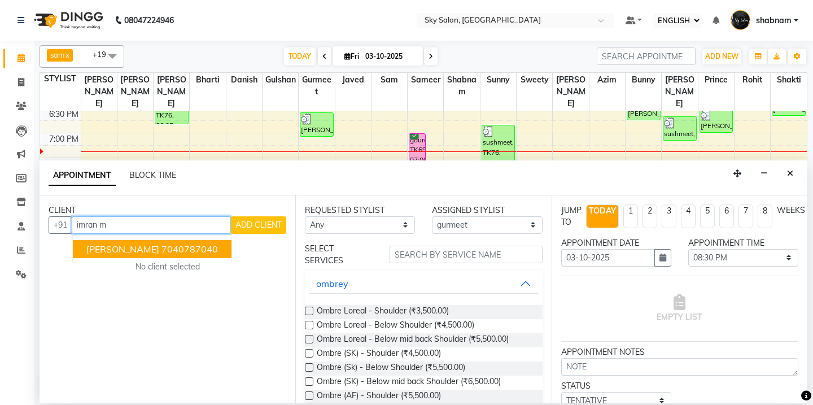
click at [192, 256] on button "imran mujawar 7040787040" at bounding box center [152, 249] width 159 height 18
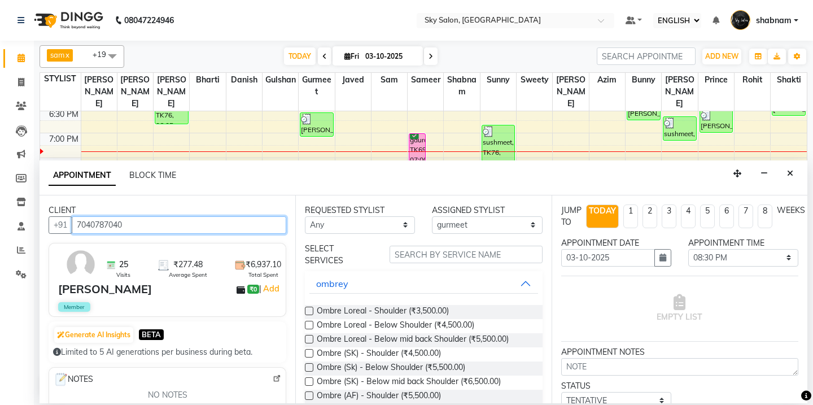
type input "7040787040"
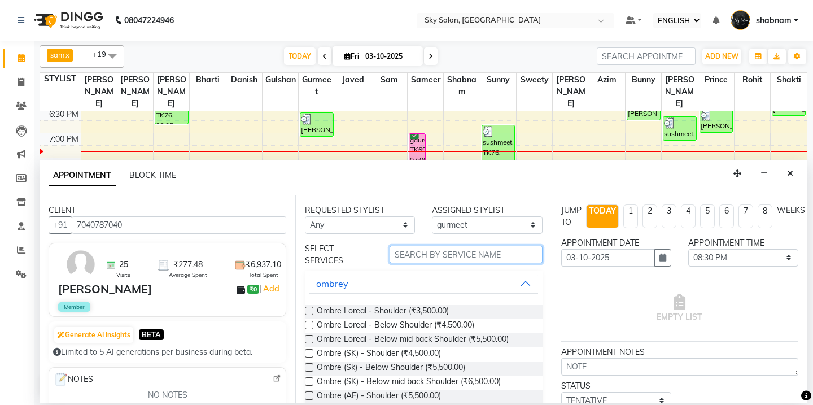
click at [404, 263] on input "text" at bounding box center [466, 255] width 152 height 18
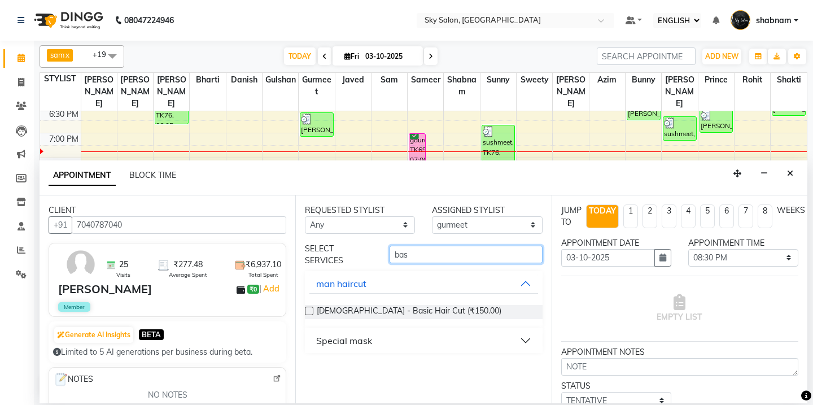
type input "bas"
click at [308, 312] on label at bounding box center [309, 311] width 8 height 8
click at [308, 312] on input "checkbox" at bounding box center [308, 311] width 7 height 7
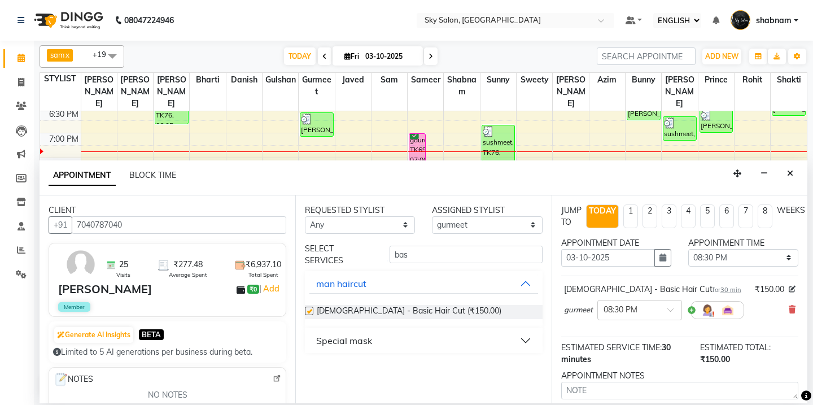
checkbox input "false"
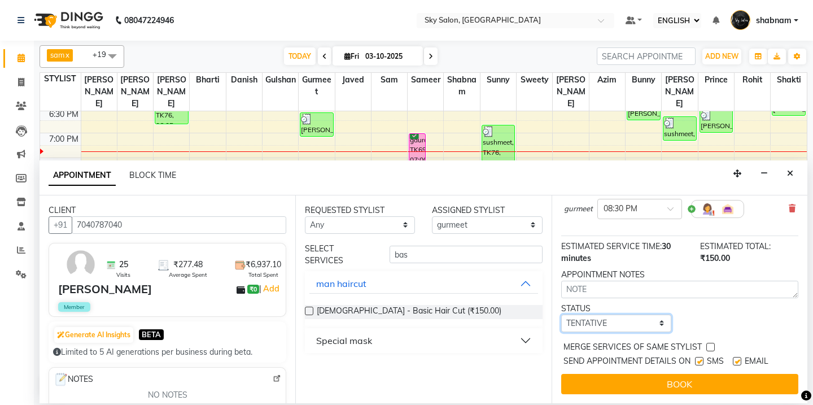
click at [604, 321] on select "SELECT TENTATIVE CONFIRM CHECK-IN UPCOMING" at bounding box center [616, 323] width 110 height 18
select select "confirm booking"
click at [561, 314] on select "SELECT TENTATIVE CONFIRM CHECK-IN UPCOMING" at bounding box center [616, 323] width 110 height 18
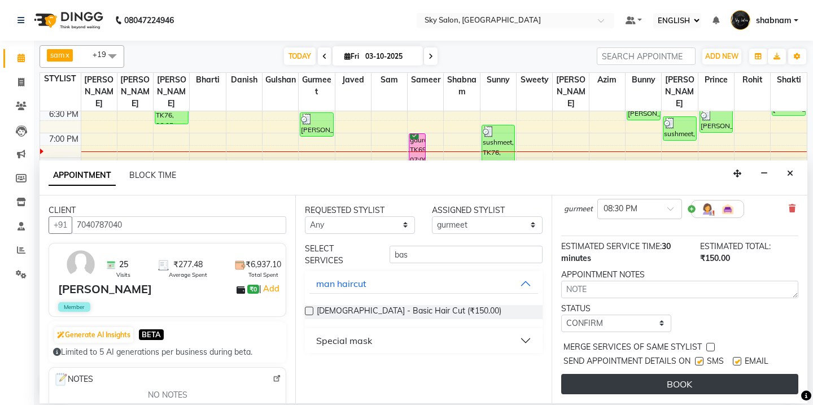
click at [612, 386] on button "BOOK" at bounding box center [679, 384] width 237 height 20
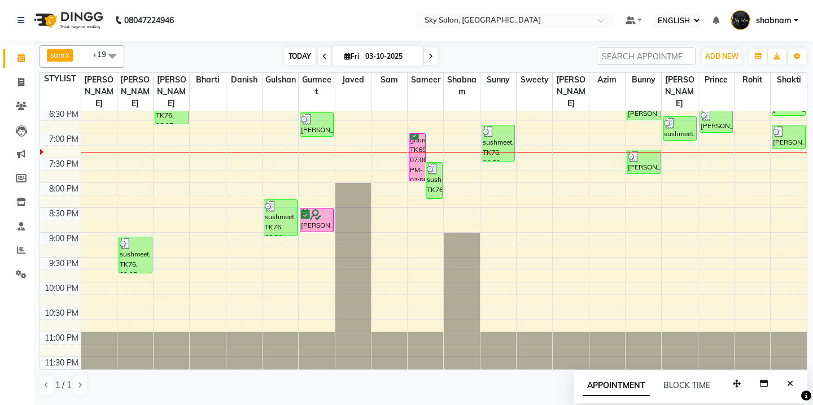
click at [303, 56] on span "TODAY" at bounding box center [300, 56] width 32 height 18
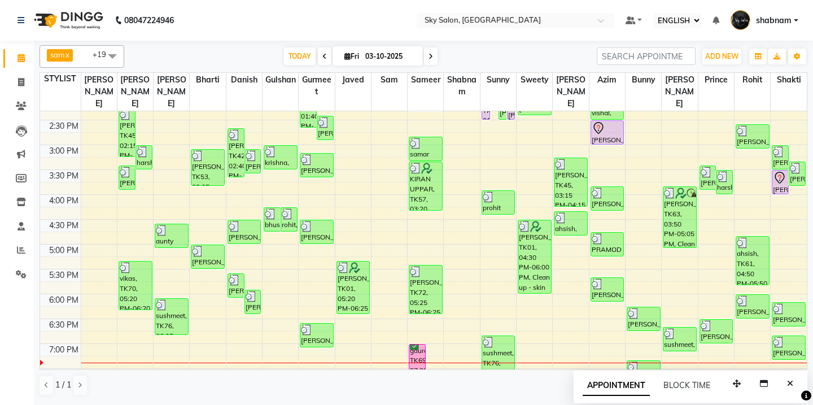
scroll to position [416, 0]
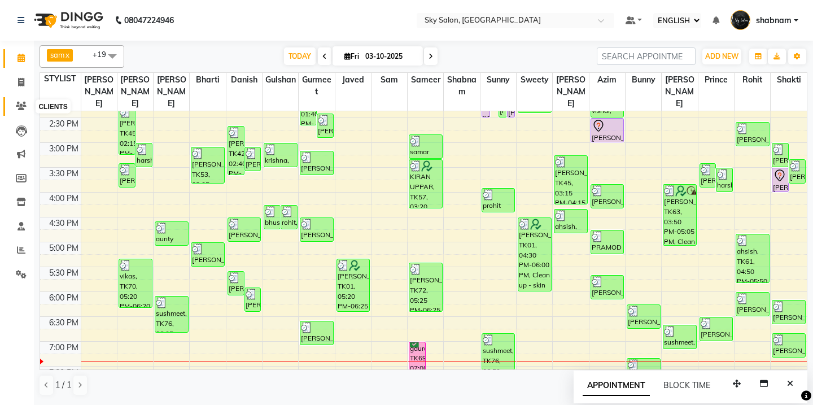
click at [18, 107] on icon at bounding box center [21, 106] width 11 height 8
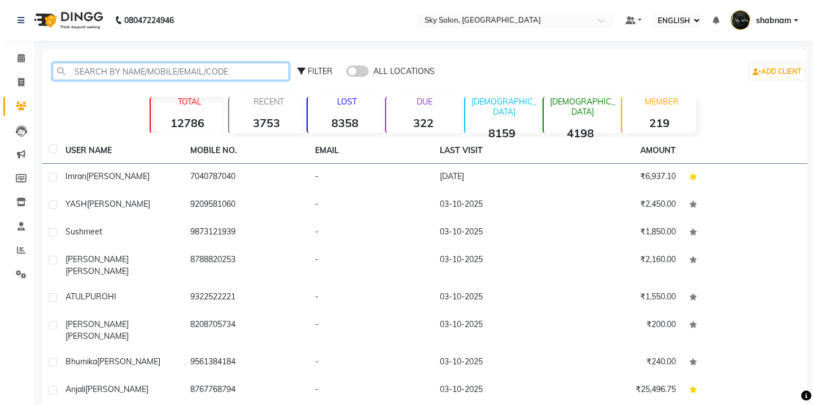
click at [151, 80] on input "text" at bounding box center [171, 72] width 237 height 18
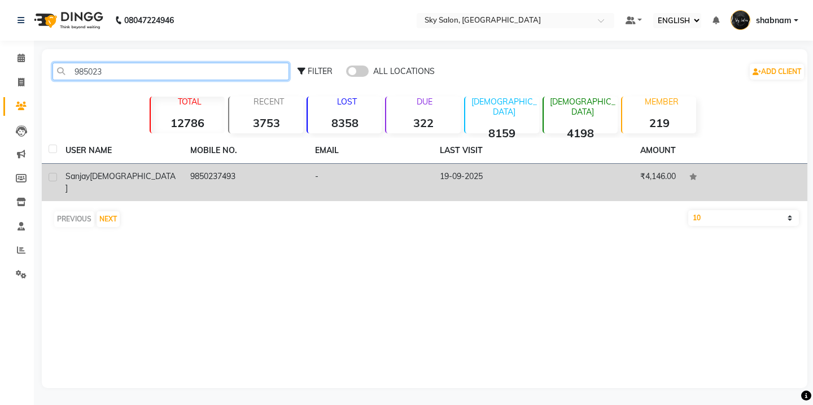
type input "985023"
click at [215, 186] on td "9850237493" at bounding box center [245, 182] width 125 height 37
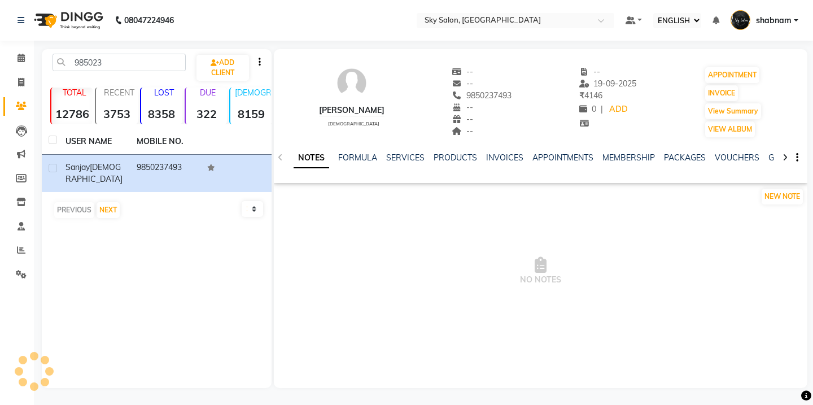
click at [384, 159] on ul "NOTES FORMULA SERVICES PRODUCTS INVOICES APPOINTMENTS MEMBERSHIP PACKAGES VOUCH…" at bounding box center [652, 158] width 717 height 12
click at [408, 157] on link "SERVICES" at bounding box center [405, 157] width 38 height 10
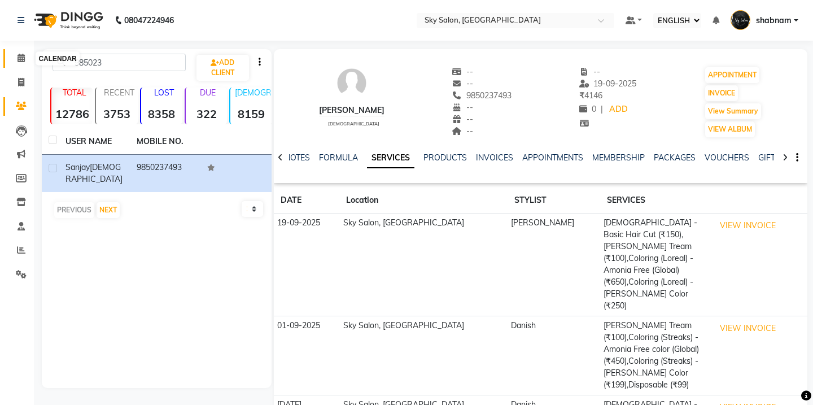
click at [16, 60] on span at bounding box center [21, 58] width 20 height 13
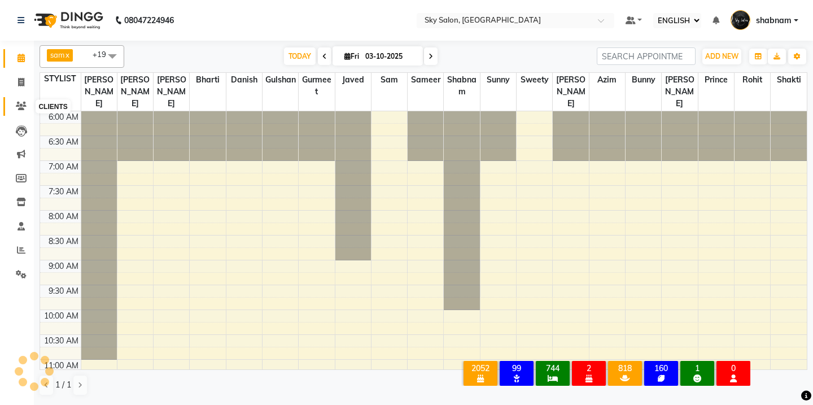
click at [19, 100] on span at bounding box center [21, 106] width 20 height 13
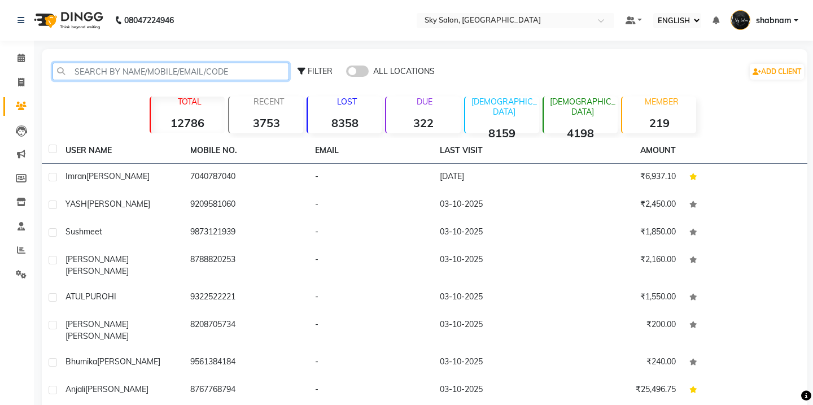
click at [127, 78] on input "text" at bounding box center [171, 72] width 237 height 18
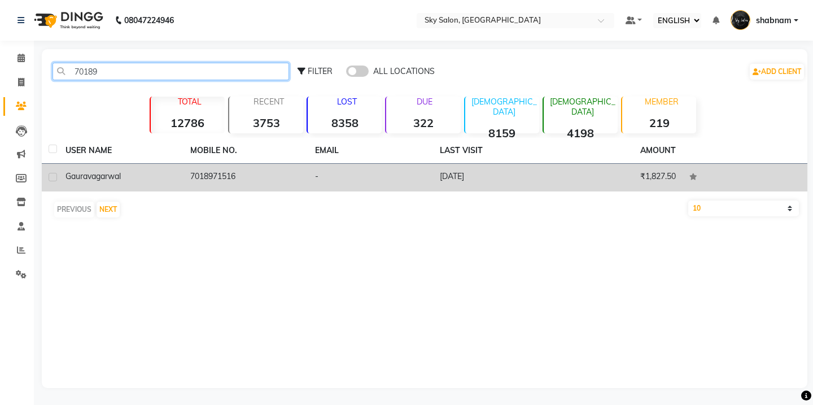
type input "70189"
click at [238, 176] on td "7018971516" at bounding box center [245, 178] width 125 height 28
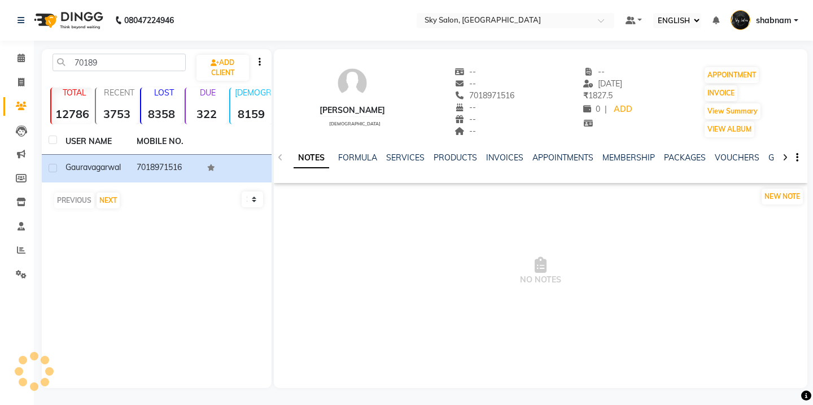
click at [384, 159] on ul "NOTES FORMULA SERVICES PRODUCTS INVOICES APPOINTMENTS MEMBERSHIP PACKAGES VOUCH…" at bounding box center [652, 158] width 717 height 12
click at [402, 154] on link "SERVICES" at bounding box center [405, 157] width 38 height 10
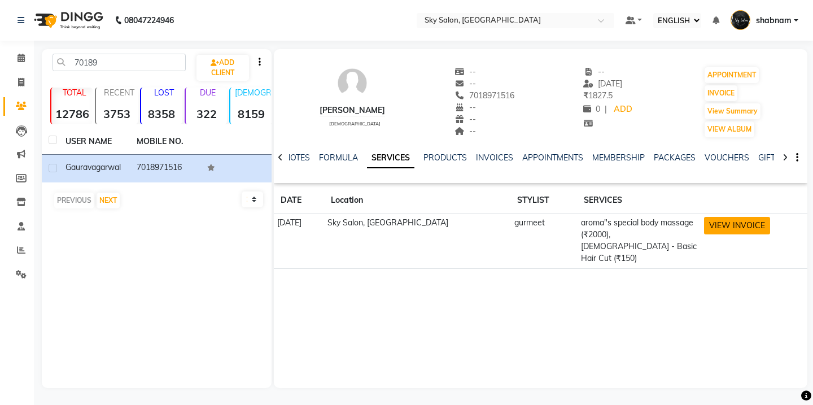
click at [718, 225] on button "VIEW INVOICE" at bounding box center [737, 226] width 66 height 18
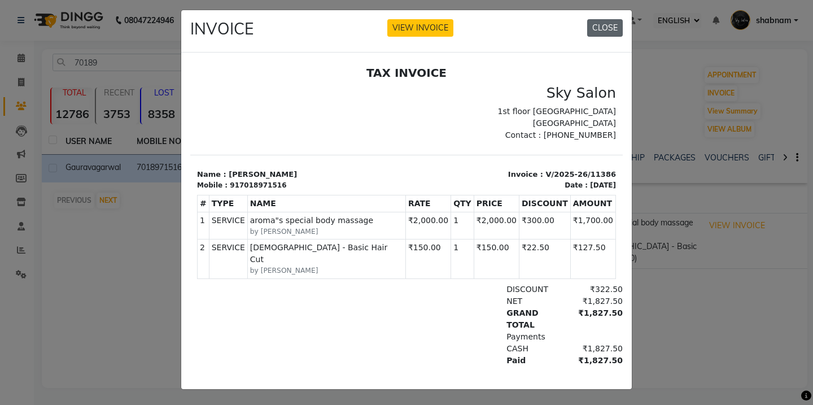
click at [615, 36] on button "CLOSE" at bounding box center [605, 28] width 36 height 18
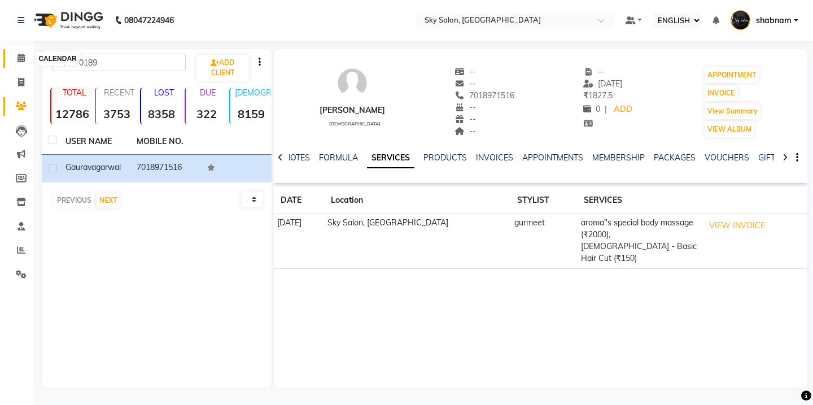
click at [26, 63] on span at bounding box center [21, 58] width 20 height 13
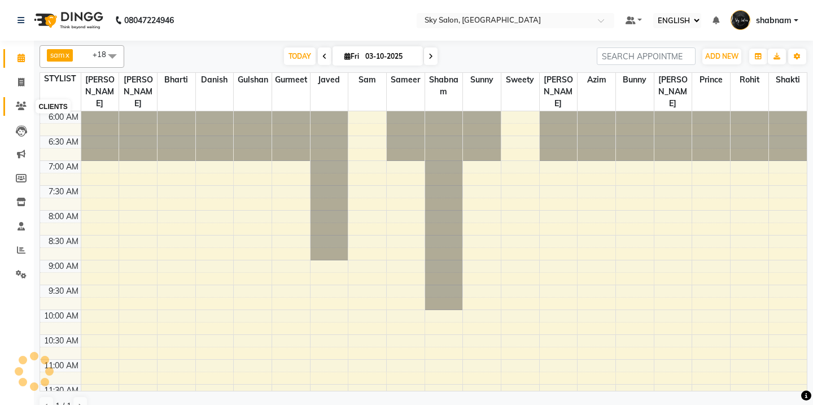
click at [22, 107] on icon at bounding box center [21, 106] width 11 height 8
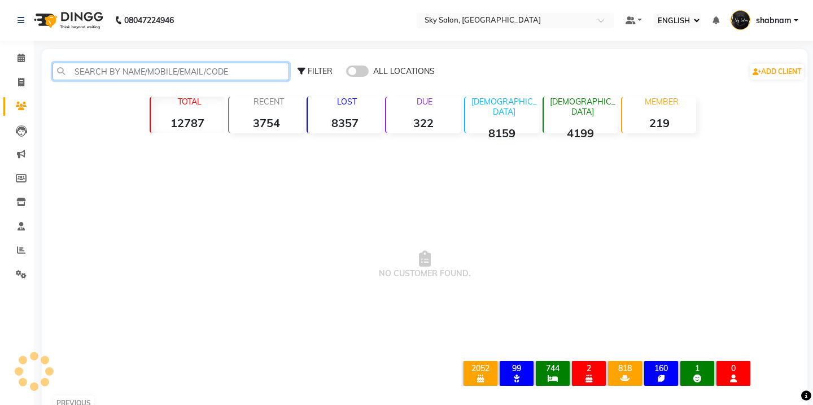
click at [125, 73] on input "text" at bounding box center [171, 72] width 237 height 18
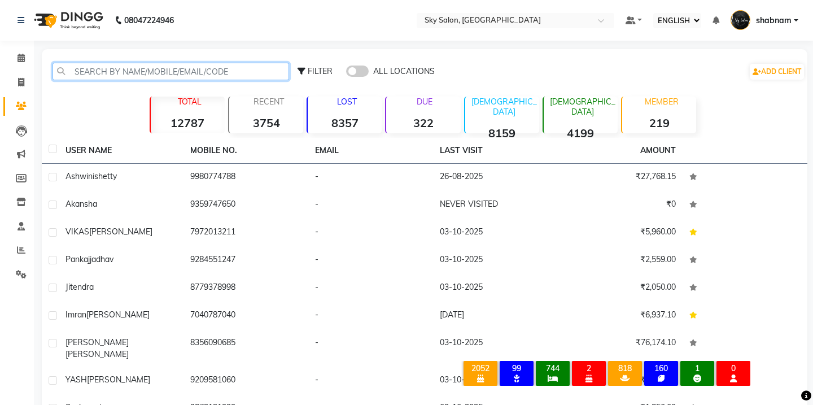
paste input "**"Say goodbye to fr"
type input "**"Say goodbye to fr"
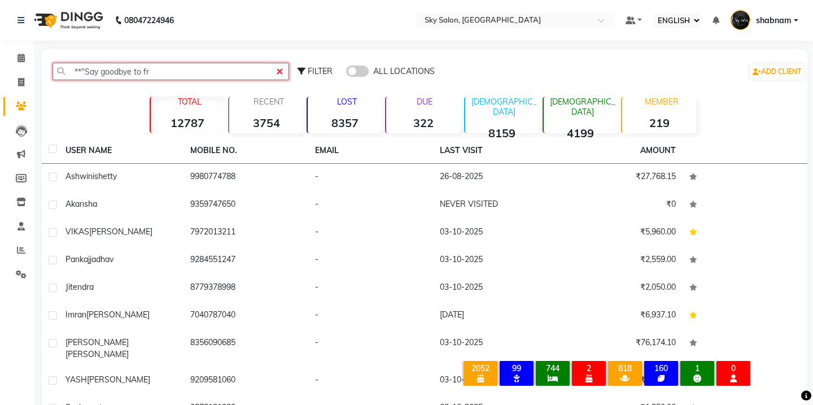
click at [130, 75] on input "**"Say goodbye to fr" at bounding box center [171, 72] width 237 height 18
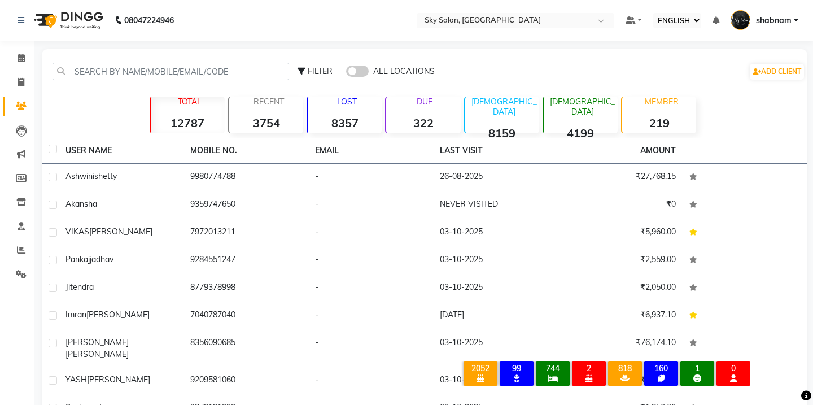
click at [149, 56] on div "FILTER ALL LOCATIONS ADD CLIENT" at bounding box center [424, 72] width 761 height 36
click at [148, 71] on input "text" at bounding box center [171, 72] width 237 height 18
paste input "9372275070"
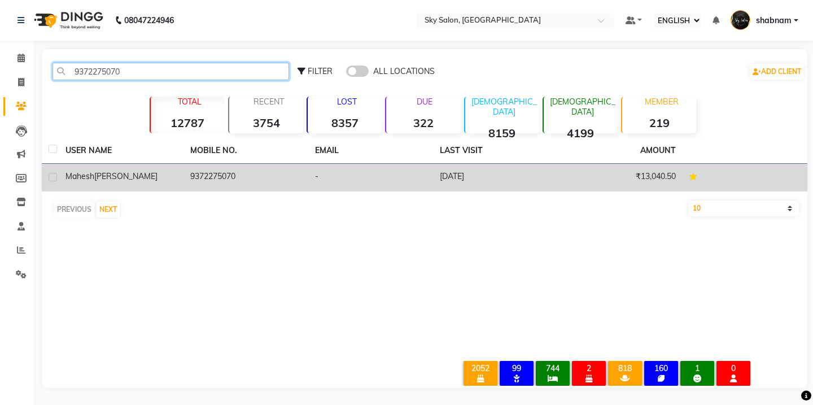
type input "9372275070"
click at [209, 169] on td "9372275070" at bounding box center [245, 178] width 125 height 28
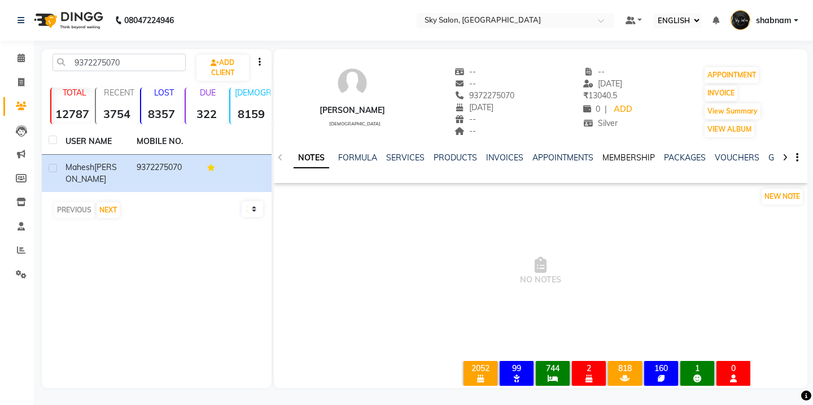
click at [616, 159] on link "MEMBERSHIP" at bounding box center [628, 157] width 53 height 10
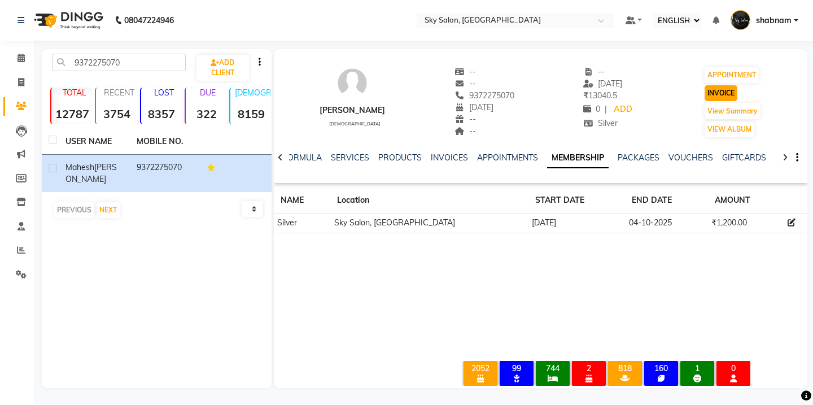
click at [719, 93] on button "INVOICE" at bounding box center [721, 93] width 33 height 16
select select "3537"
select select "service"
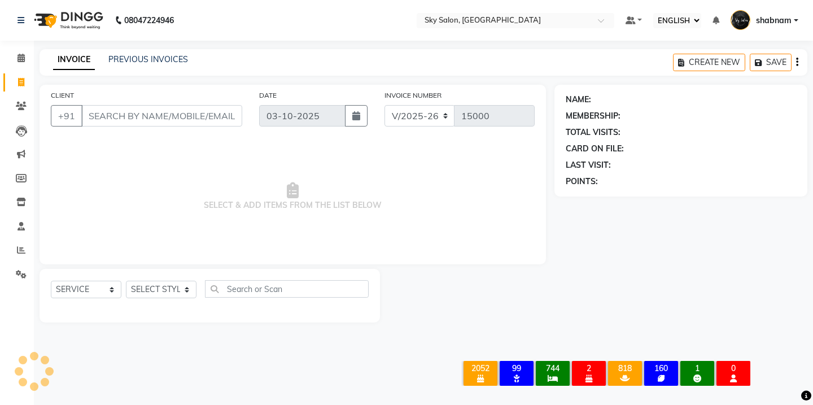
type input "9372275070"
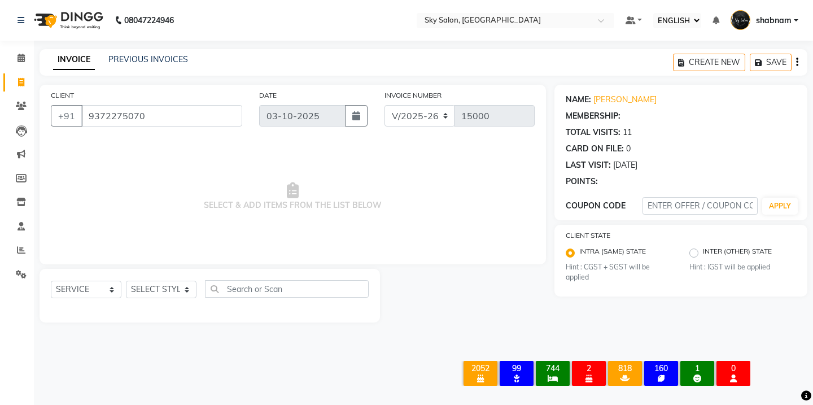
select select "1: Object"
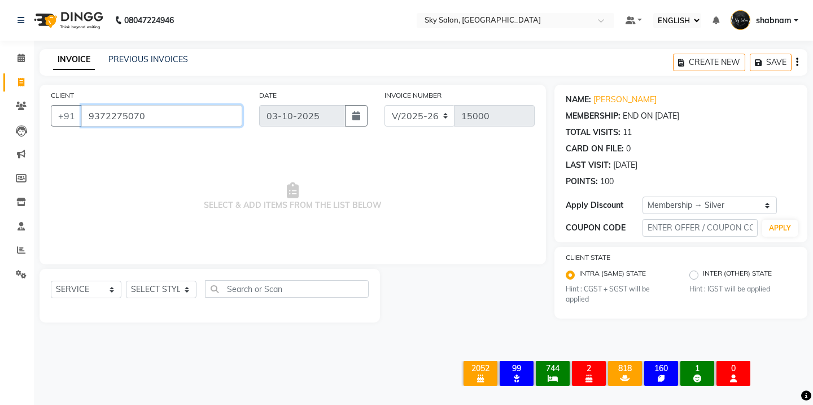
click at [127, 119] on input "9372275070" at bounding box center [161, 115] width 161 height 21
click at [682, 130] on div "TOTAL VISITS: 11" at bounding box center [681, 132] width 230 height 12
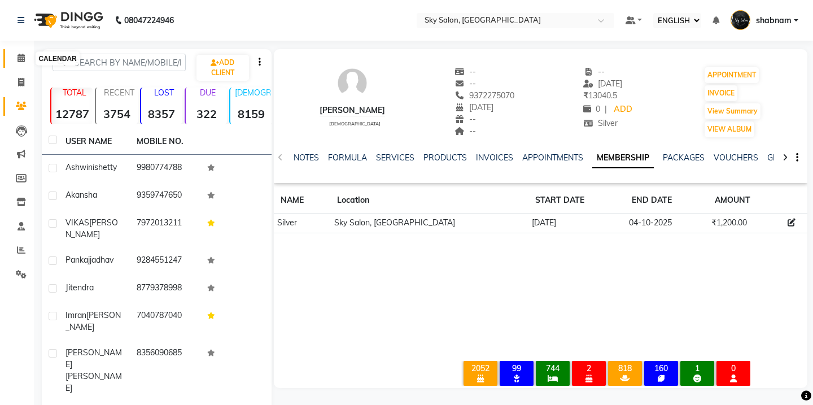
click at [27, 61] on span at bounding box center [21, 58] width 20 height 13
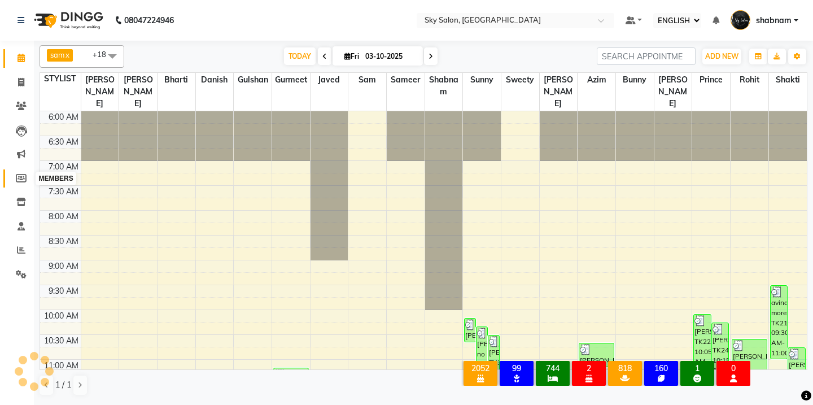
click at [20, 174] on icon at bounding box center [21, 178] width 11 height 8
select select
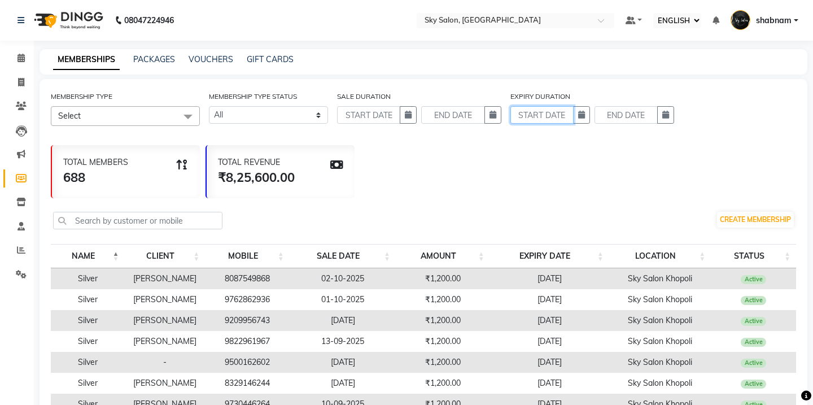
click at [568, 114] on input "text" at bounding box center [541, 115] width 63 height 18
select select "10"
select select "2025"
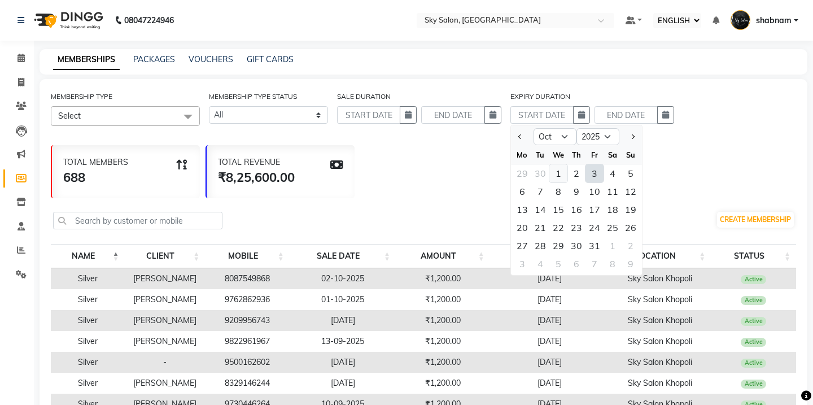
click at [556, 171] on div "1" at bounding box center [558, 173] width 18 height 18
type input "01-10-2025"
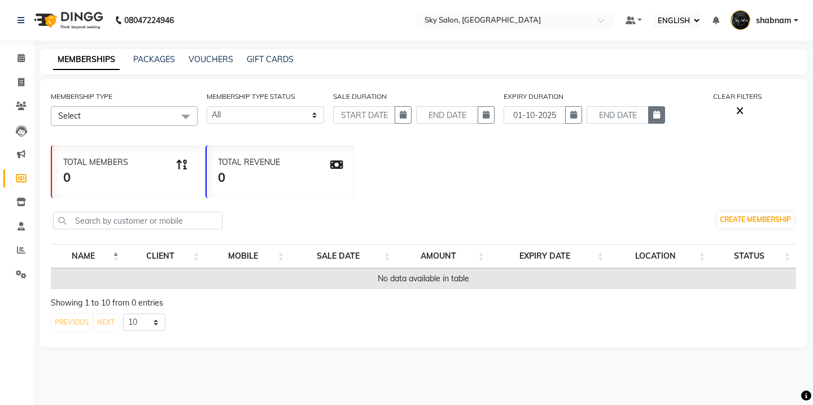
click at [656, 117] on icon "button" at bounding box center [656, 115] width 7 height 8
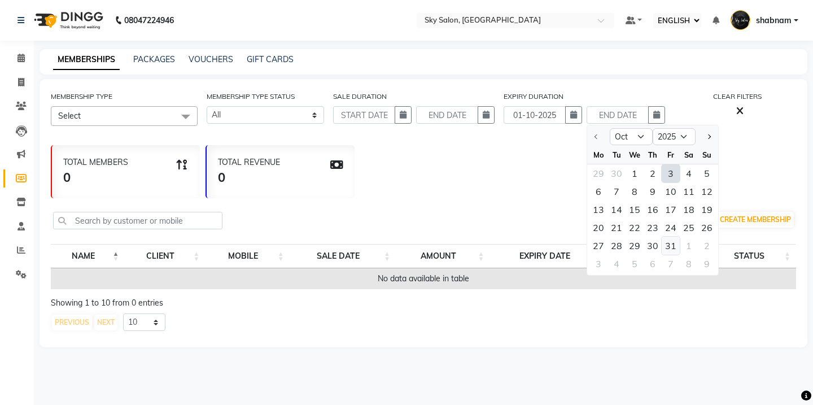
click at [673, 239] on div "31" at bounding box center [671, 246] width 18 height 18
type input "31-10-2025"
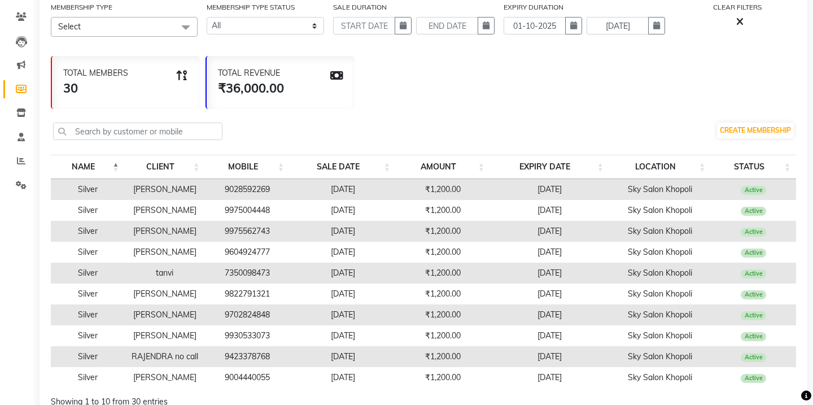
scroll to position [159, 0]
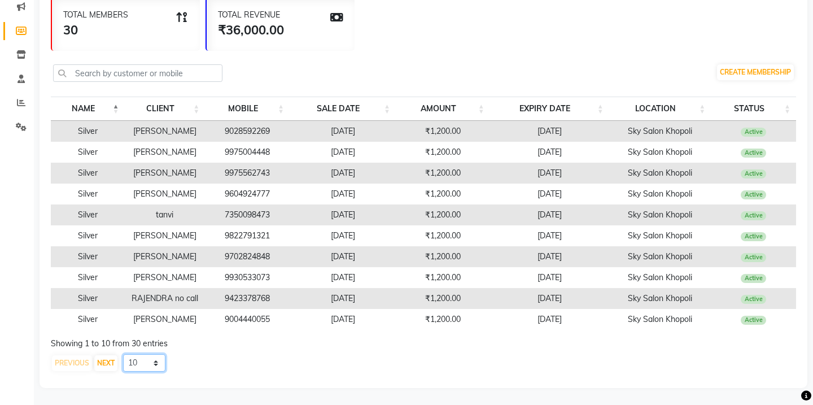
click at [153, 357] on select "10 20 50 100" at bounding box center [144, 363] width 42 height 18
select select "50"
click at [124, 354] on select "10 20 50 100" at bounding box center [144, 363] width 42 height 18
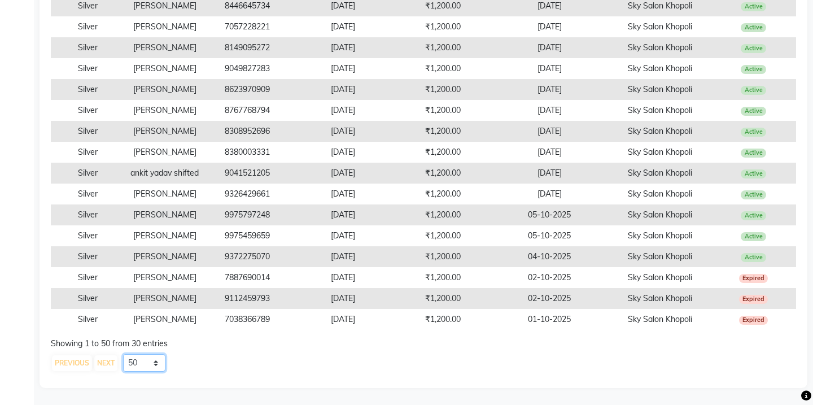
scroll to position [593, 0]
click at [254, 243] on td "9975459659" at bounding box center [247, 235] width 85 height 21
copy td "9975459659"
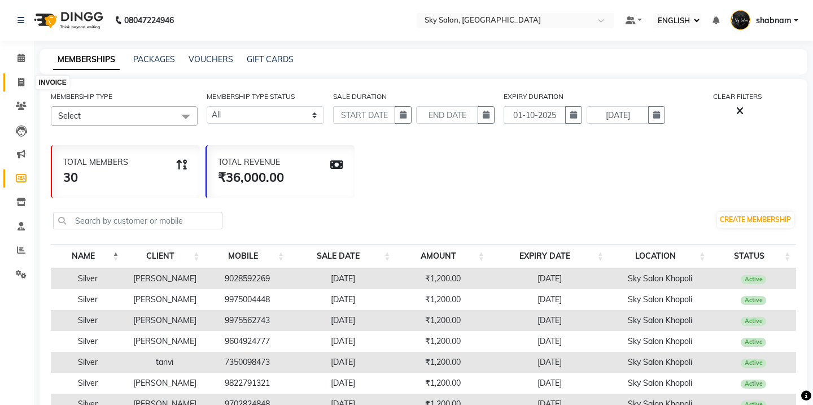
click at [23, 82] on icon at bounding box center [21, 82] width 6 height 8
select select "3537"
select select "service"
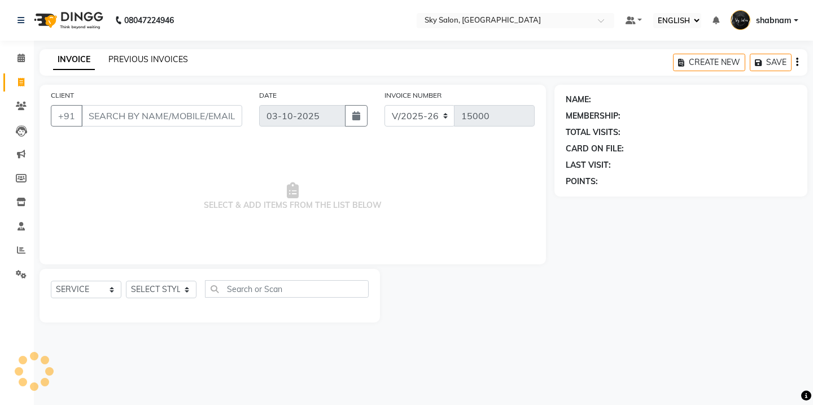
click at [149, 63] on link "PREVIOUS INVOICES" at bounding box center [148, 59] width 80 height 10
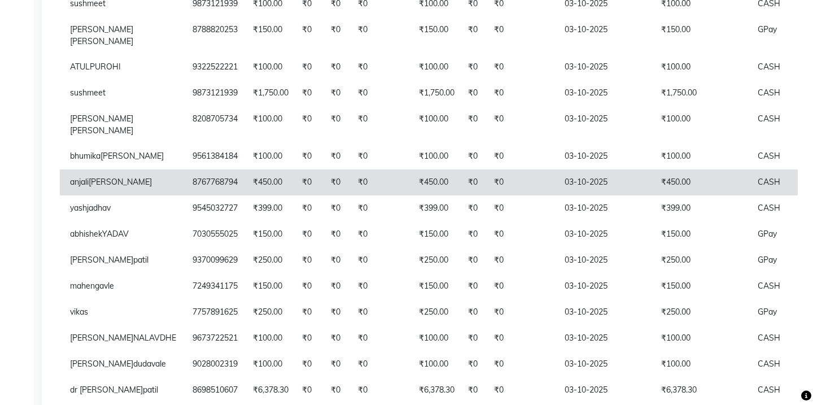
scroll to position [345, 0]
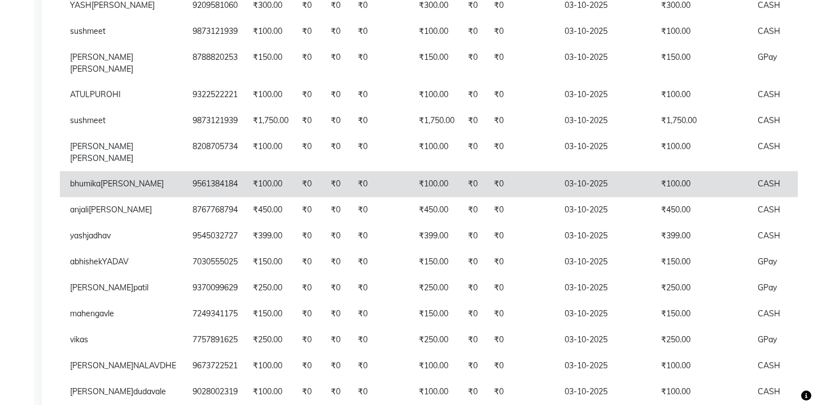
click at [492, 194] on td "₹0" at bounding box center [522, 184] width 71 height 26
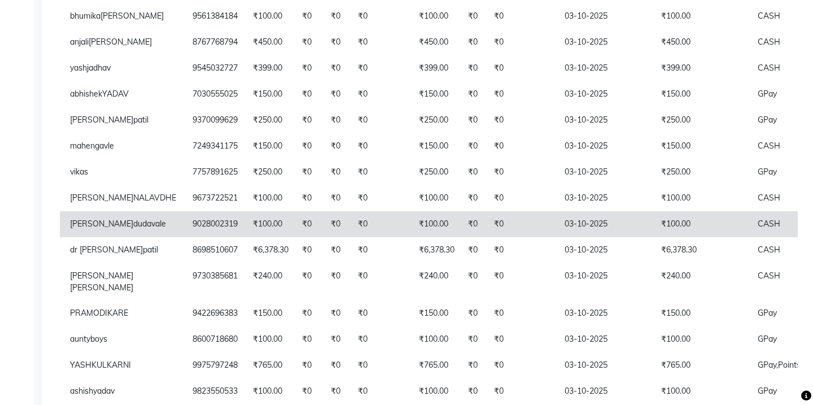
scroll to position [645, 0]
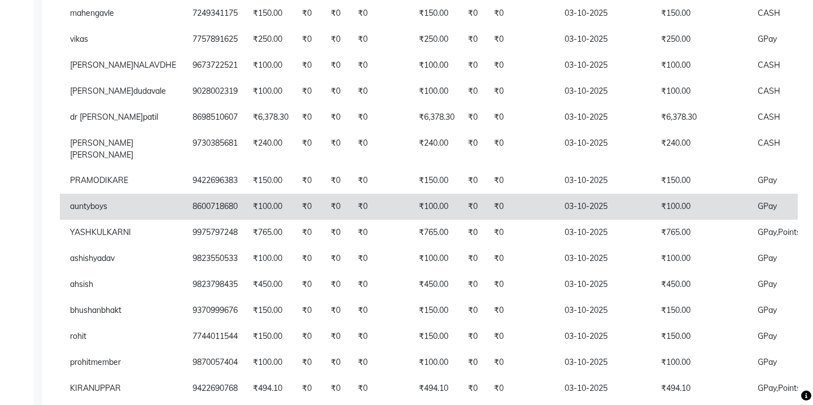
click at [461, 220] on td "₹0" at bounding box center [474, 207] width 26 height 26
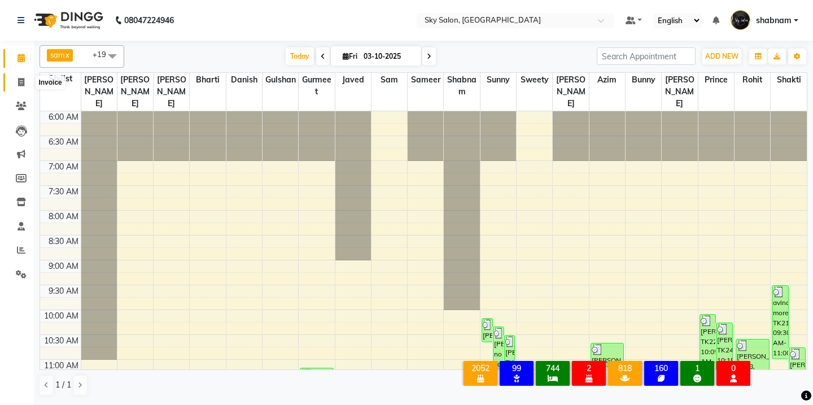
scroll to position [547, 0]
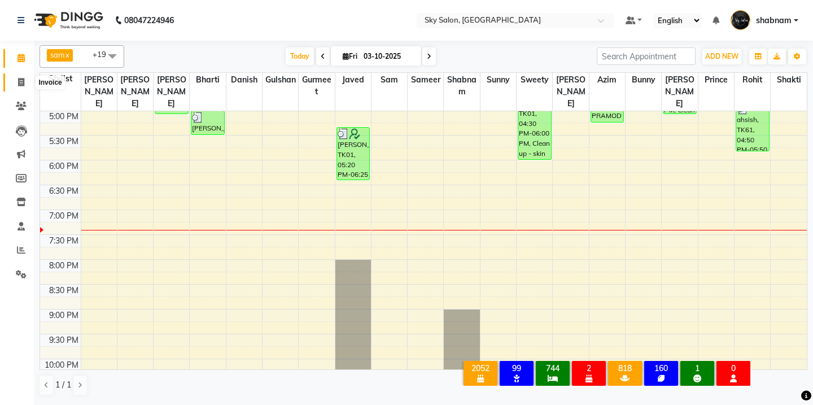
click at [27, 84] on span at bounding box center [21, 82] width 20 height 13
select select "service"
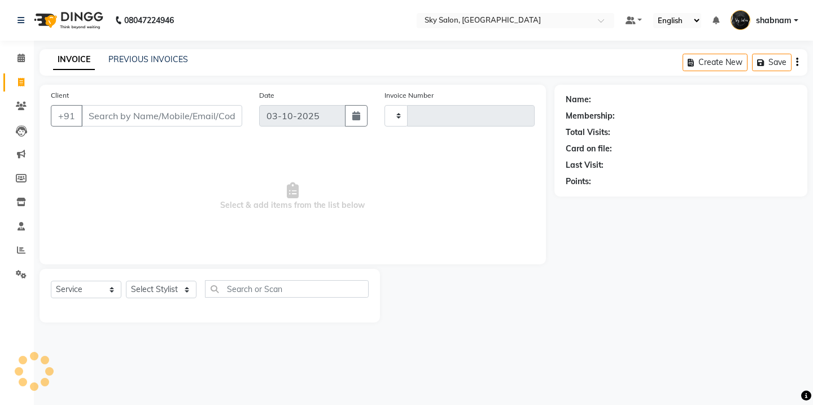
type input "14996"
select select "3537"
click at [150, 106] on input "Client" at bounding box center [161, 115] width 161 height 21
type input "8356090685"
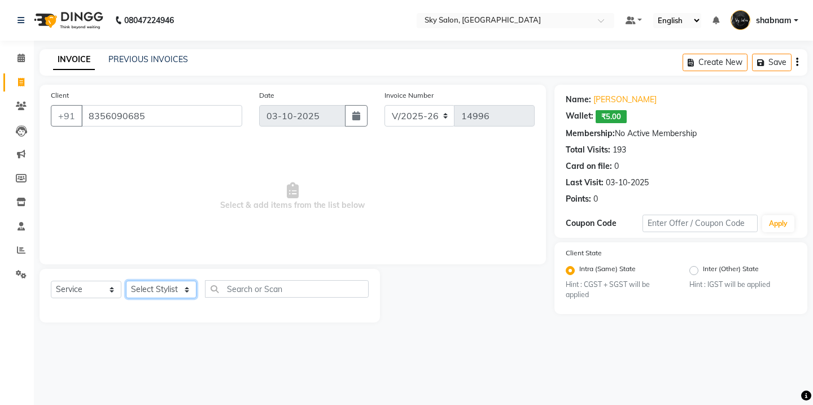
click at [194, 289] on select "Select Stylist afreen akshata aman saha ameer Anagha anisa arbaj azim bharti Bu…" at bounding box center [161, 290] width 71 height 18
click at [186, 290] on select "Select Stylist afreen akshata aman saha ameer Anagha anisa arbaj azim bharti Bu…" at bounding box center [161, 290] width 71 height 18
select select "90727"
click at [126, 281] on select "Select Stylist afreen akshata aman saha ameer Anagha anisa arbaj azim bharti Bu…" at bounding box center [161, 290] width 71 height 18
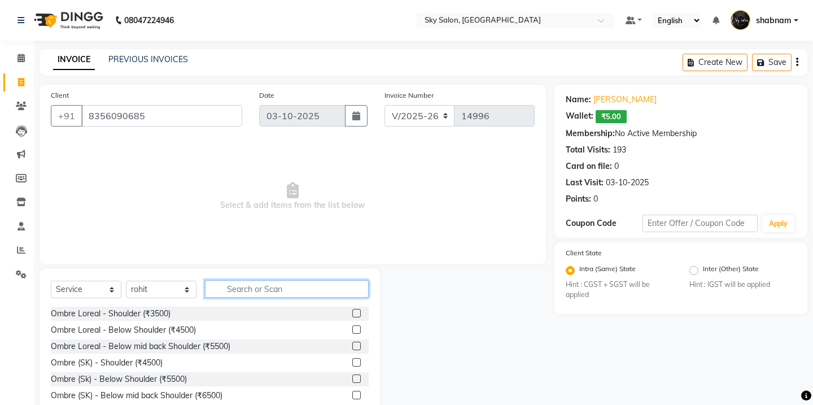
click at [289, 296] on input "text" at bounding box center [287, 289] width 164 height 18
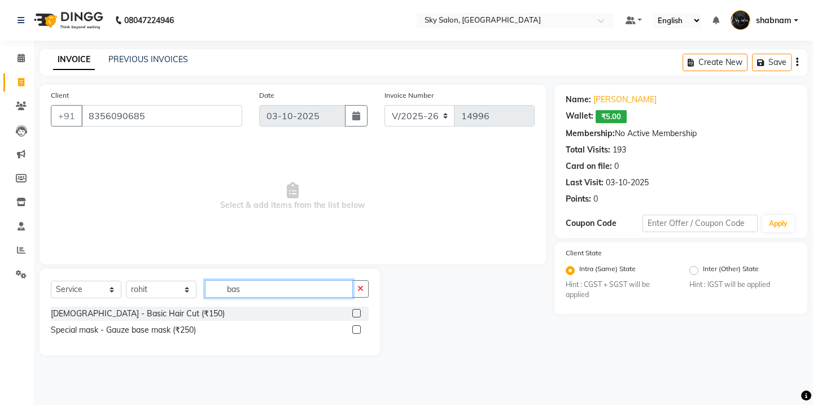
type input "bas"
click at [359, 313] on label at bounding box center [356, 313] width 8 height 8
click at [359, 313] on input "checkbox" at bounding box center [355, 313] width 7 height 7
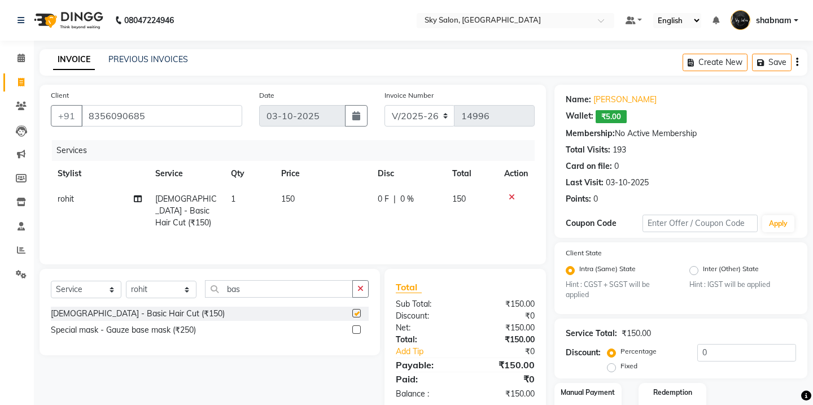
checkbox input "false"
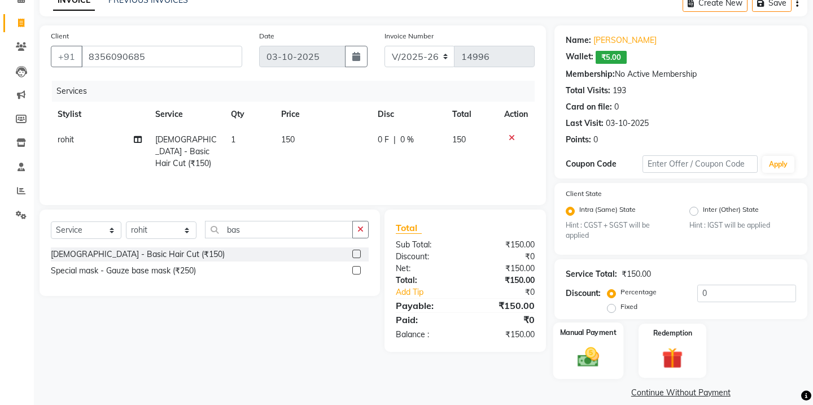
click at [574, 327] on label "Manual Payment" at bounding box center [588, 332] width 56 height 11
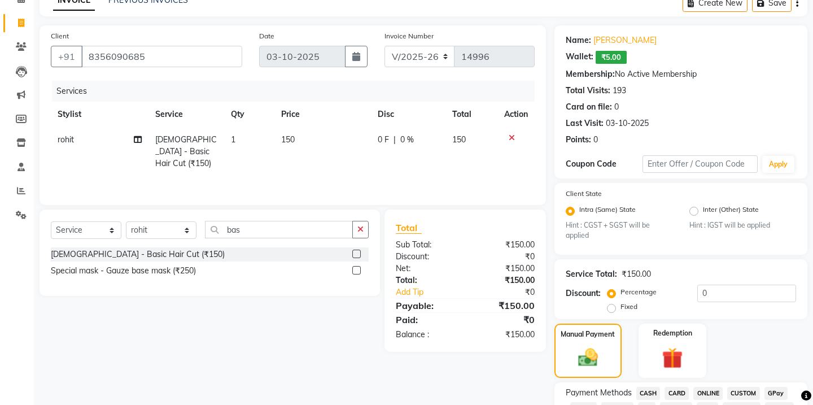
scroll to position [137, 0]
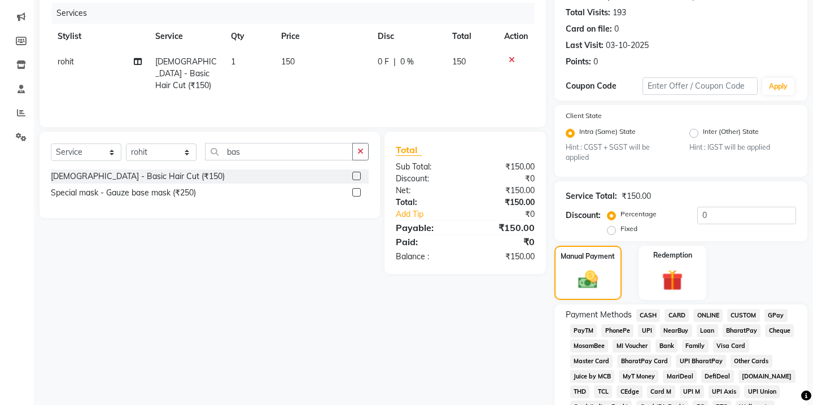
click at [774, 309] on span "GPay" at bounding box center [775, 315] width 23 height 13
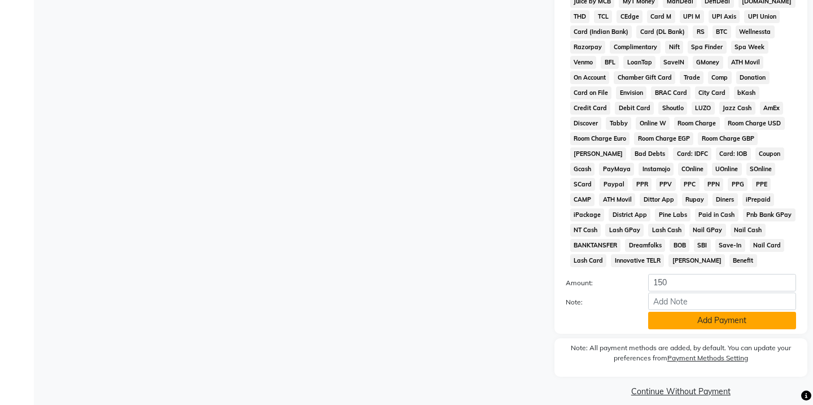
click at [730, 312] on button "Add Payment" at bounding box center [722, 321] width 148 height 18
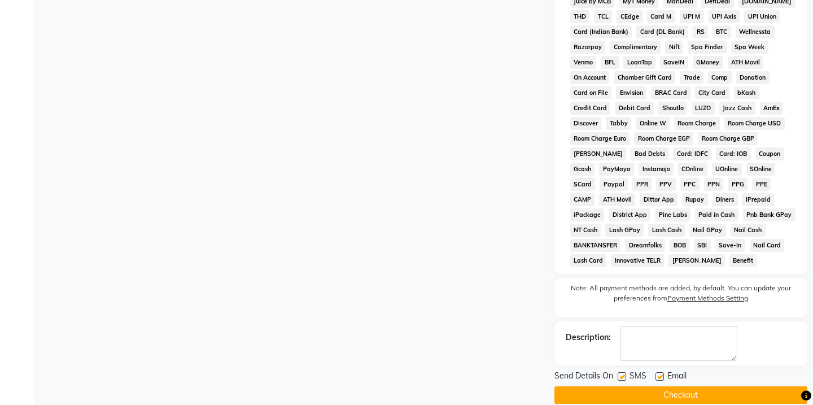
click at [624, 372] on label at bounding box center [622, 376] width 8 height 8
click at [624, 373] on input "checkbox" at bounding box center [621, 376] width 7 height 7
checkbox input "false"
click at [619, 388] on button "Checkout" at bounding box center [680, 395] width 253 height 18
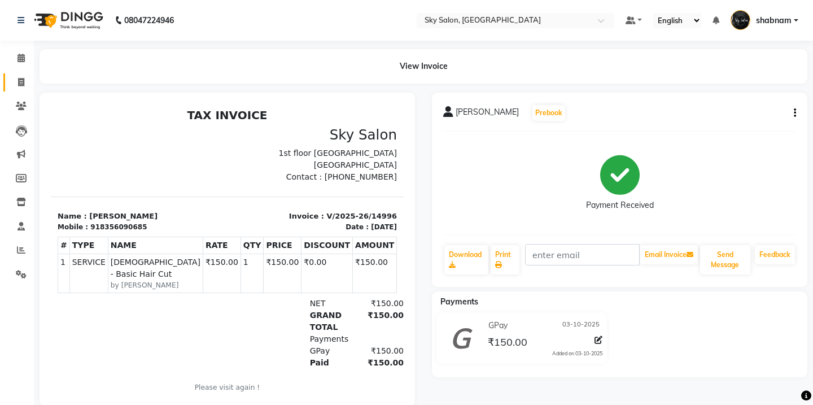
click at [20, 77] on span at bounding box center [21, 82] width 20 height 13
select select "service"
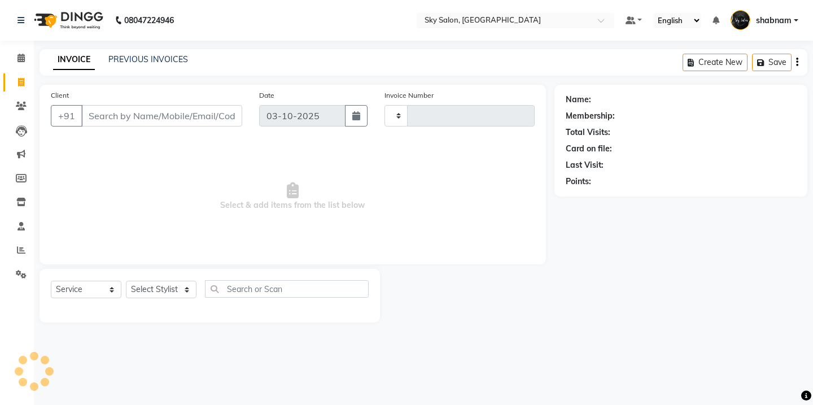
type input "14997"
select select "3537"
click at [160, 58] on link "PREVIOUS INVOICES" at bounding box center [148, 59] width 80 height 10
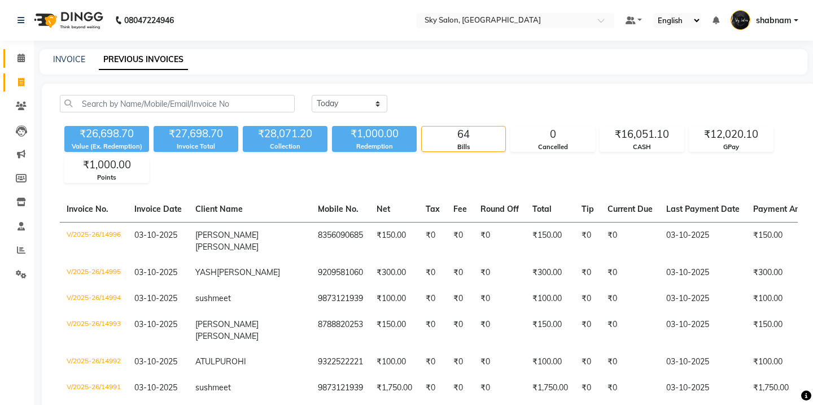
click at [21, 65] on link "Calendar" at bounding box center [16, 58] width 27 height 19
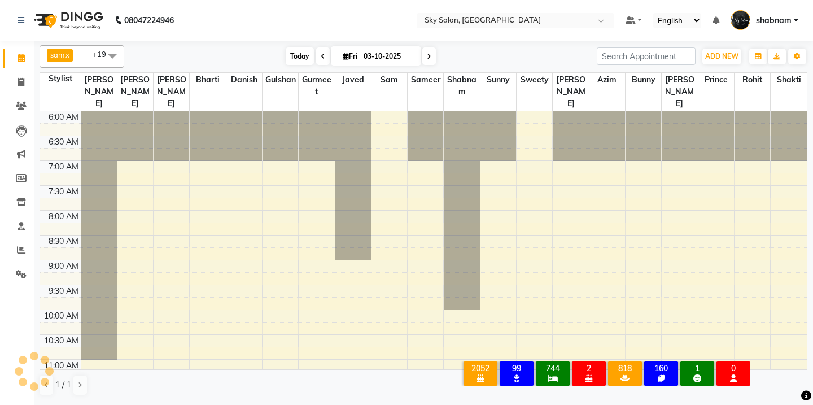
click at [299, 58] on span "Today" at bounding box center [300, 56] width 28 height 18
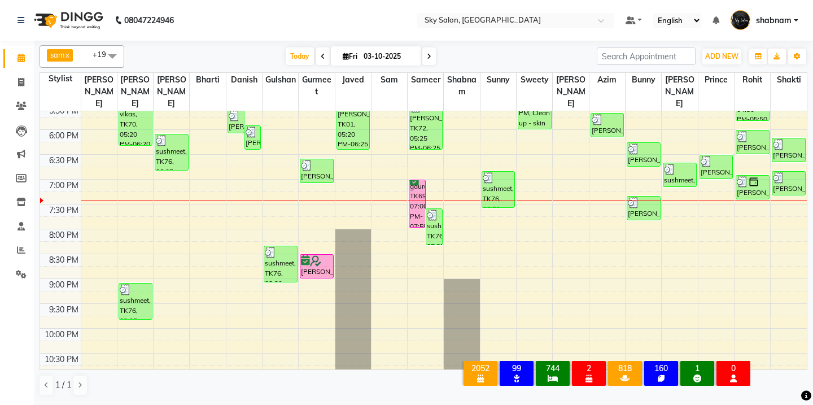
scroll to position [574, 0]
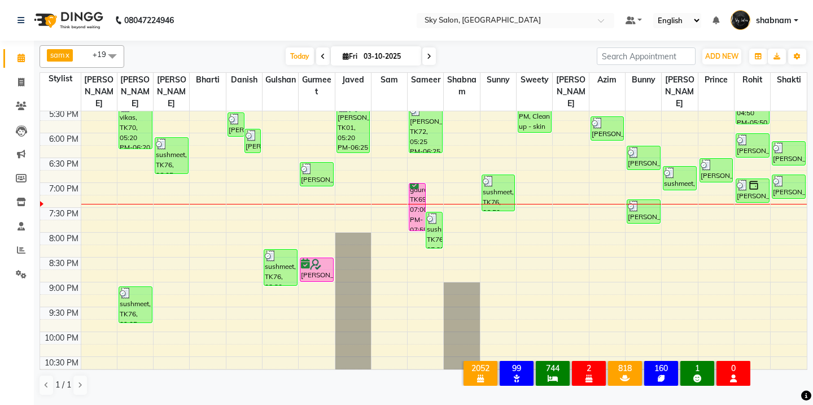
click at [112, 65] on span at bounding box center [112, 55] width 23 height 21
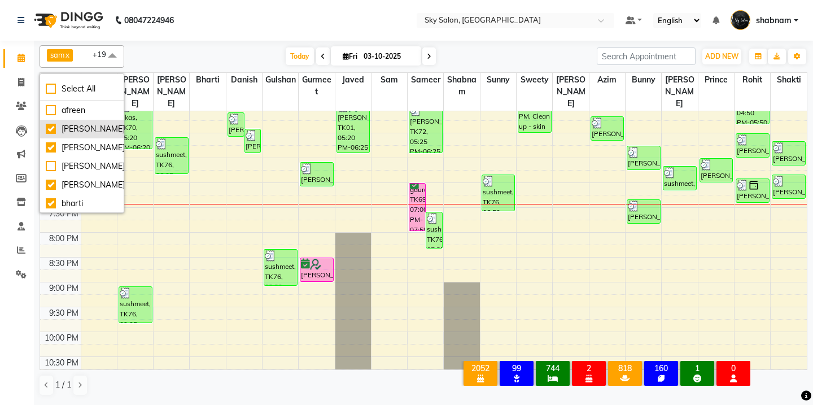
click at [99, 126] on div "[PERSON_NAME]" at bounding box center [82, 129] width 72 height 12
checkbox input "false"
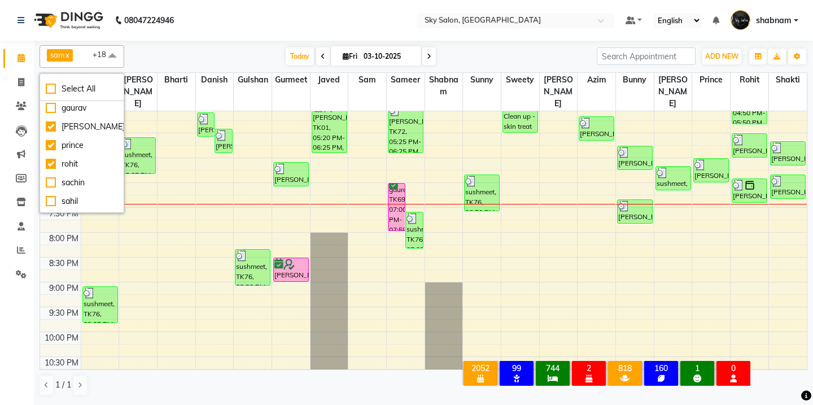
scroll to position [504, 0]
click at [298, 48] on span "Today" at bounding box center [300, 56] width 28 height 18
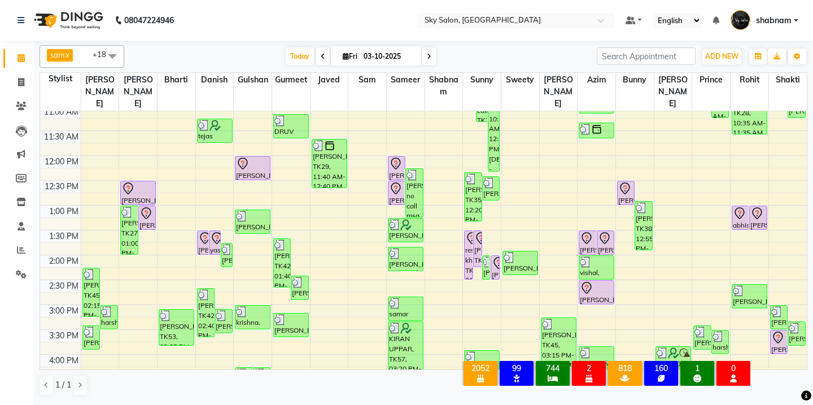
scroll to position [252, 0]
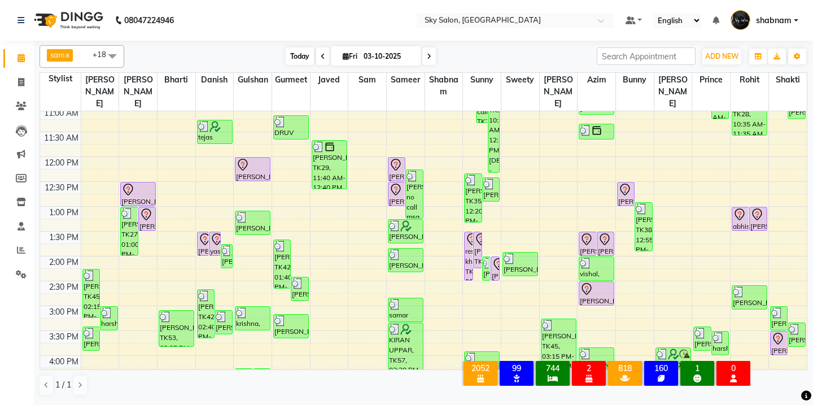
click at [298, 61] on span "Today" at bounding box center [300, 56] width 28 height 18
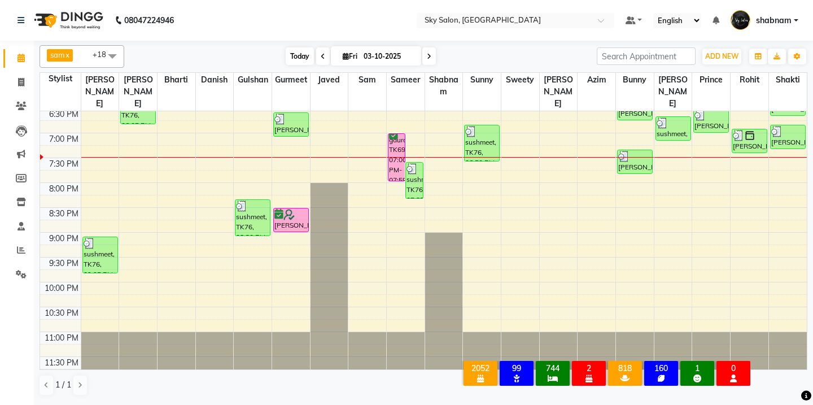
click at [301, 62] on span "Today" at bounding box center [300, 56] width 28 height 18
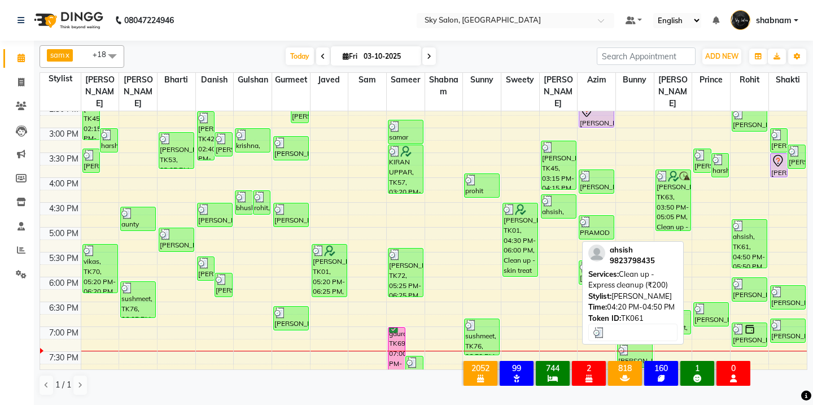
scroll to position [435, 0]
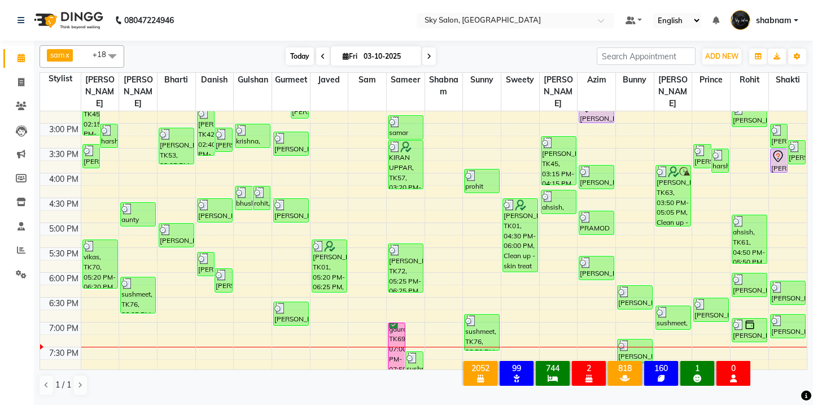
click at [299, 52] on span "Today" at bounding box center [300, 56] width 28 height 18
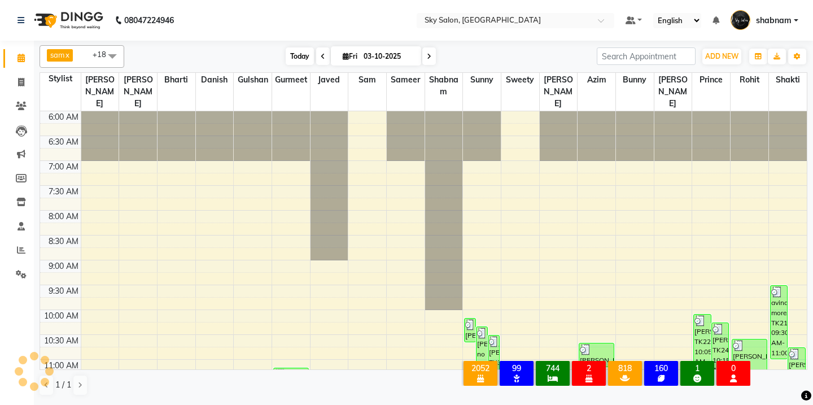
scroll to position [624, 0]
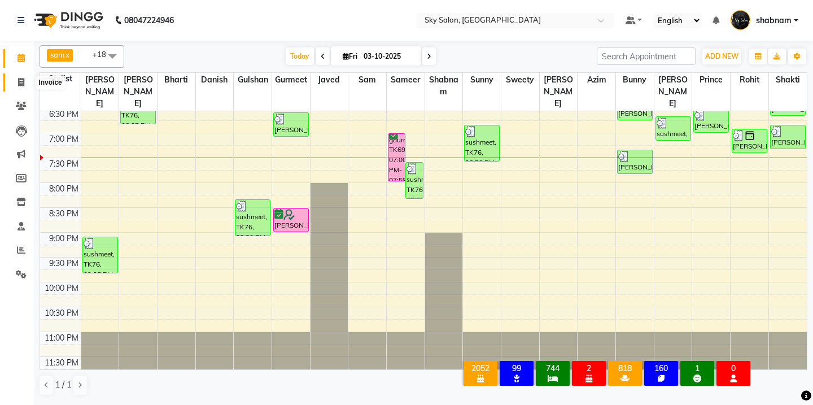
click at [18, 84] on icon at bounding box center [21, 82] width 6 height 8
select select "service"
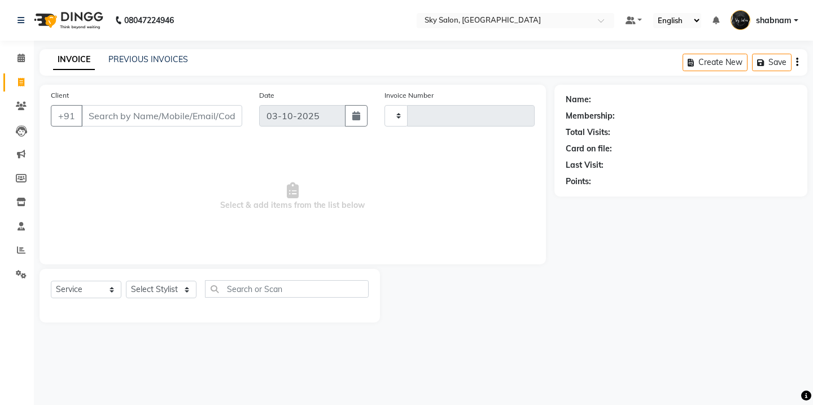
type input "14997"
select select "3537"
click at [143, 57] on link "PREVIOUS INVOICES" at bounding box center [148, 59] width 80 height 10
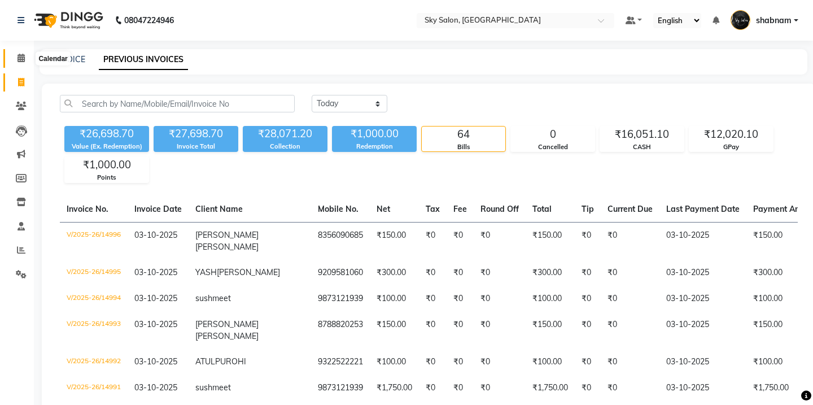
click at [26, 63] on span at bounding box center [21, 58] width 20 height 13
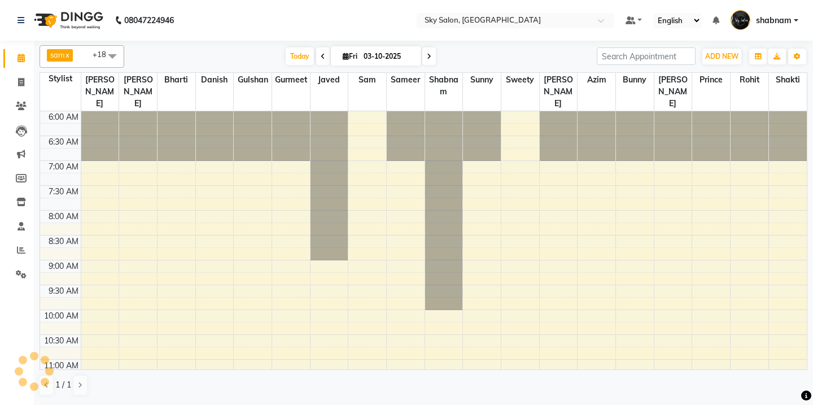
scroll to position [602, 0]
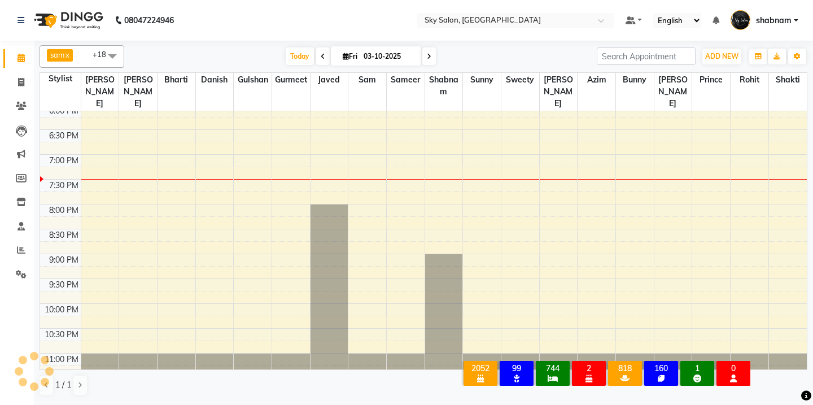
click at [314, 54] on div "Today Fri 03-10-2025" at bounding box center [361, 56] width 152 height 17
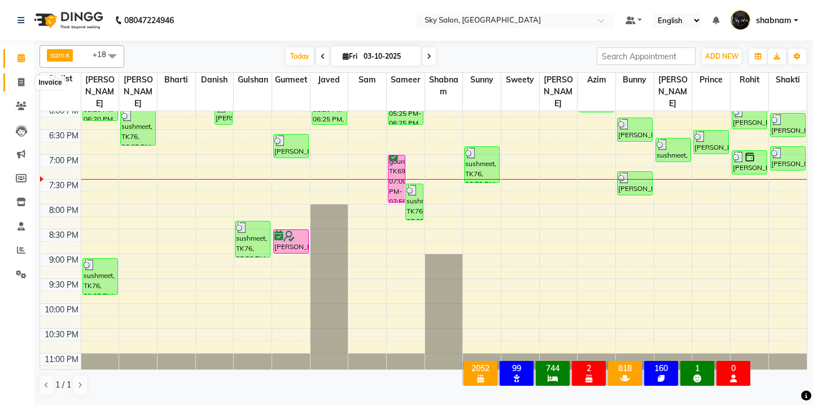
click at [18, 86] on span at bounding box center [21, 82] width 20 height 13
select select "service"
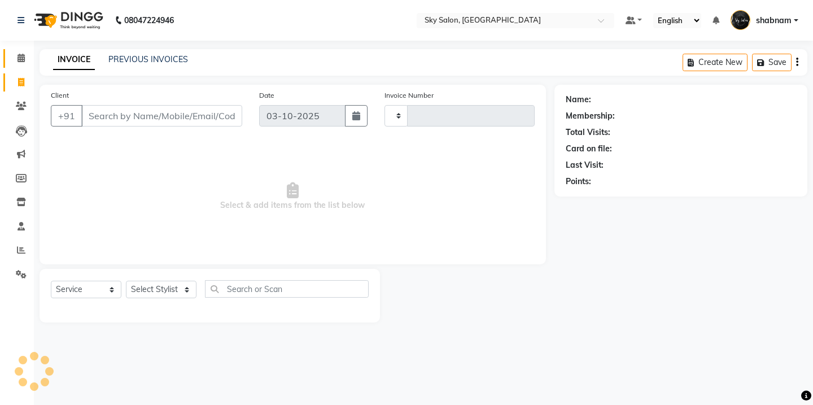
type input "14997"
select select "3537"
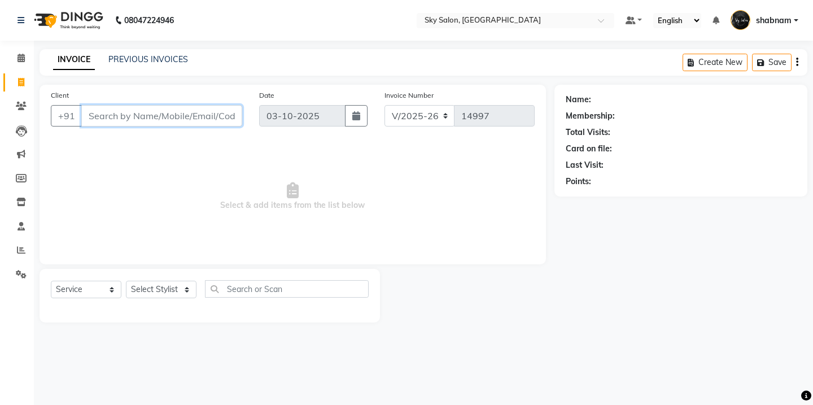
click at [200, 123] on input "Client" at bounding box center [161, 115] width 161 height 21
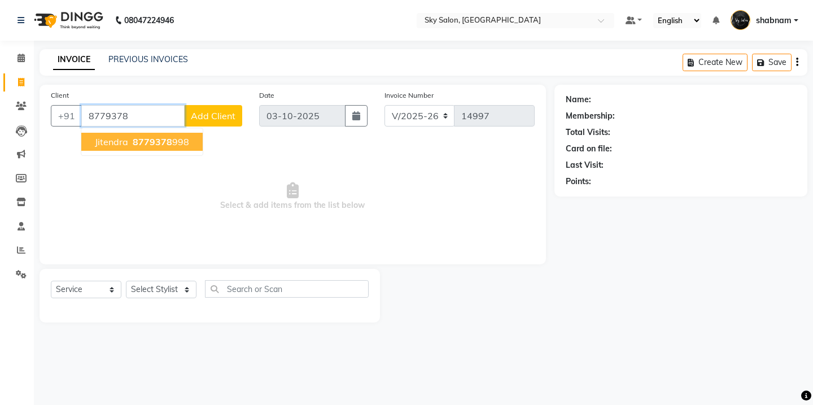
click at [182, 138] on ngb-highlight "8779378 998" at bounding box center [159, 141] width 59 height 11
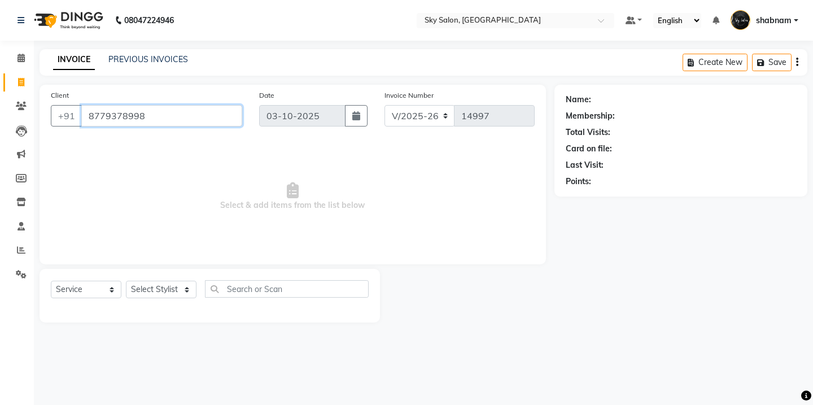
type input "8779378998"
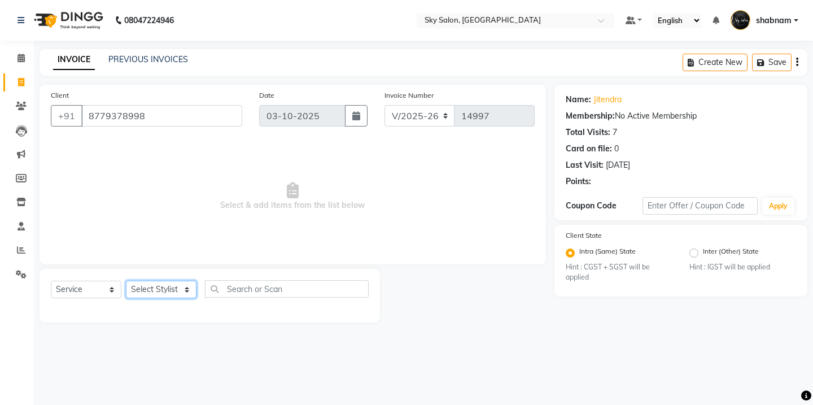
click at [159, 286] on select "Select Stylist afreen akshata aman saha ameer Anagha anisa arbaj azim bharti Bu…" at bounding box center [161, 290] width 71 height 18
click at [174, 287] on select "Select Stylist afreen akshata aman saha ameer Anagha anisa arbaj azim bharti Bu…" at bounding box center [161, 290] width 71 height 18
select select "88414"
click at [126, 281] on select "Select Stylist afreen akshata aman saha ameer Anagha anisa arbaj azim bharti Bu…" at bounding box center [161, 290] width 71 height 18
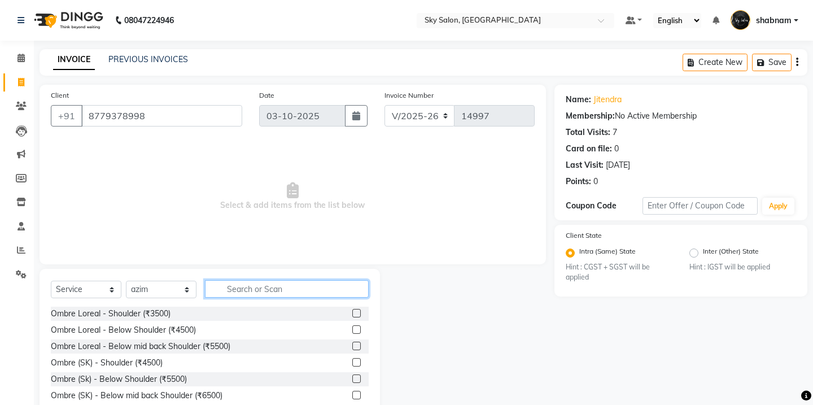
click at [260, 292] on input "text" at bounding box center [287, 289] width 164 height 18
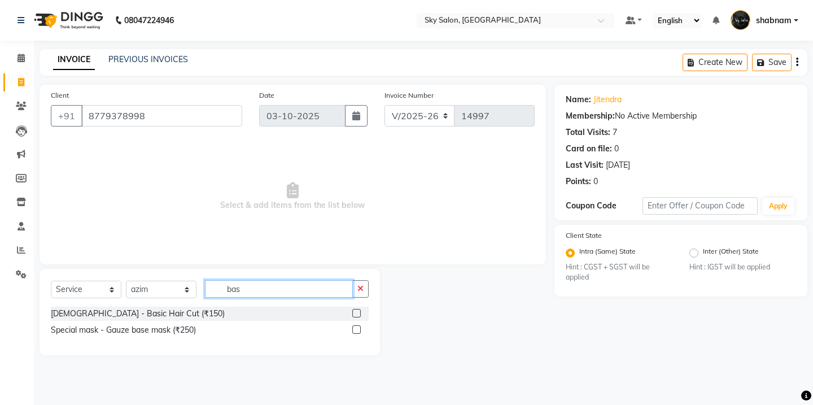
type input "bas"
click at [355, 311] on label at bounding box center [356, 313] width 8 height 8
click at [355, 311] on input "checkbox" at bounding box center [355, 313] width 7 height 7
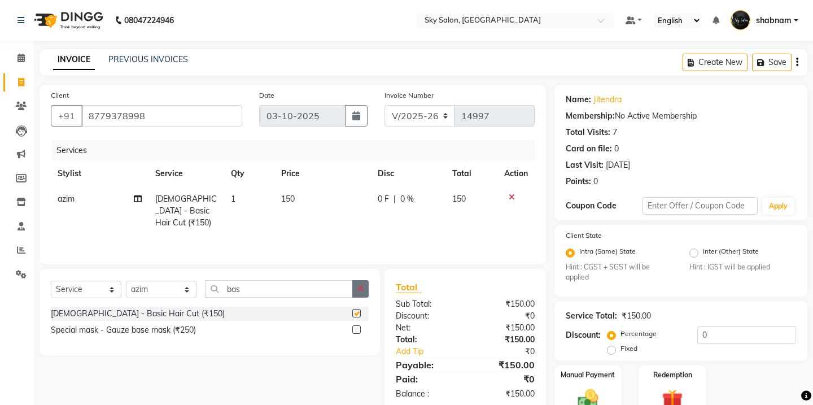
checkbox input "false"
click at [366, 287] on button "button" at bounding box center [360, 289] width 16 height 18
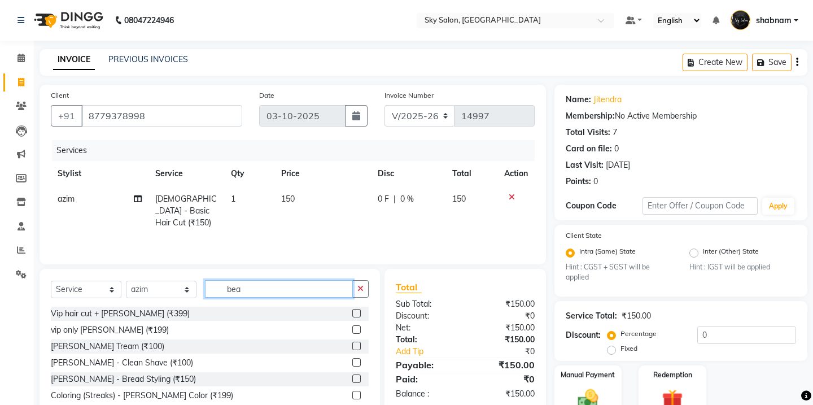
type input "bea"
click at [356, 347] on label at bounding box center [356, 346] width 8 height 8
click at [356, 347] on input "checkbox" at bounding box center [355, 346] width 7 height 7
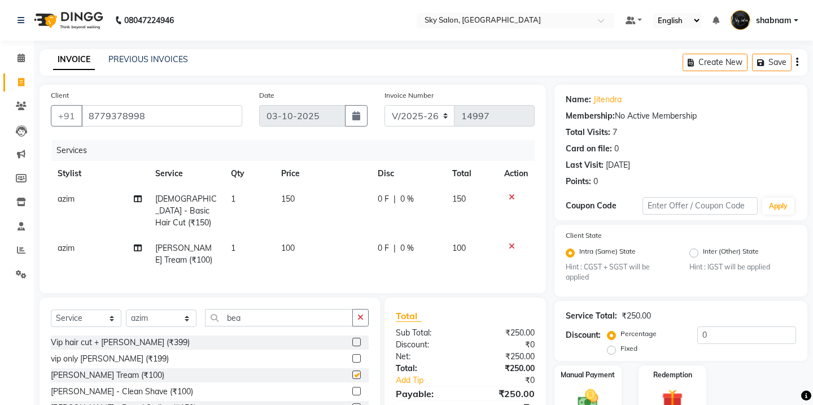
checkbox input "false"
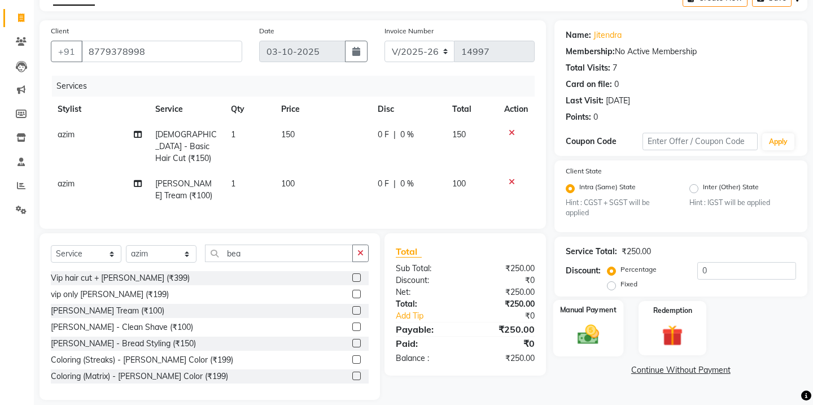
click at [582, 307] on div "Manual Payment" at bounding box center [588, 328] width 70 height 56
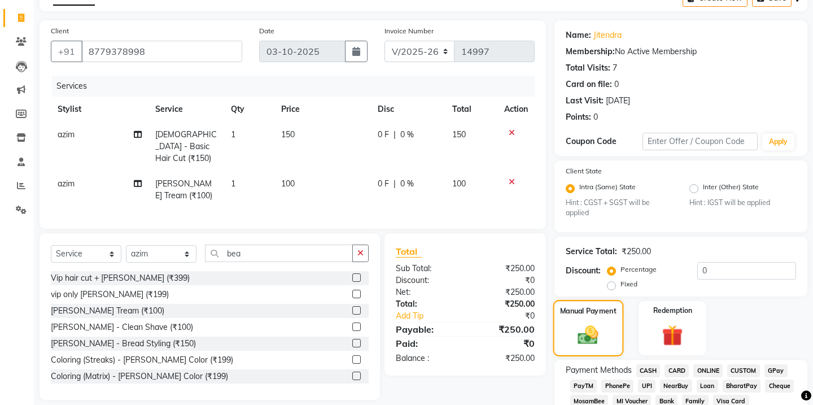
scroll to position [64, 0]
click at [773, 364] on span "GPay" at bounding box center [775, 370] width 23 height 13
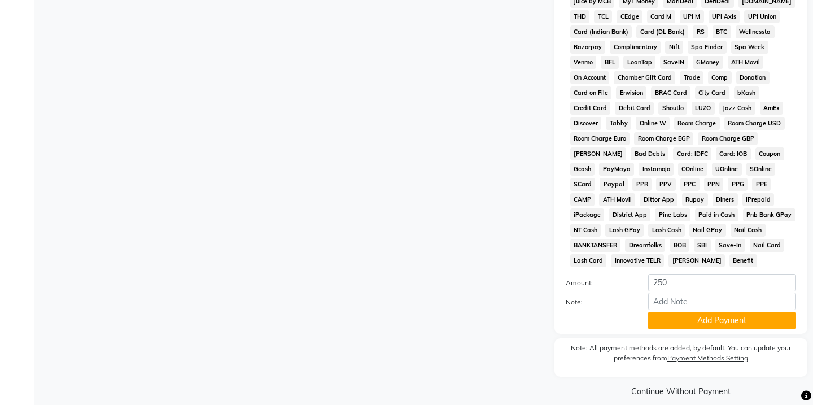
click at [697, 316] on button "Add Payment" at bounding box center [722, 321] width 148 height 18
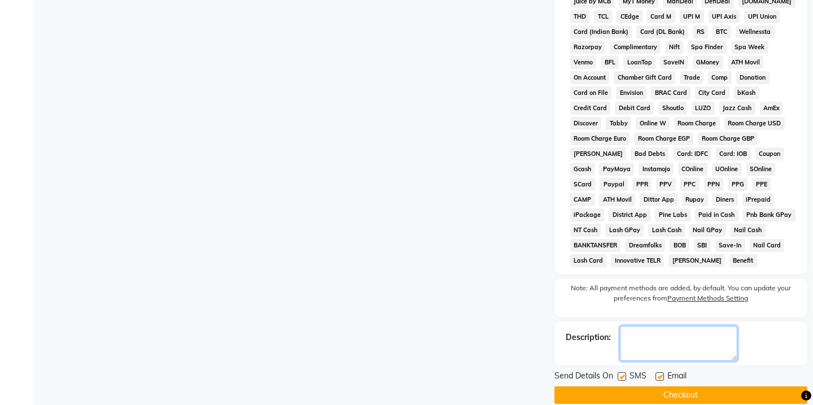
click at [697, 326] on textarea at bounding box center [678, 343] width 117 height 35
click at [624, 372] on label at bounding box center [622, 376] width 8 height 8
click at [624, 373] on input "checkbox" at bounding box center [621, 376] width 7 height 7
checkbox input "false"
click at [622, 386] on button "Checkout" at bounding box center [680, 395] width 253 height 18
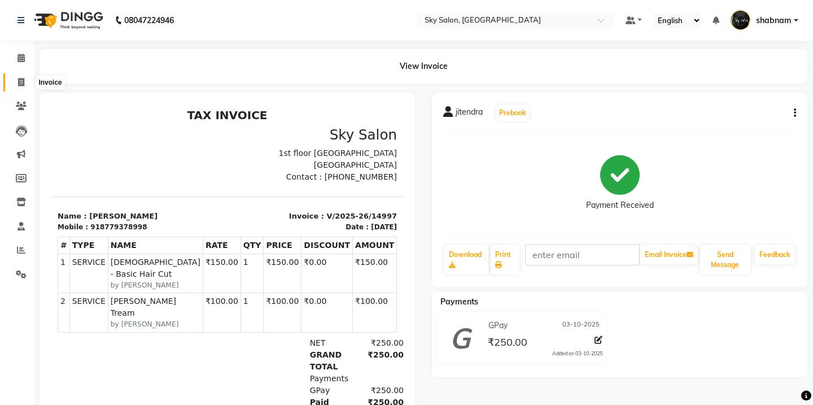
click at [15, 77] on span at bounding box center [21, 82] width 20 height 13
select select "service"
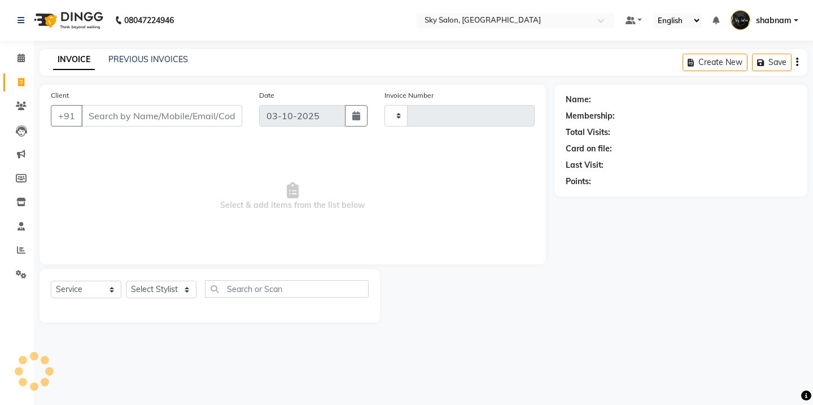
type input "14999"
select select "3537"
click at [147, 63] on link "PREVIOUS INVOICES" at bounding box center [148, 59] width 80 height 10
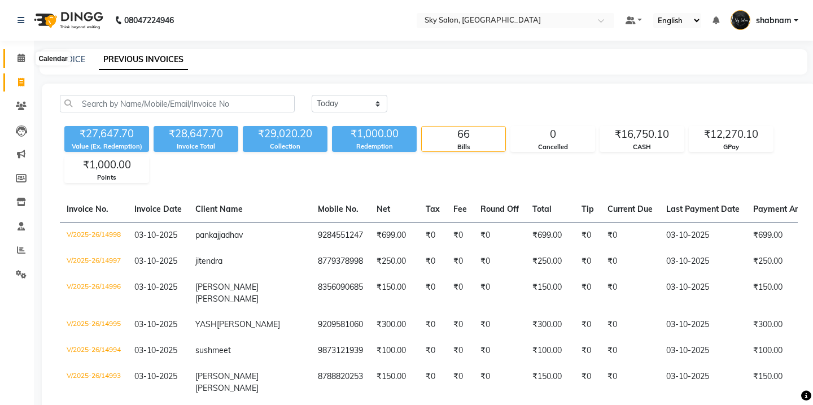
click at [18, 58] on icon at bounding box center [21, 58] width 7 height 8
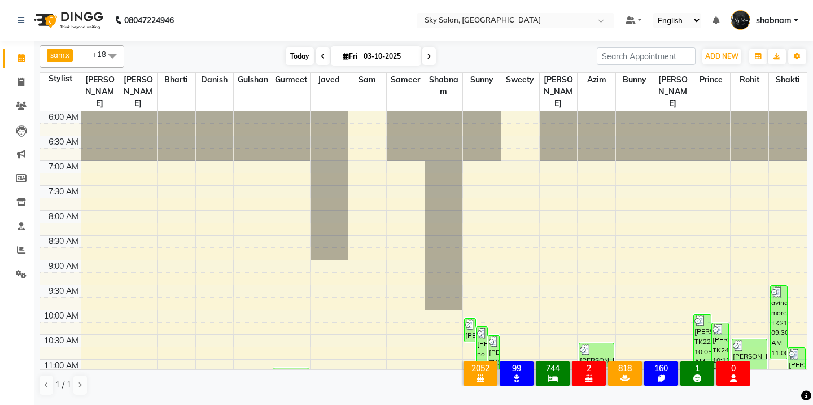
click at [298, 49] on span "Today" at bounding box center [300, 56] width 28 height 18
click at [302, 55] on span "Today" at bounding box center [300, 56] width 28 height 18
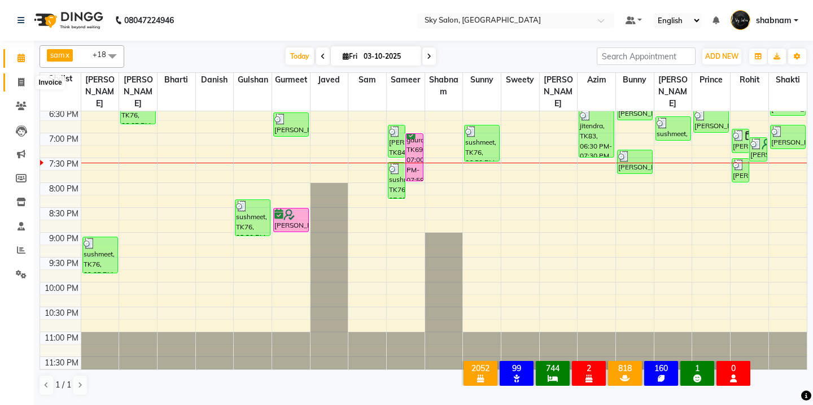
click at [19, 79] on icon at bounding box center [21, 82] width 6 height 8
select select "service"
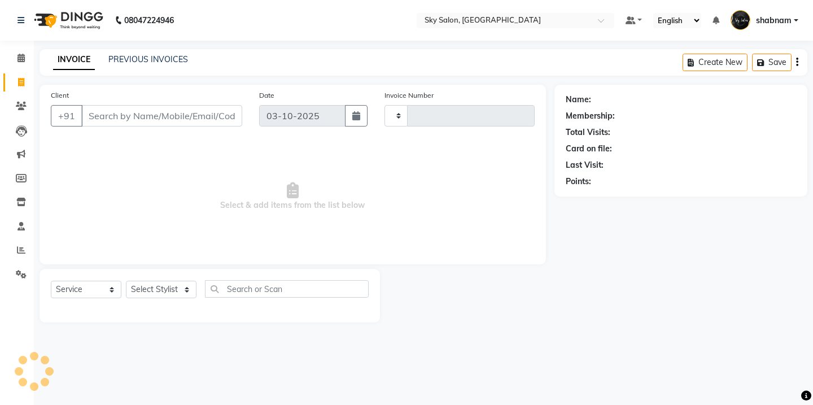
type input "15000"
select select "3537"
click at [126, 63] on link "PREVIOUS INVOICES" at bounding box center [148, 59] width 80 height 10
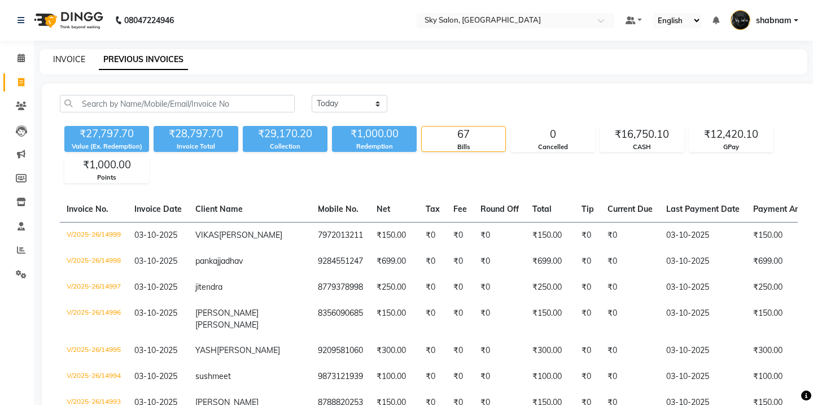
click at [70, 63] on link "INVOICE" at bounding box center [69, 59] width 32 height 10
select select "service"
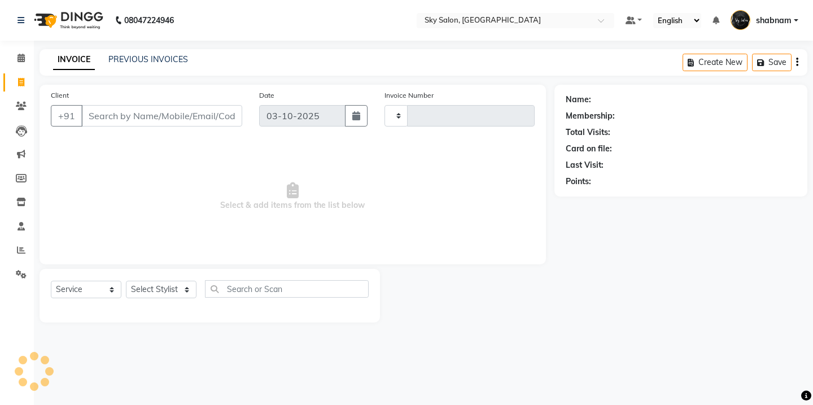
type input "15000"
select select "3537"
click at [114, 111] on input "Client" at bounding box center [161, 115] width 161 height 21
click at [19, 62] on icon at bounding box center [21, 58] width 7 height 8
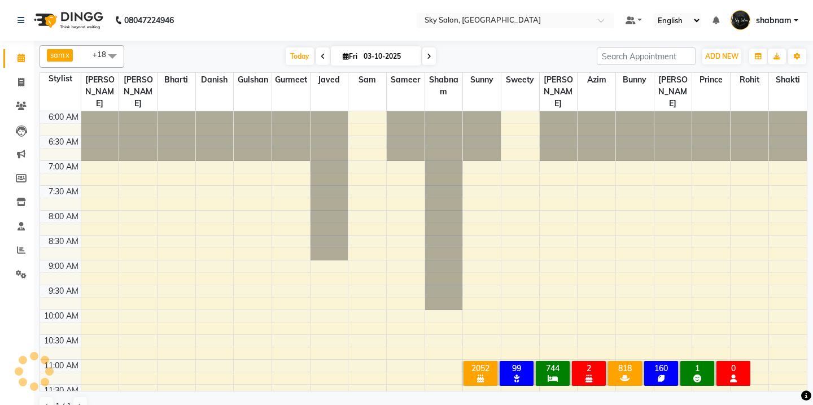
click at [435, 58] on span at bounding box center [429, 56] width 14 height 18
type input "04-10-2025"
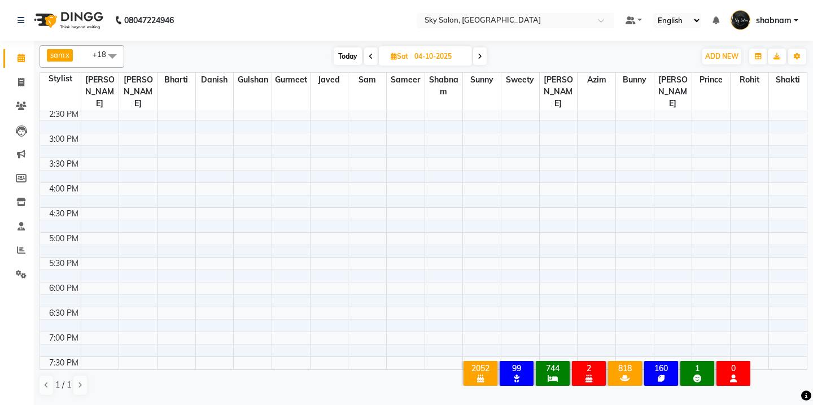
scroll to position [424, 0]
click at [370, 129] on div "6:00 AM 6:30 AM 7:00 AM 7:30 AM 8:00 AM 8:30 AM 9:00 AM 9:30 AM 10:00 AM 10:30 …" at bounding box center [423, 134] width 767 height 894
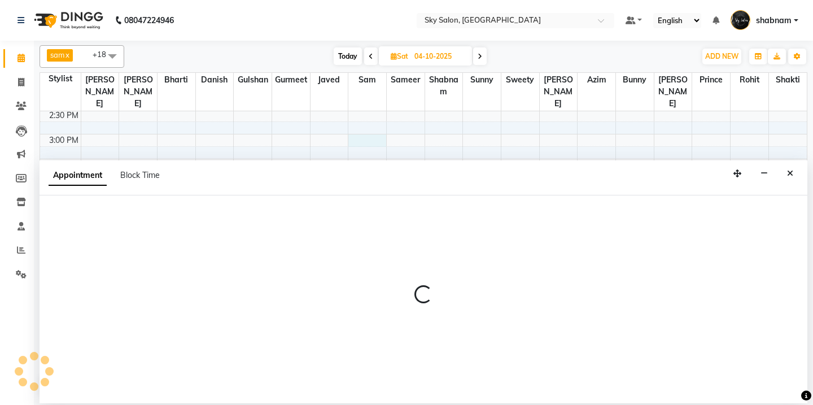
select select "16686"
select select "tentative"
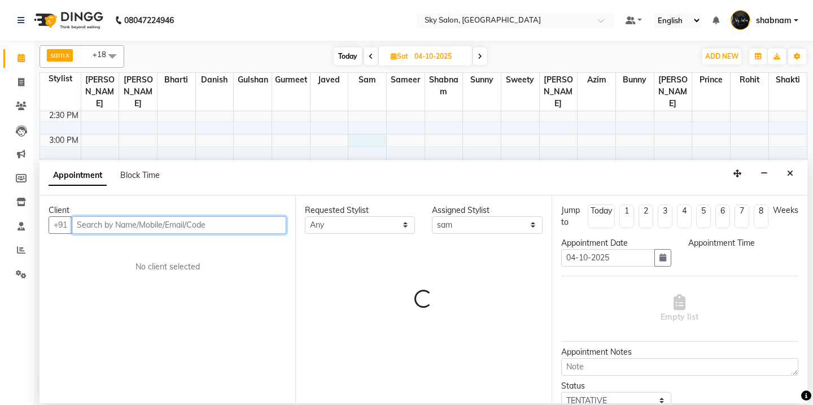
select select "900"
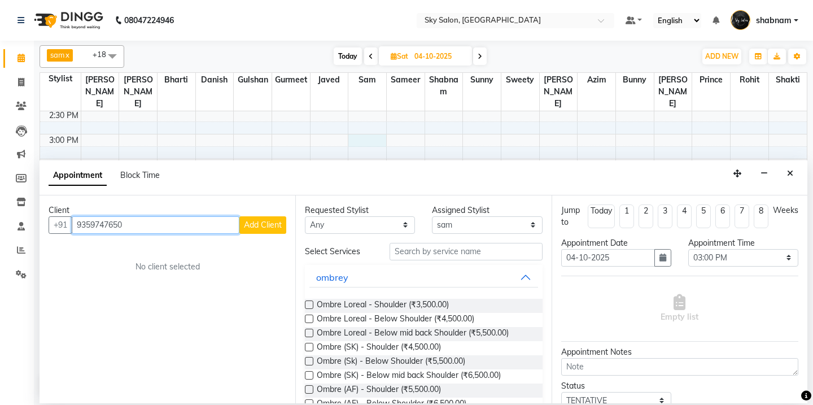
type input "9359747650"
click at [243, 217] on button "Add Client" at bounding box center [262, 225] width 47 height 18
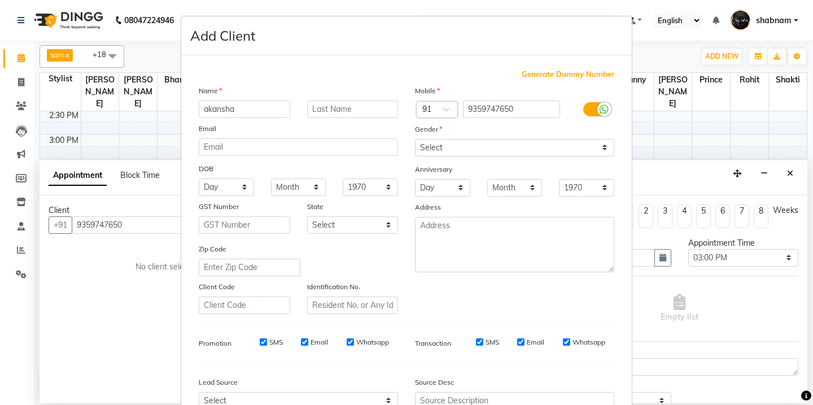
type input "akansha"
click at [349, 119] on div "Name akansha Email DOB Day 01 02 03 04 05 06 07 08 09 10 11 12 13 14 15 16 17 1…" at bounding box center [298, 199] width 216 height 229
click at [355, 110] on input "text" at bounding box center [352, 109] width 91 height 18
click at [459, 145] on select "Select Male Female Other Prefer Not To Say" at bounding box center [514, 148] width 199 height 18
select select "female"
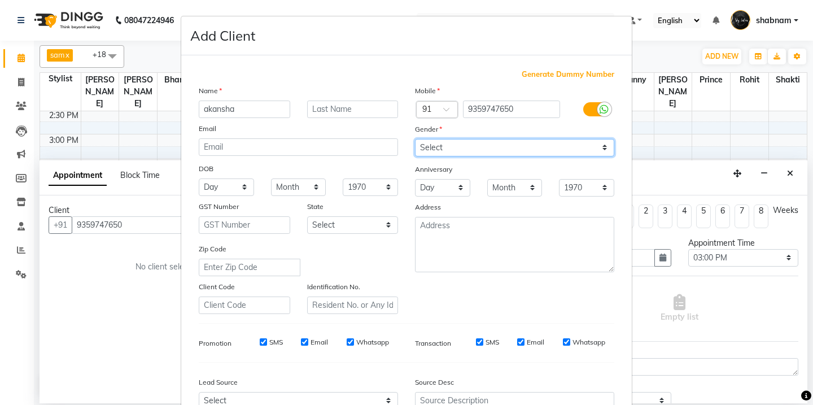
click at [415, 139] on select "Select Male Female Other Prefer Not To Say" at bounding box center [514, 148] width 199 height 18
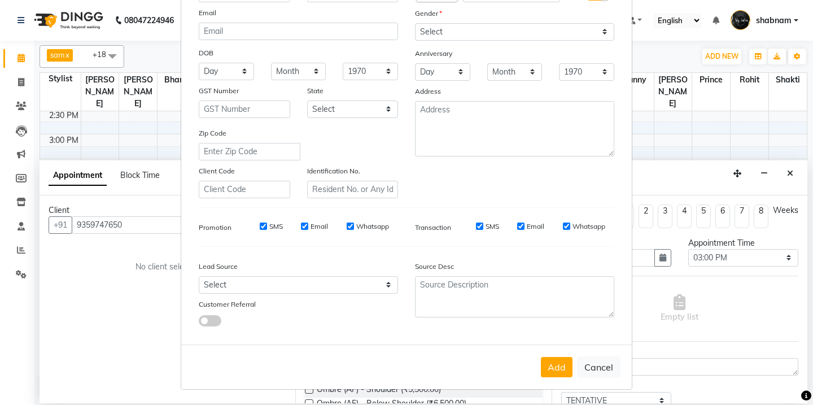
click at [541, 355] on div "Add Cancel" at bounding box center [406, 366] width 451 height 45
click at [549, 366] on button "Add" at bounding box center [557, 367] width 32 height 20
select select
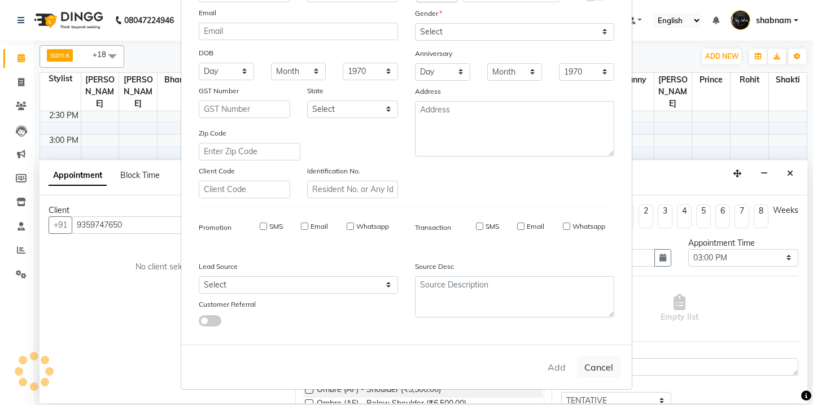
select select
checkbox input "false"
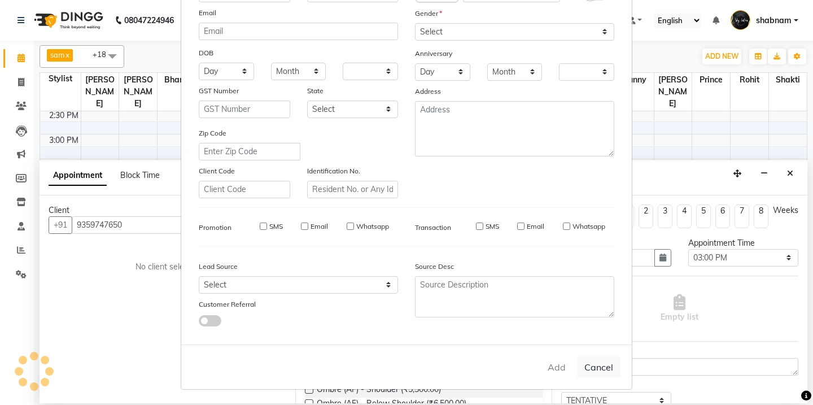
checkbox input "false"
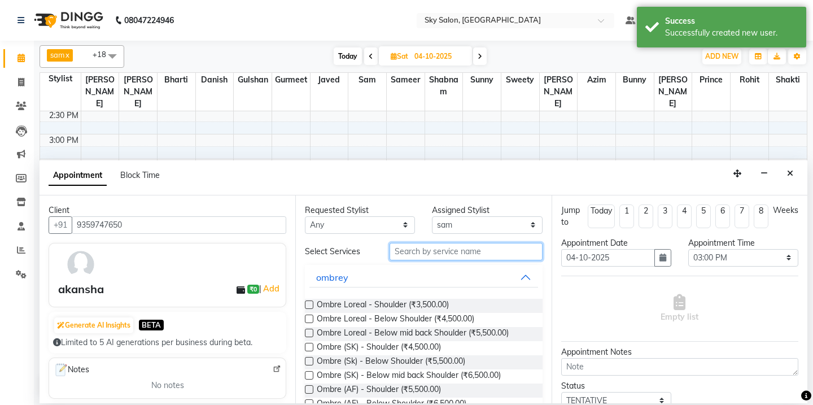
click at [450, 252] on input "text" at bounding box center [466, 252] width 152 height 18
type input "3"
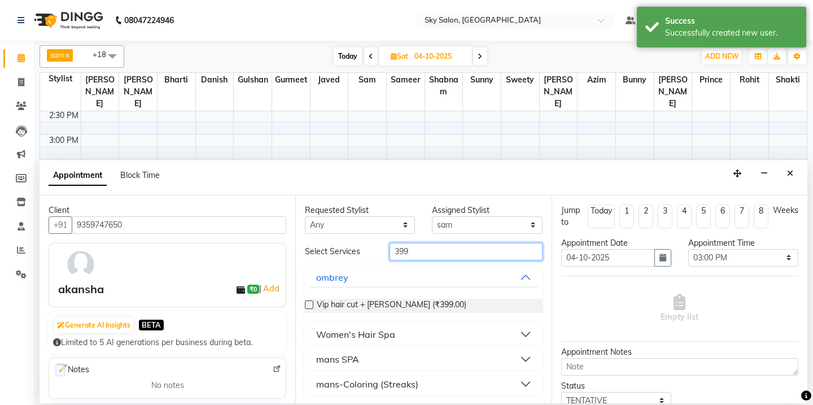
scroll to position [84, 0]
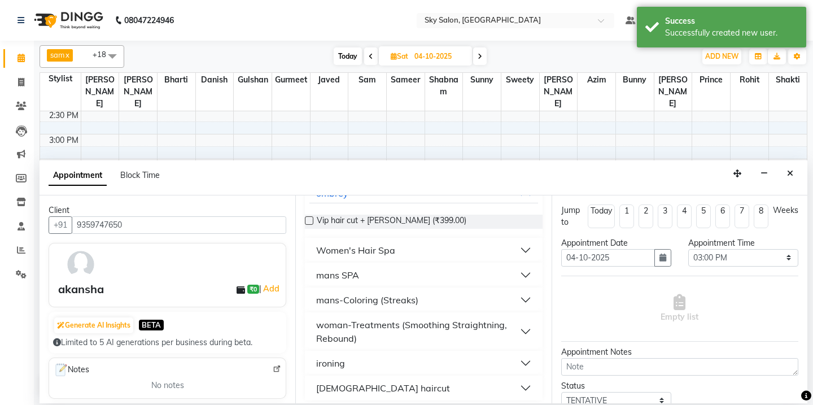
type input "399"
click at [369, 382] on div "female haircut" at bounding box center [383, 388] width 134 height 14
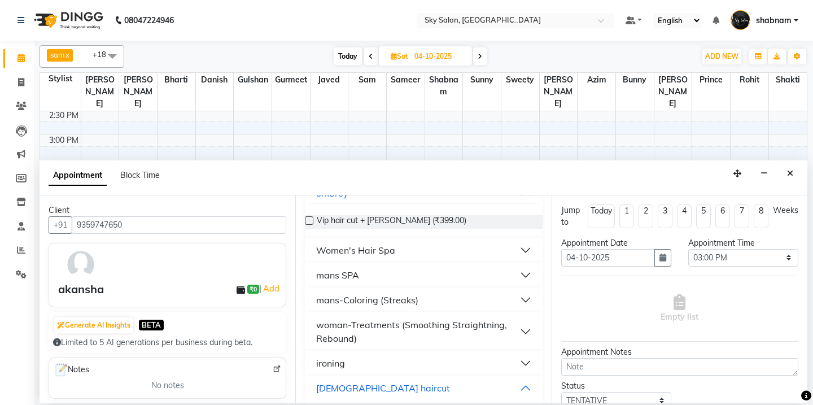
scroll to position [123, 0]
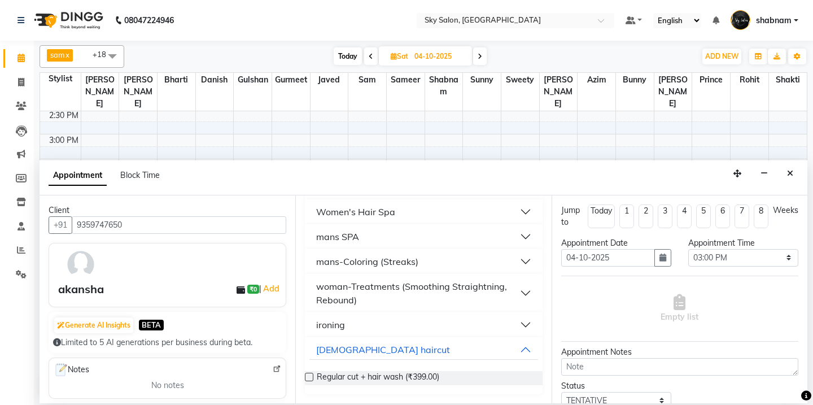
click at [309, 377] on label at bounding box center [309, 377] width 8 height 8
click at [309, 377] on input "checkbox" at bounding box center [308, 377] width 7 height 7
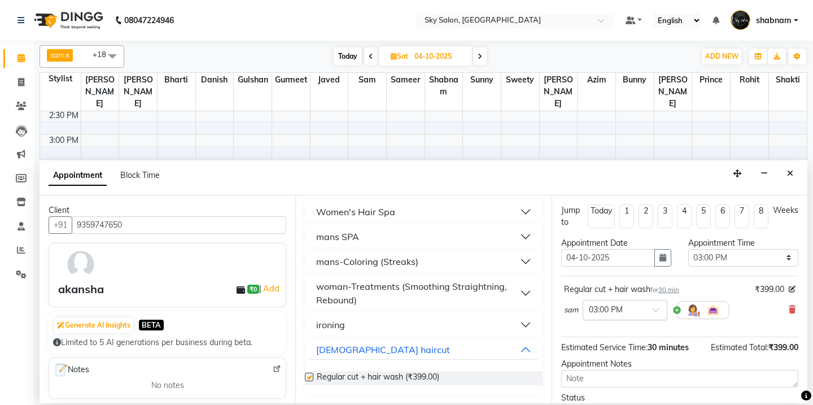
checkbox input "false"
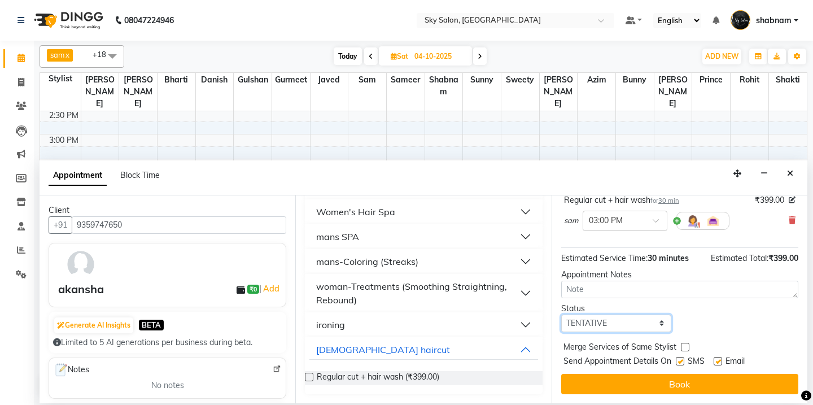
click at [609, 322] on select "Select TENTATIVE CONFIRM UPCOMING" at bounding box center [616, 323] width 110 height 18
select select "confirm booking"
click at [561, 314] on select "Select TENTATIVE CONFIRM UPCOMING" at bounding box center [616, 323] width 110 height 18
click at [680, 361] on label at bounding box center [680, 361] width 8 height 8
click at [680, 361] on input "checkbox" at bounding box center [679, 362] width 7 height 7
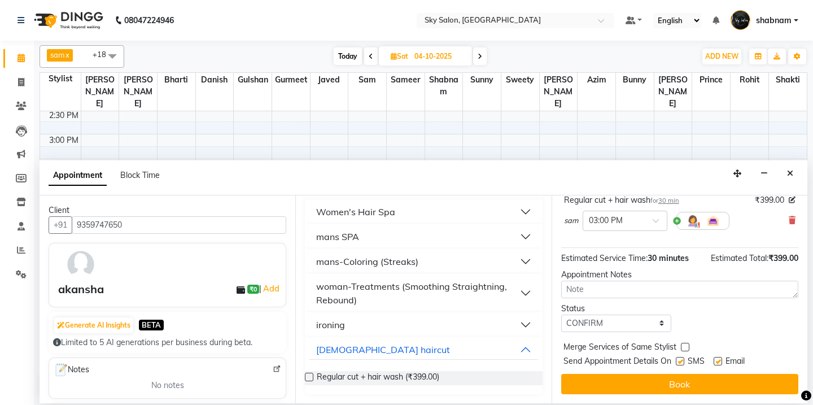
checkbox input "false"
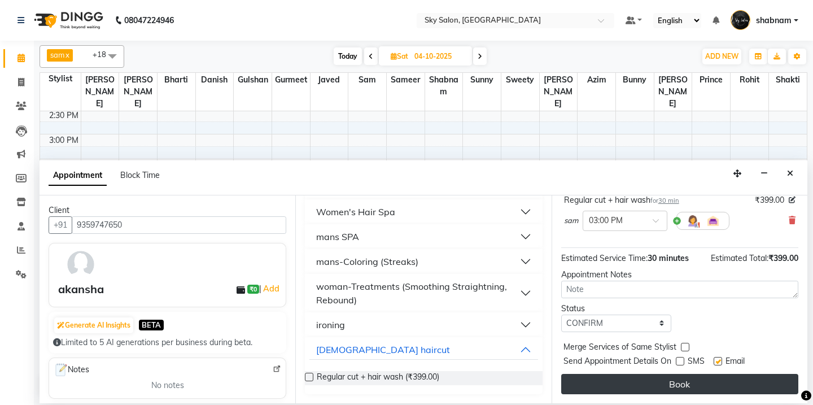
click at [672, 379] on button "Book" at bounding box center [679, 384] width 237 height 20
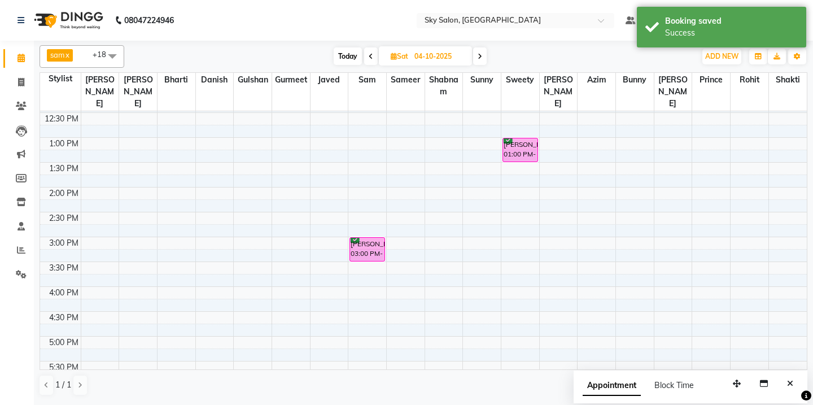
scroll to position [322, 0]
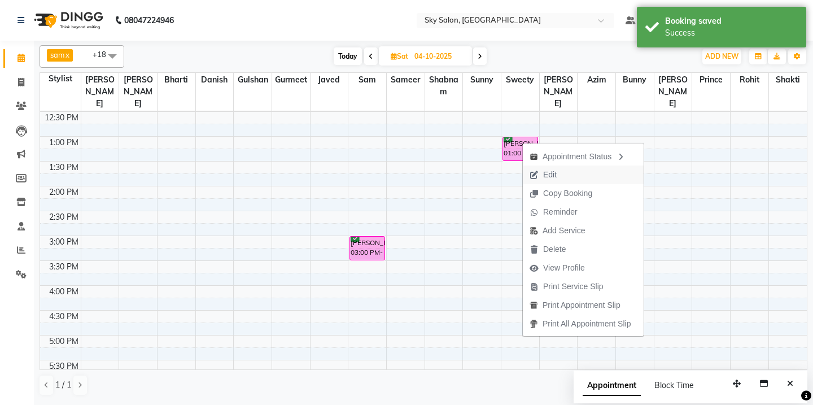
click at [560, 176] on span "Edit" at bounding box center [543, 174] width 41 height 19
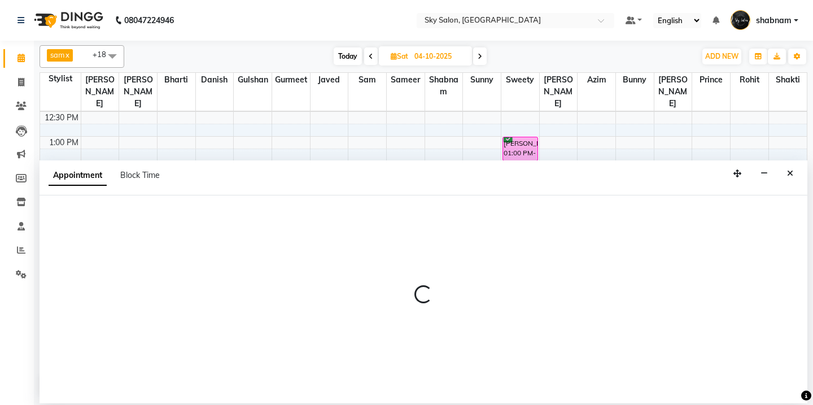
select select "tentative"
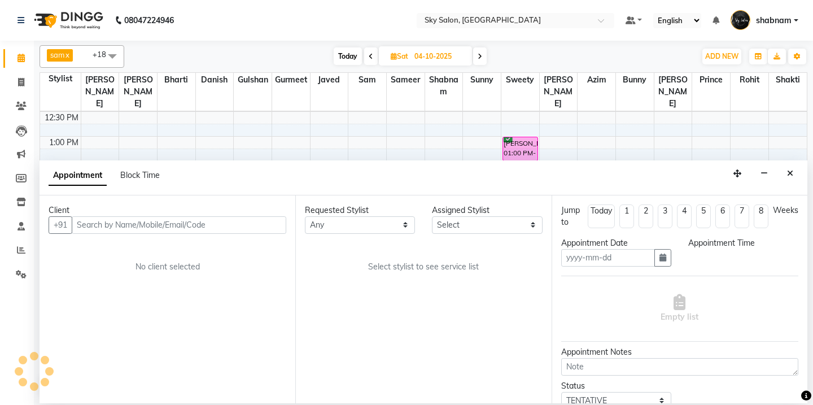
type input "04-10-2025"
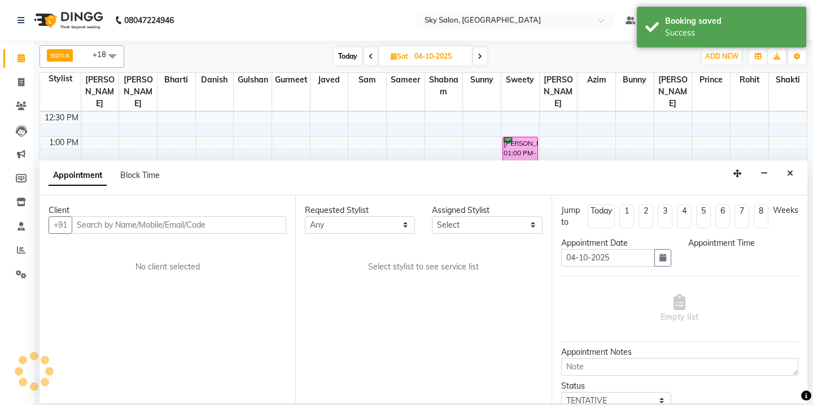
select select "confirm booking"
select select "780"
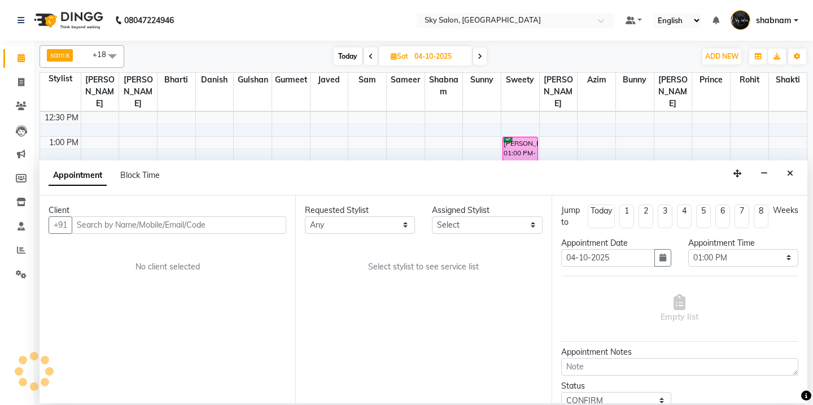
scroll to position [0, 0]
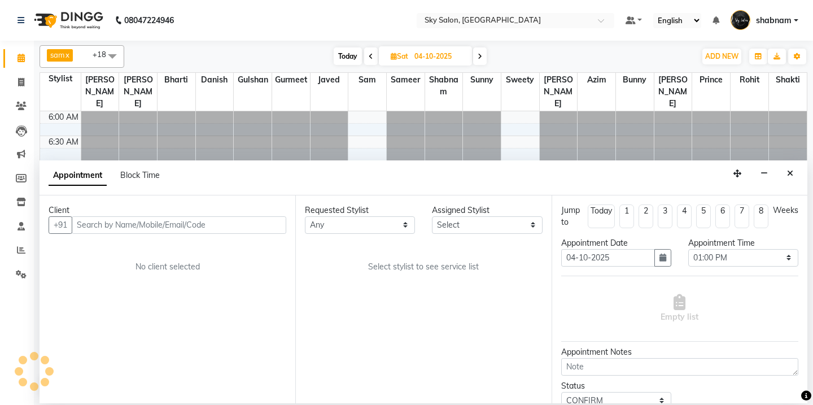
select select "16680"
select select "1393"
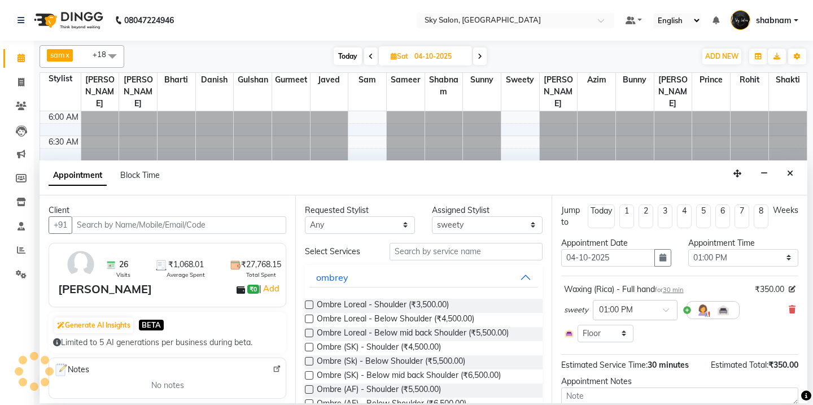
scroll to position [624, 0]
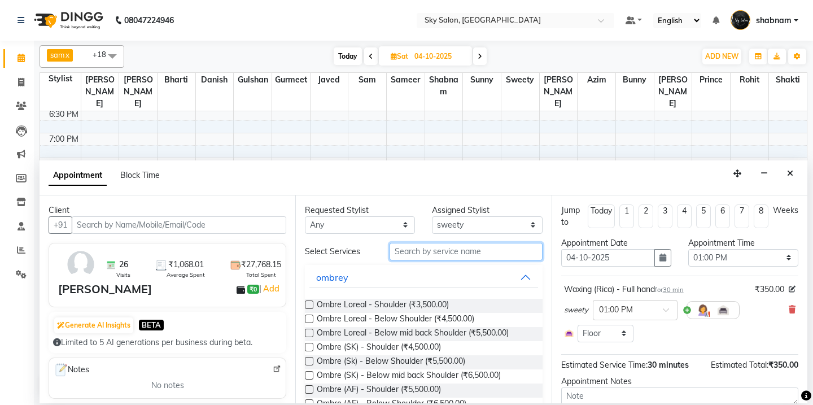
click at [439, 252] on input "text" at bounding box center [466, 252] width 152 height 18
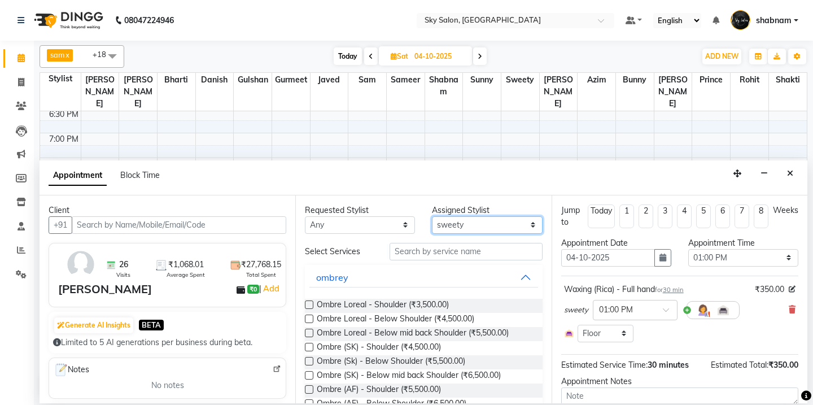
click at [469, 226] on select "Select afreen akshata aman saha ameer Anagha anisa arbaj azim bharti Bunny Dani…" at bounding box center [487, 225] width 110 height 18
select select "16686"
click at [432, 216] on select "Select afreen akshata aman saha ameer Anagha anisa arbaj azim bharti Bunny Dani…" at bounding box center [487, 225] width 110 height 18
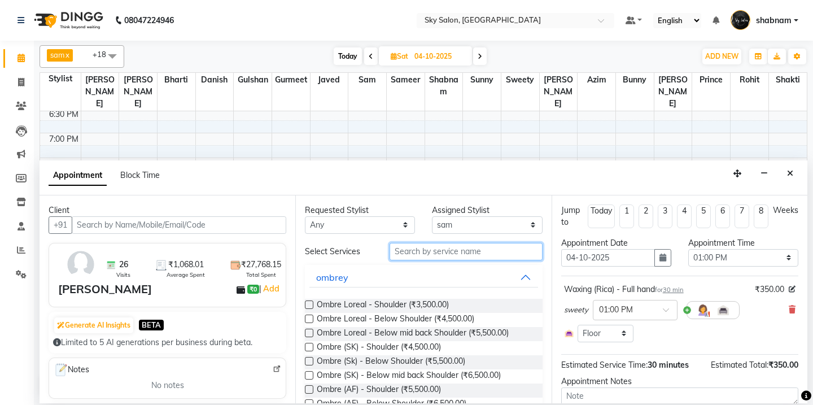
click at [429, 250] on input "text" at bounding box center [466, 252] width 152 height 18
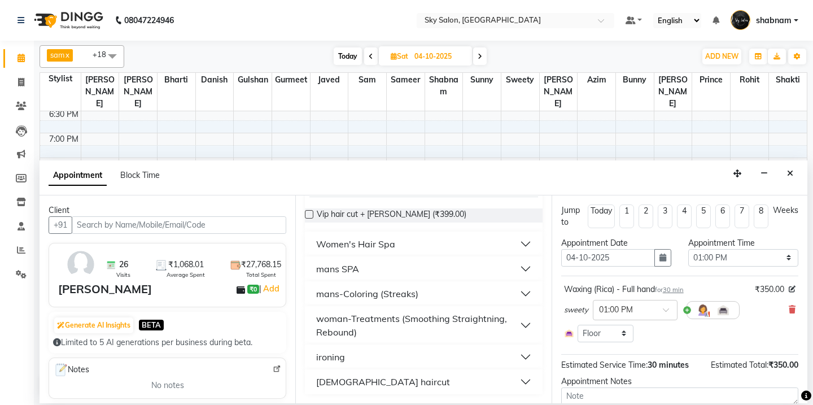
type input "399"
click at [355, 381] on div "female haircut" at bounding box center [383, 382] width 134 height 14
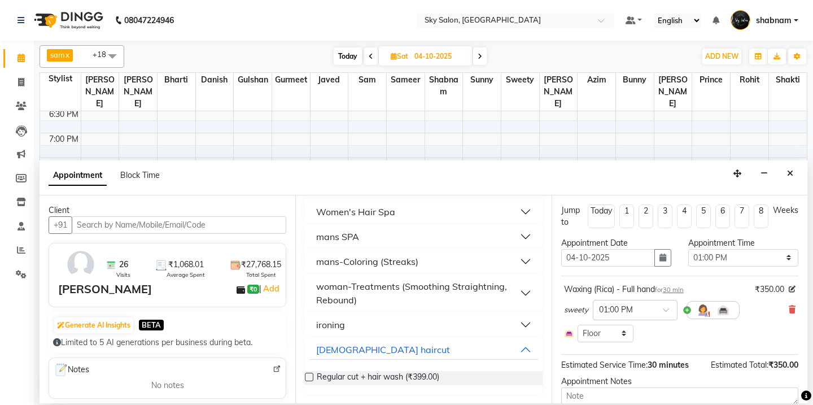
click at [308, 380] on label at bounding box center [309, 377] width 8 height 8
click at [308, 380] on input "checkbox" at bounding box center [308, 377] width 7 height 7
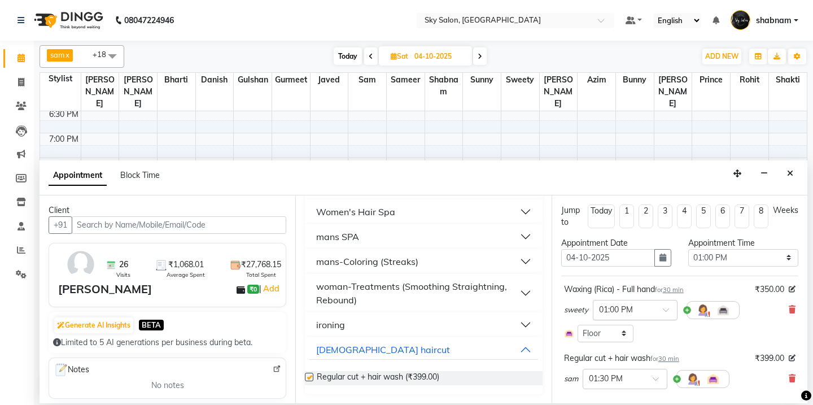
checkbox input "false"
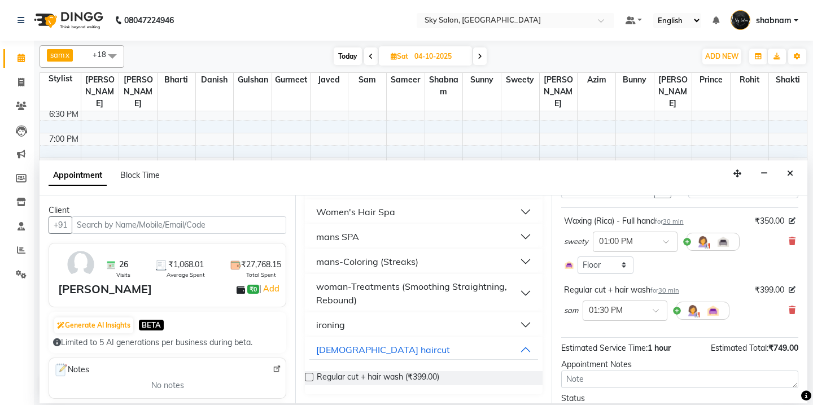
scroll to position [125, 0]
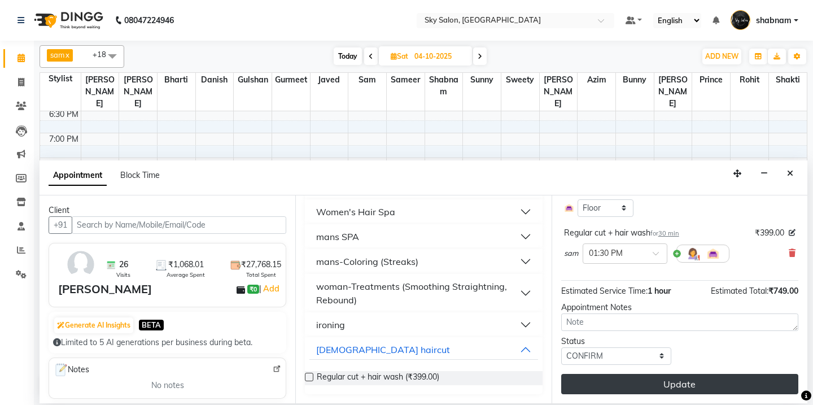
click at [618, 381] on button "Update" at bounding box center [679, 384] width 237 height 20
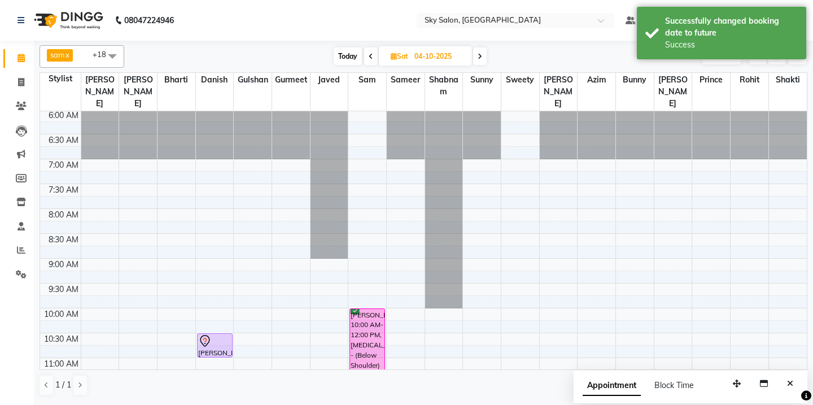
scroll to position [0, 0]
click at [351, 63] on span "Today" at bounding box center [348, 56] width 28 height 18
type input "03-10-2025"
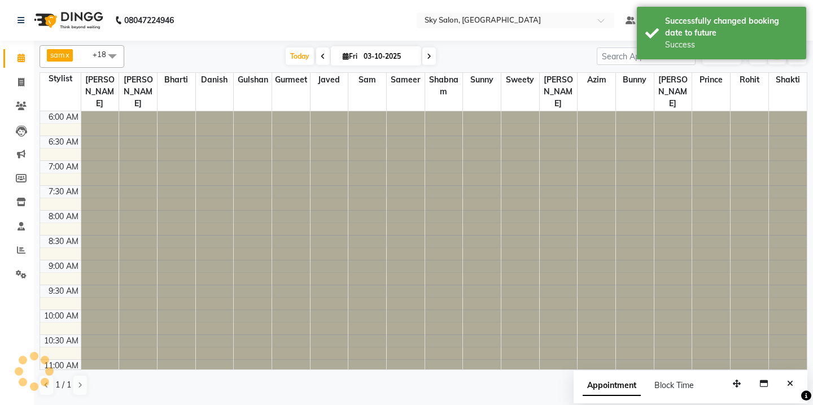
scroll to position [624, 0]
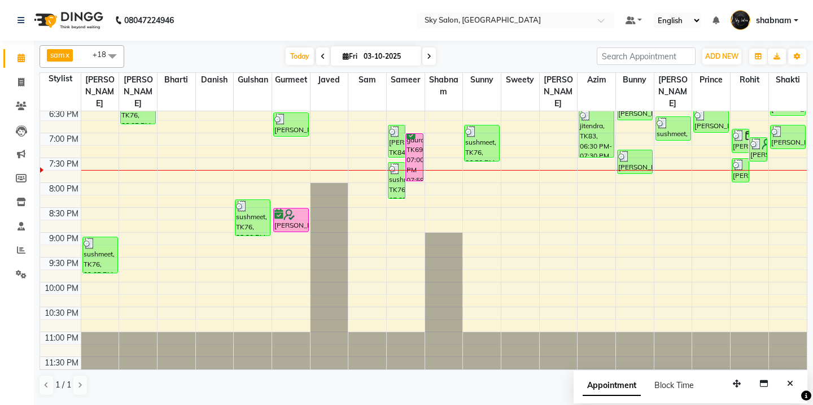
click at [18, 95] on li "Clients" at bounding box center [17, 106] width 34 height 24
click at [23, 88] on span at bounding box center [21, 82] width 20 height 13
select select "service"
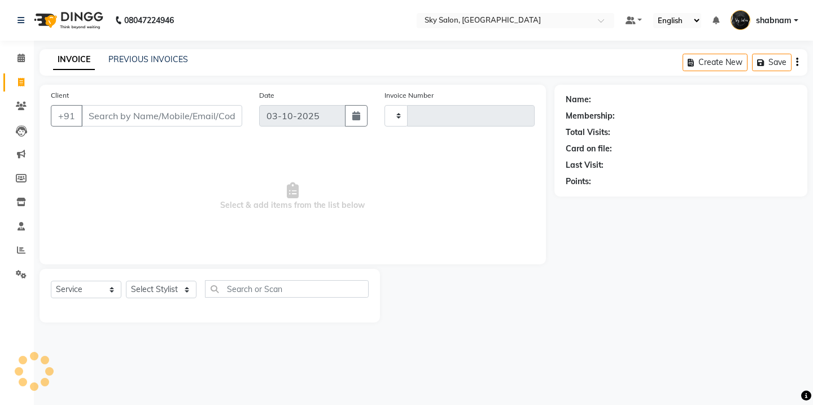
type input "15000"
select select "3537"
click at [124, 64] on div "PREVIOUS INVOICES" at bounding box center [148, 60] width 80 height 12
click at [129, 60] on link "PREVIOUS INVOICES" at bounding box center [148, 59] width 80 height 10
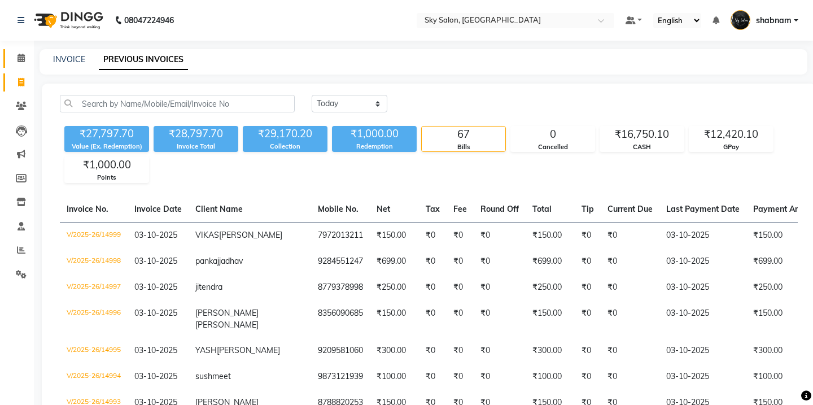
click at [26, 65] on link "Calendar" at bounding box center [16, 58] width 27 height 19
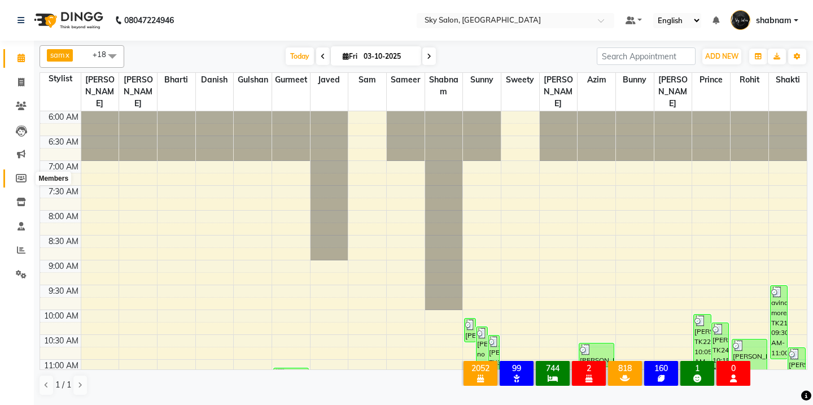
click at [25, 183] on span at bounding box center [21, 178] width 20 height 13
select select
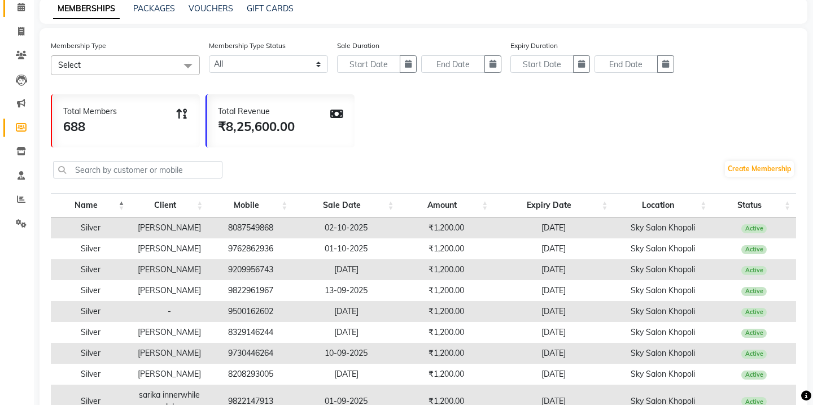
scroll to position [52, 0]
click at [409, 68] on button "button" at bounding box center [408, 63] width 17 height 18
select select "10"
select select "2025"
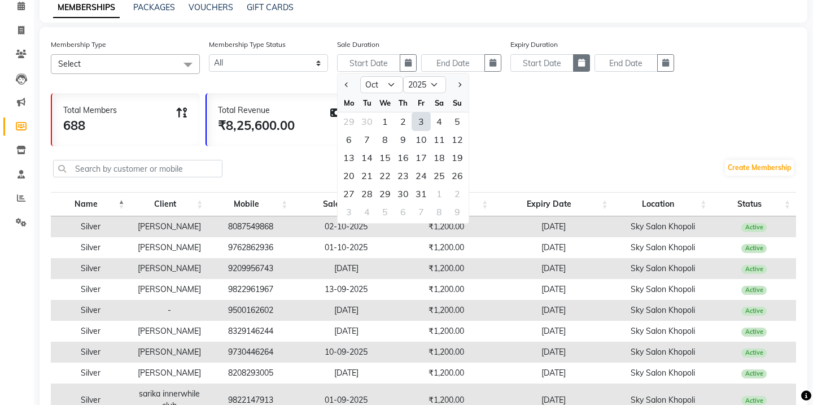
click at [582, 63] on icon "button" at bounding box center [581, 63] width 7 height 8
select select "10"
select select "2025"
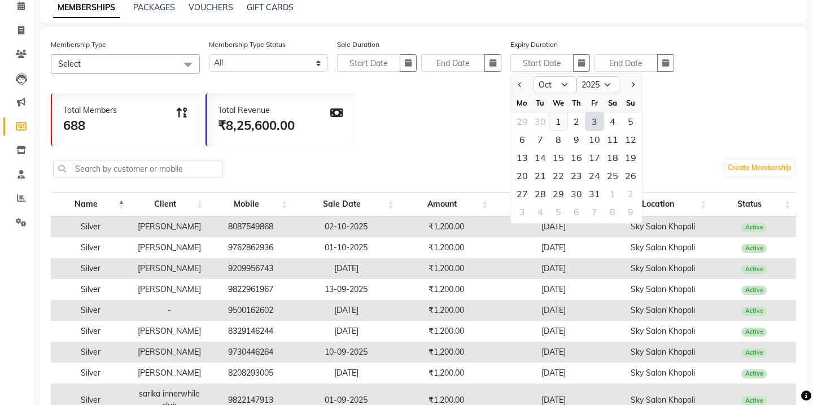
click at [553, 120] on div "1" at bounding box center [558, 121] width 18 height 18
type input "01-10-2025"
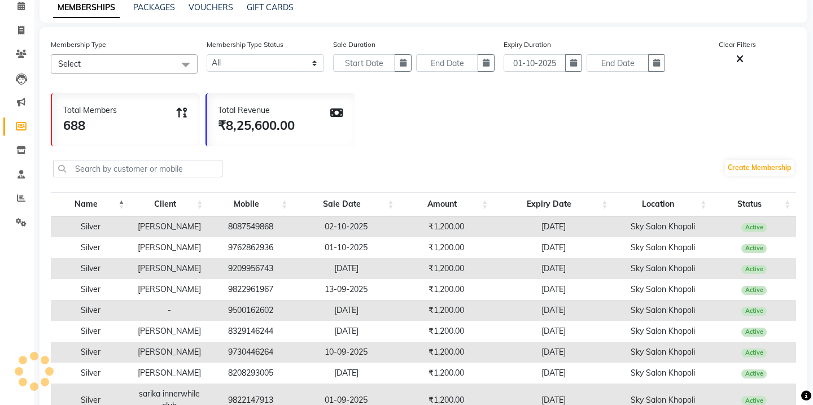
scroll to position [0, 0]
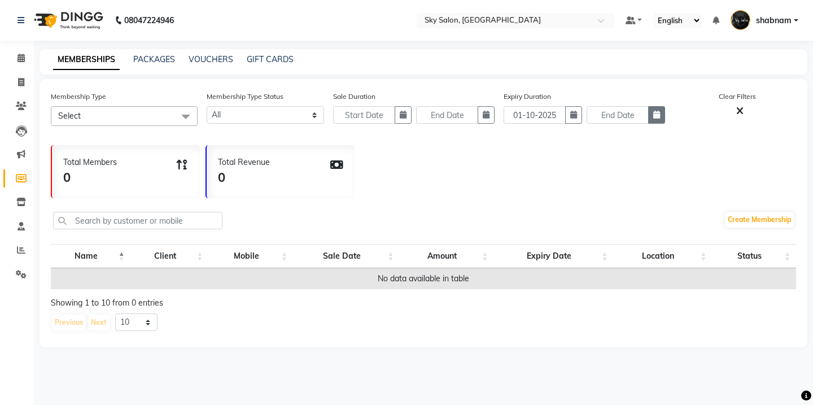
click at [652, 121] on button "button" at bounding box center [656, 115] width 17 height 18
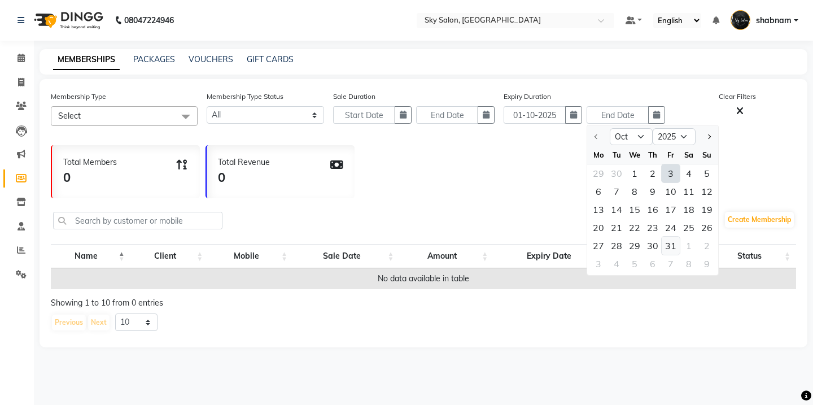
click at [668, 246] on div "31" at bounding box center [671, 246] width 18 height 18
type input "31-10-2025"
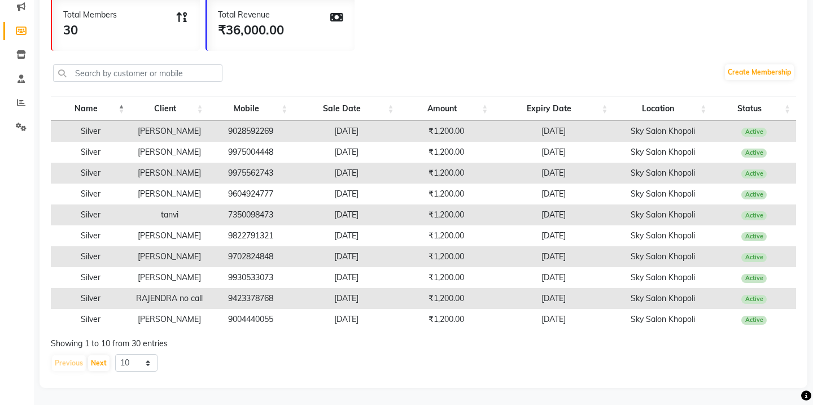
scroll to position [171, 0]
click at [138, 367] on select "10 20 50 100" at bounding box center [136, 363] width 42 height 18
select select "50"
click at [115, 354] on select "10 20 50 100" at bounding box center [136, 363] width 42 height 18
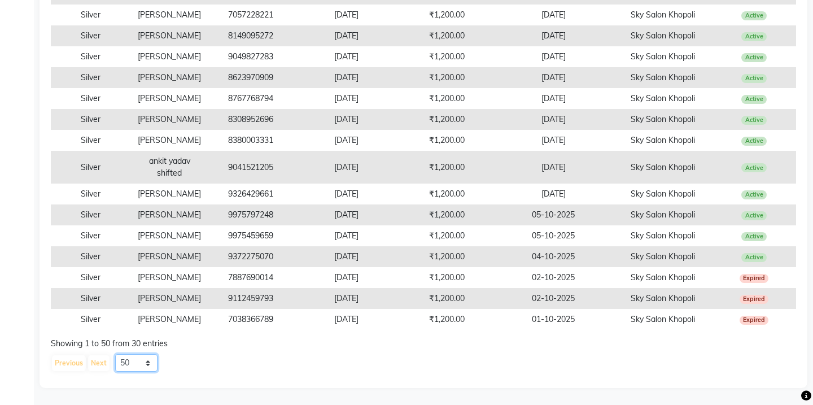
scroll to position [624, 0]
click at [256, 246] on td "9372275070" at bounding box center [251, 256] width 85 height 21
click at [303, 183] on td "06-10-2024" at bounding box center [346, 193] width 106 height 21
click at [253, 246] on td "9372275070" at bounding box center [251, 256] width 85 height 21
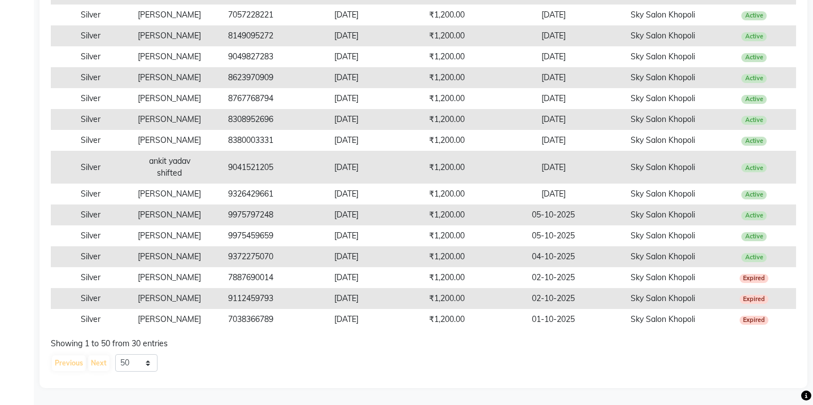
click at [253, 246] on td "9372275070" at bounding box center [251, 256] width 85 height 21
copy td "9372275070"
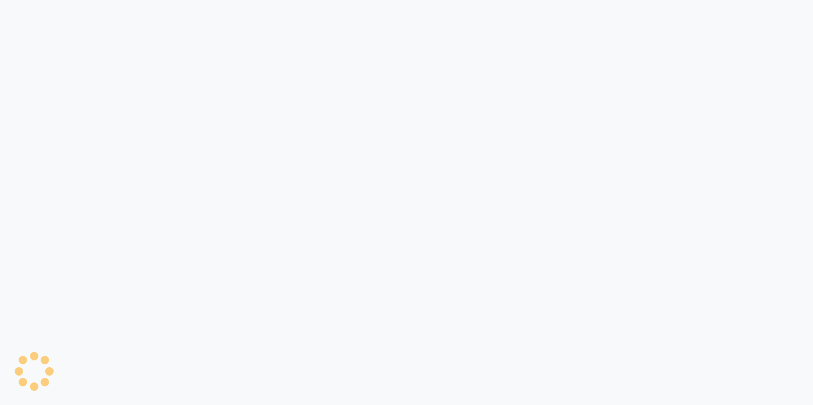
select select "ec"
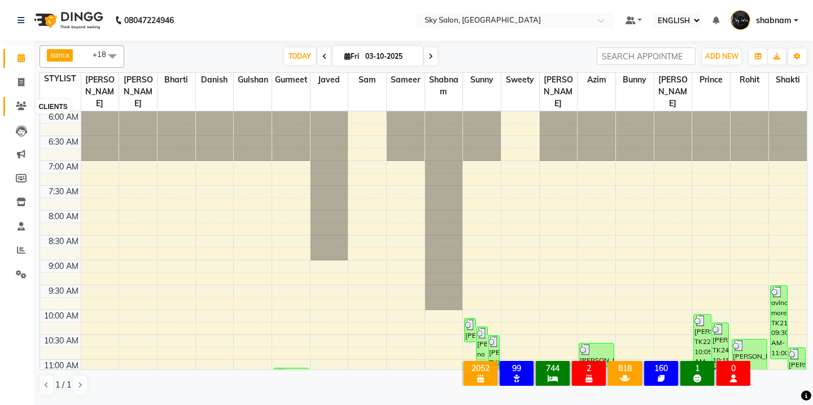
click at [20, 111] on span at bounding box center [21, 106] width 20 height 13
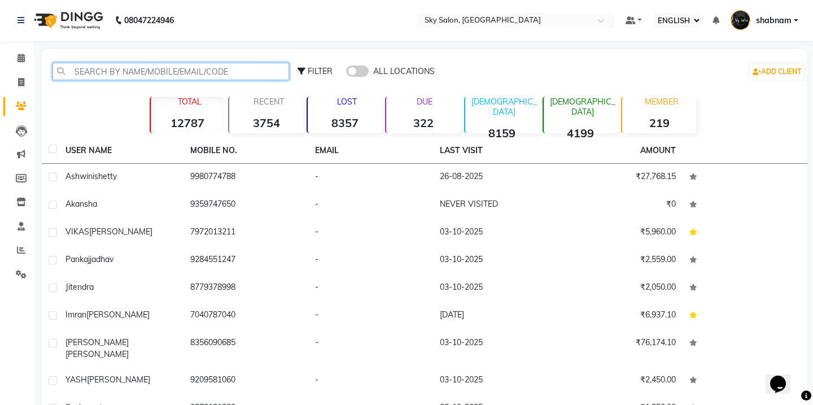
click at [165, 68] on input "text" at bounding box center [171, 72] width 237 height 18
paste input "9975459659"
click at [161, 67] on input "9975459659" at bounding box center [171, 72] width 237 height 18
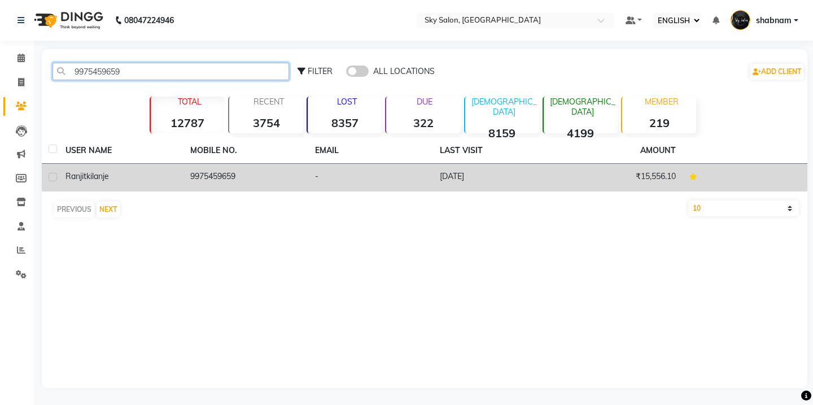
type input "9975459659"
click at [229, 182] on td "9975459659" at bounding box center [245, 178] width 125 height 28
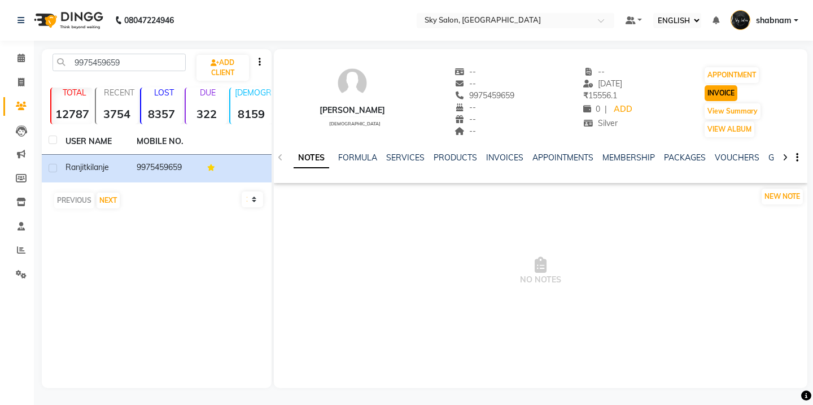
click at [718, 95] on button "INVOICE" at bounding box center [721, 93] width 33 height 16
select select "service"
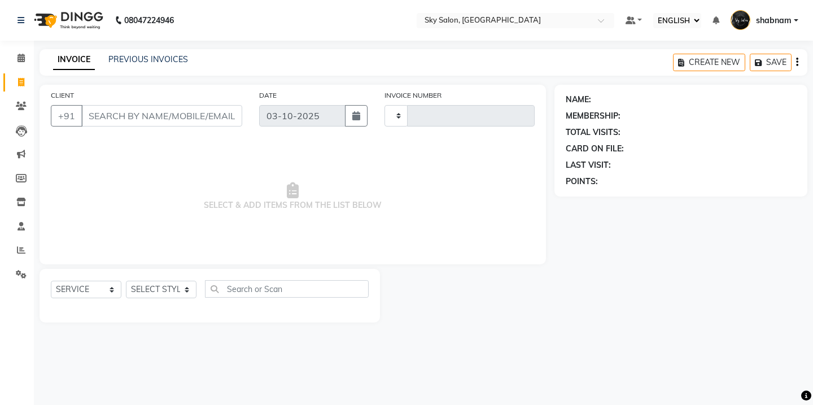
type input "15000"
select select "3537"
type input "9975459659"
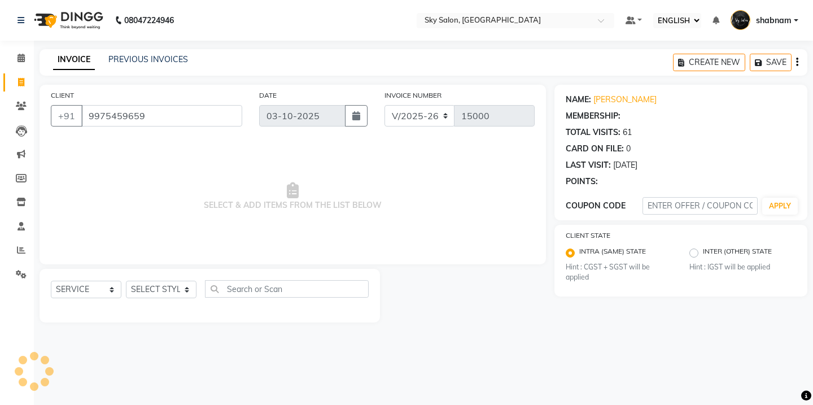
select select "1: Object"
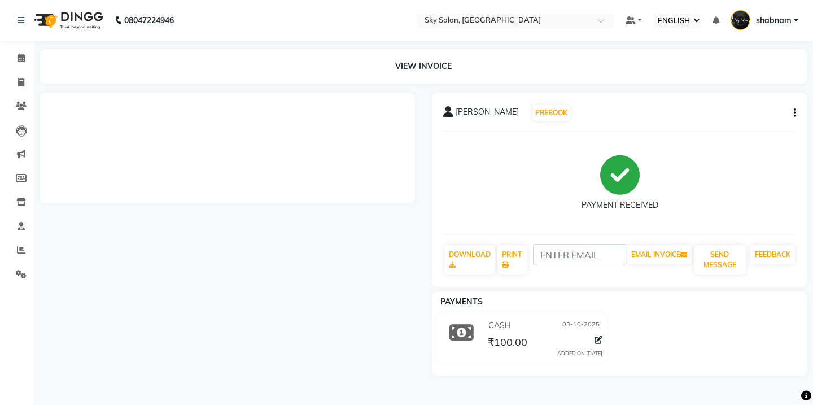
select select "ec"
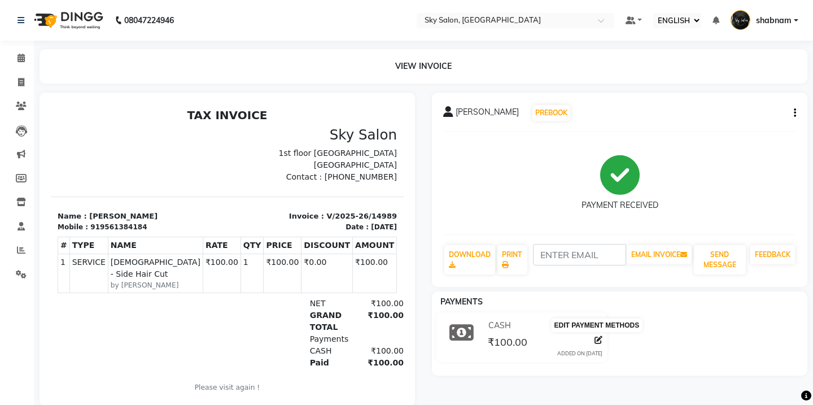
click at [600, 343] on icon at bounding box center [599, 340] width 8 height 8
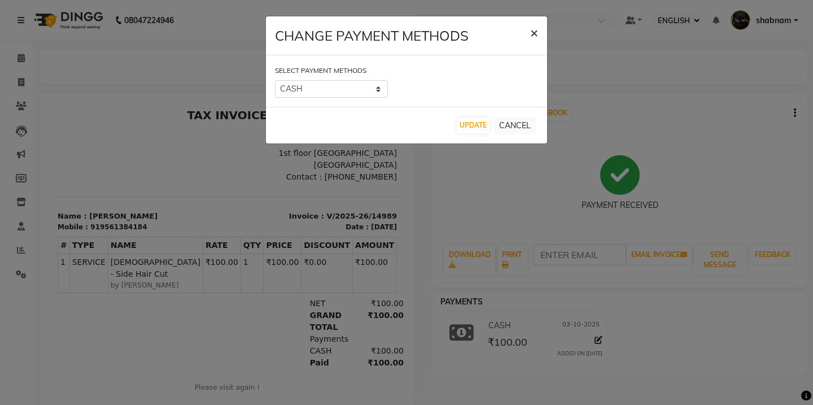
click at [527, 37] on button "×" at bounding box center [534, 32] width 26 height 32
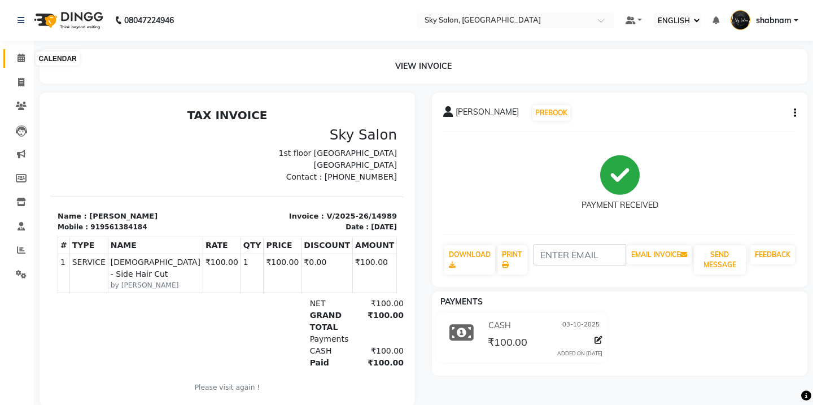
click at [20, 63] on span at bounding box center [21, 58] width 20 height 13
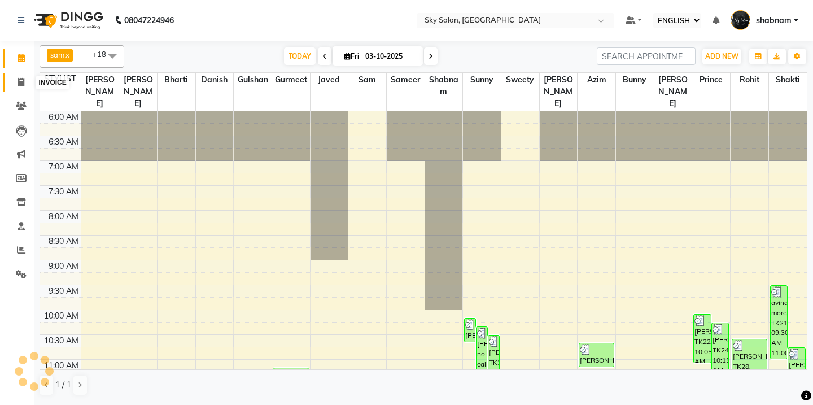
click at [21, 84] on icon at bounding box center [21, 82] width 6 height 8
select select "service"
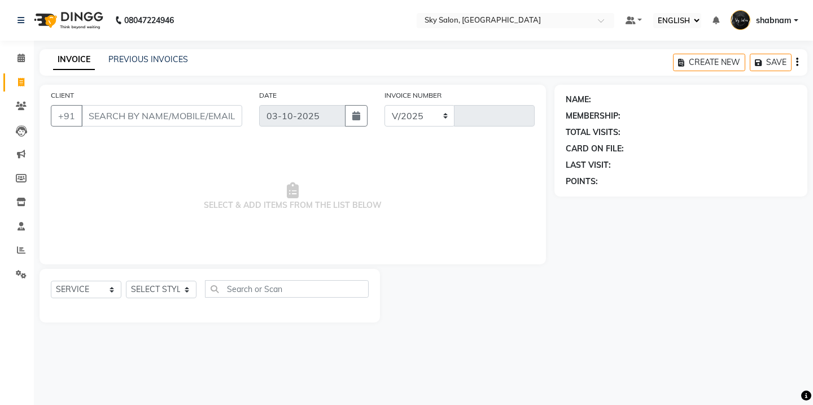
select select "3537"
type input "15002"
click at [154, 65] on div "INVOICE PREVIOUS INVOICES" at bounding box center [121, 60] width 162 height 13
click at [155, 60] on link "PREVIOUS INVOICES" at bounding box center [148, 59] width 80 height 10
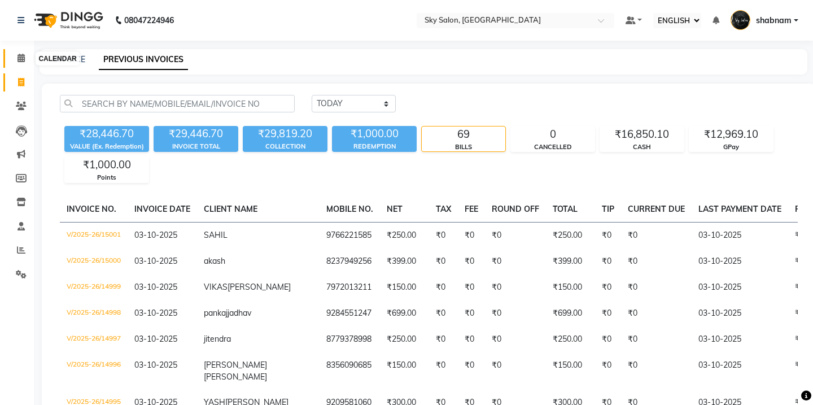
click at [24, 60] on icon at bounding box center [21, 58] width 7 height 8
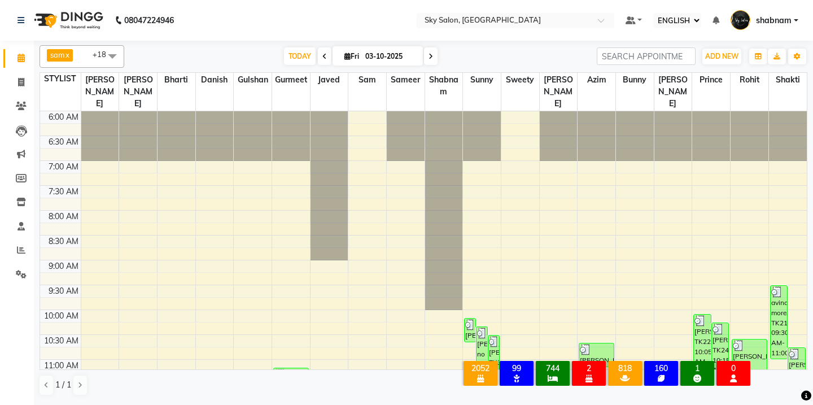
click at [749, 16] on img at bounding box center [741, 20] width 20 height 20
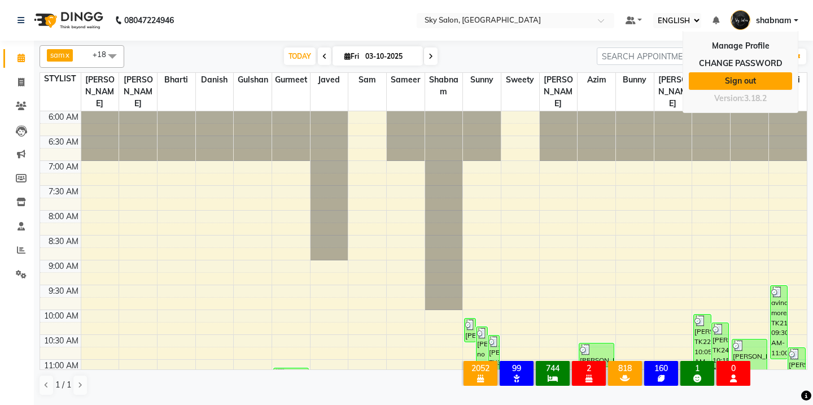
click at [751, 76] on link "Sign out" at bounding box center [740, 81] width 103 height 18
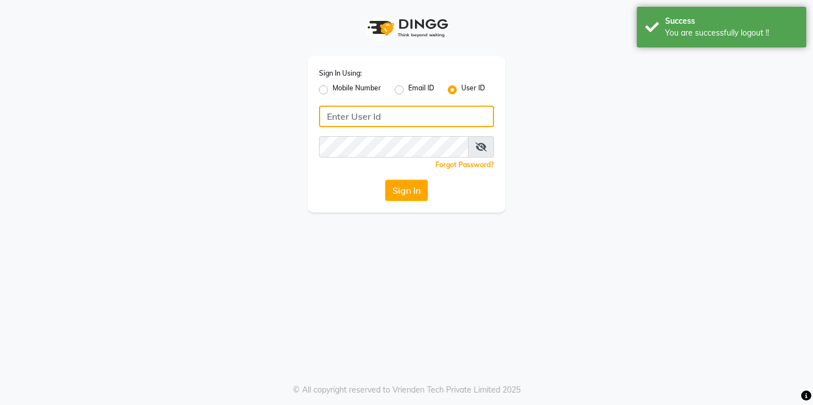
type input "skysalon"
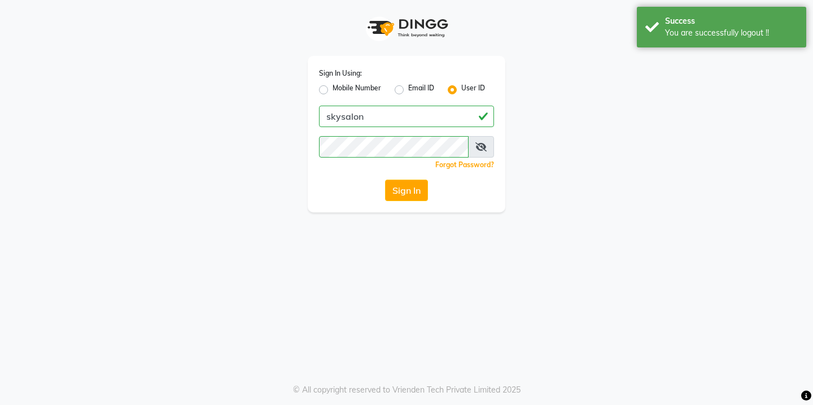
click at [478, 143] on icon at bounding box center [480, 146] width 11 height 9
click at [478, 143] on icon at bounding box center [482, 146] width 10 height 9
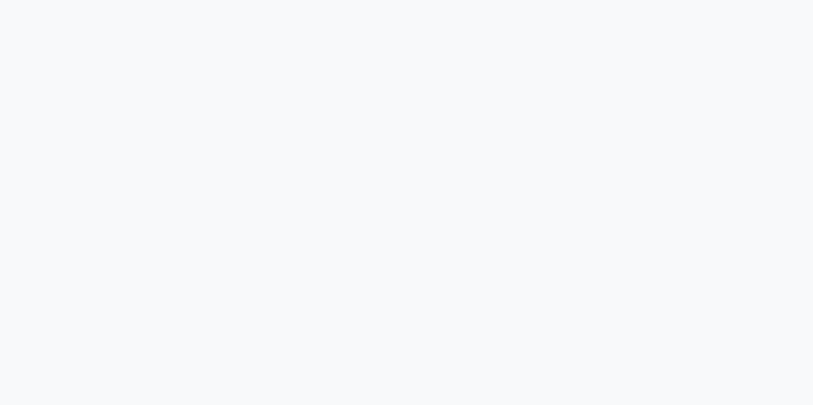
select select "ec"
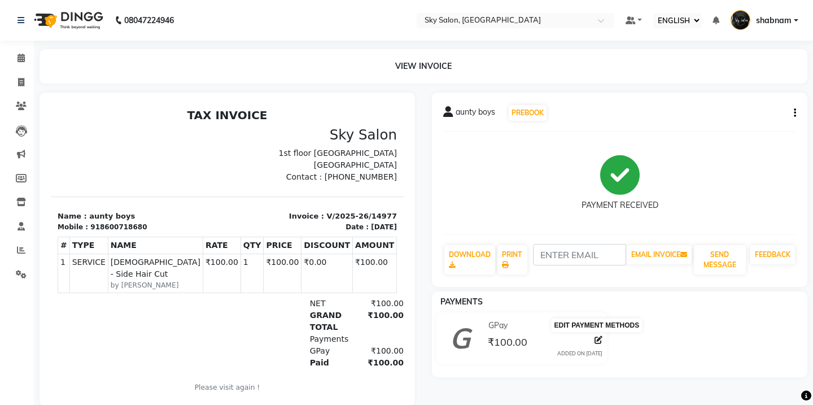
click at [595, 342] on icon at bounding box center [599, 340] width 8 height 8
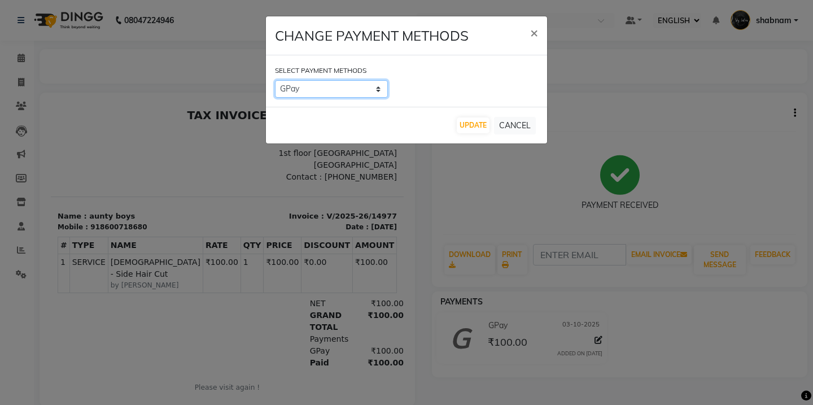
click at [365, 97] on select "CASH CARD ONLINE CUSTOM GPay PayTM PhonePe UPI NearBuy Loan BharatPay Cheque Mo…" at bounding box center [331, 89] width 113 height 18
select select "1"
click at [275, 80] on select "CASH CARD ONLINE CUSTOM GPay PayTM PhonePe UPI NearBuy Loan BharatPay Cheque Mo…" at bounding box center [331, 89] width 113 height 18
click at [456, 126] on div "UPDATE CANCEL" at bounding box center [406, 125] width 281 height 37
click at [467, 128] on button "UPDATE" at bounding box center [473, 125] width 33 height 16
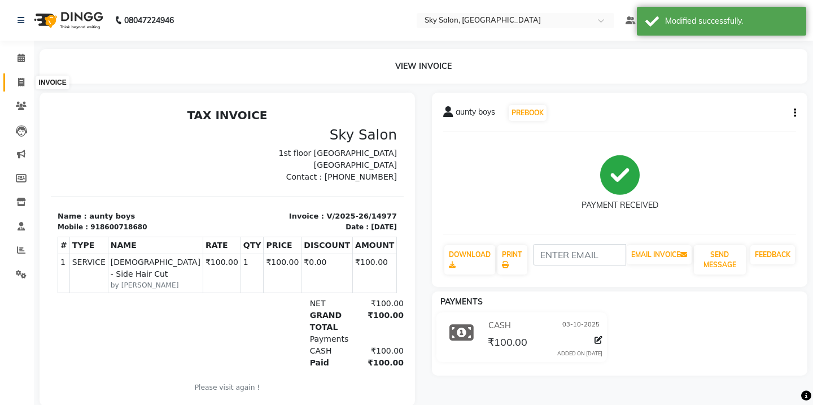
click at [18, 80] on icon at bounding box center [21, 82] width 6 height 8
select select "service"
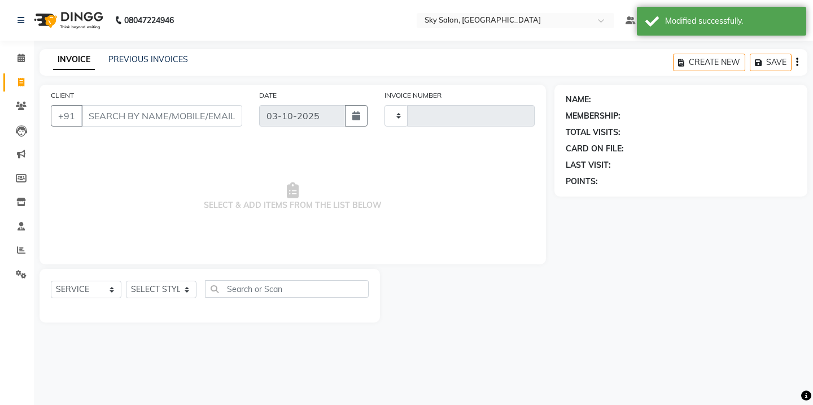
type input "15000"
select select "3537"
click at [151, 59] on link "PREVIOUS INVOICES" at bounding box center [148, 59] width 80 height 10
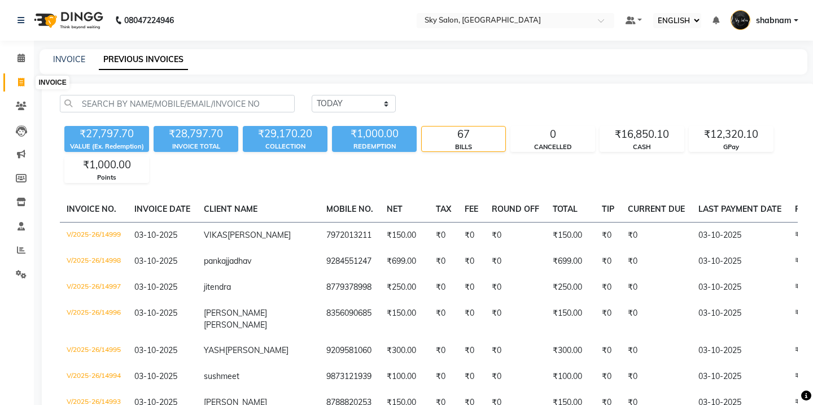
click at [28, 79] on span at bounding box center [21, 82] width 20 height 13
select select "service"
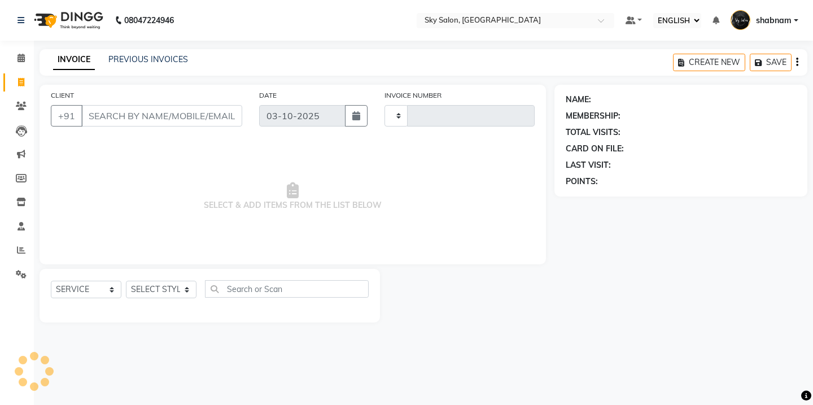
type input "15002"
select select "3537"
click at [164, 290] on select "SELECT STYLIST" at bounding box center [161, 290] width 71 height 18
click at [126, 281] on select "SELECT STYLIST [PERSON_NAME] [PERSON_NAME] saha [PERSON_NAME] [PERSON_NAME] [PE…" at bounding box center [161, 290] width 71 height 18
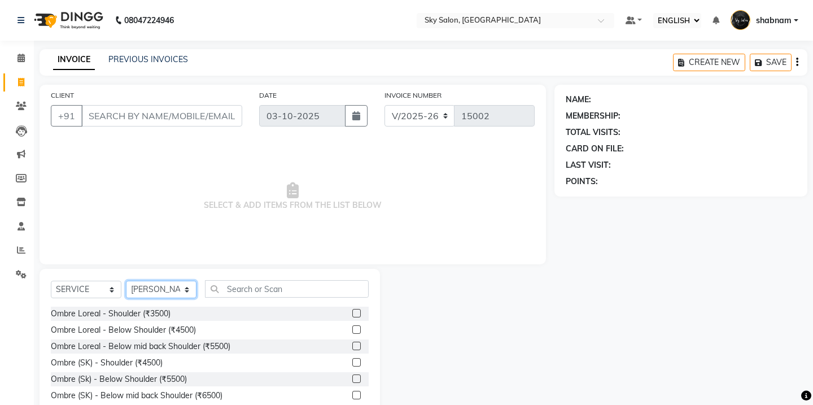
select select "16688"
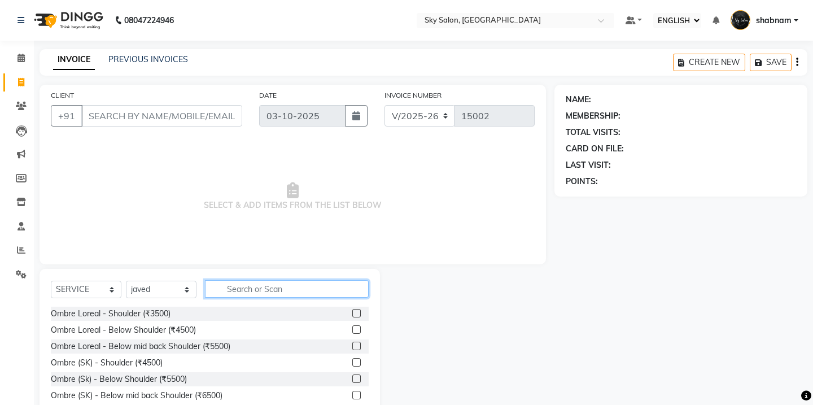
click at [264, 285] on input "text" at bounding box center [287, 289] width 164 height 18
type input "a"
